Goal: Information Seeking & Learning: Understand process/instructions

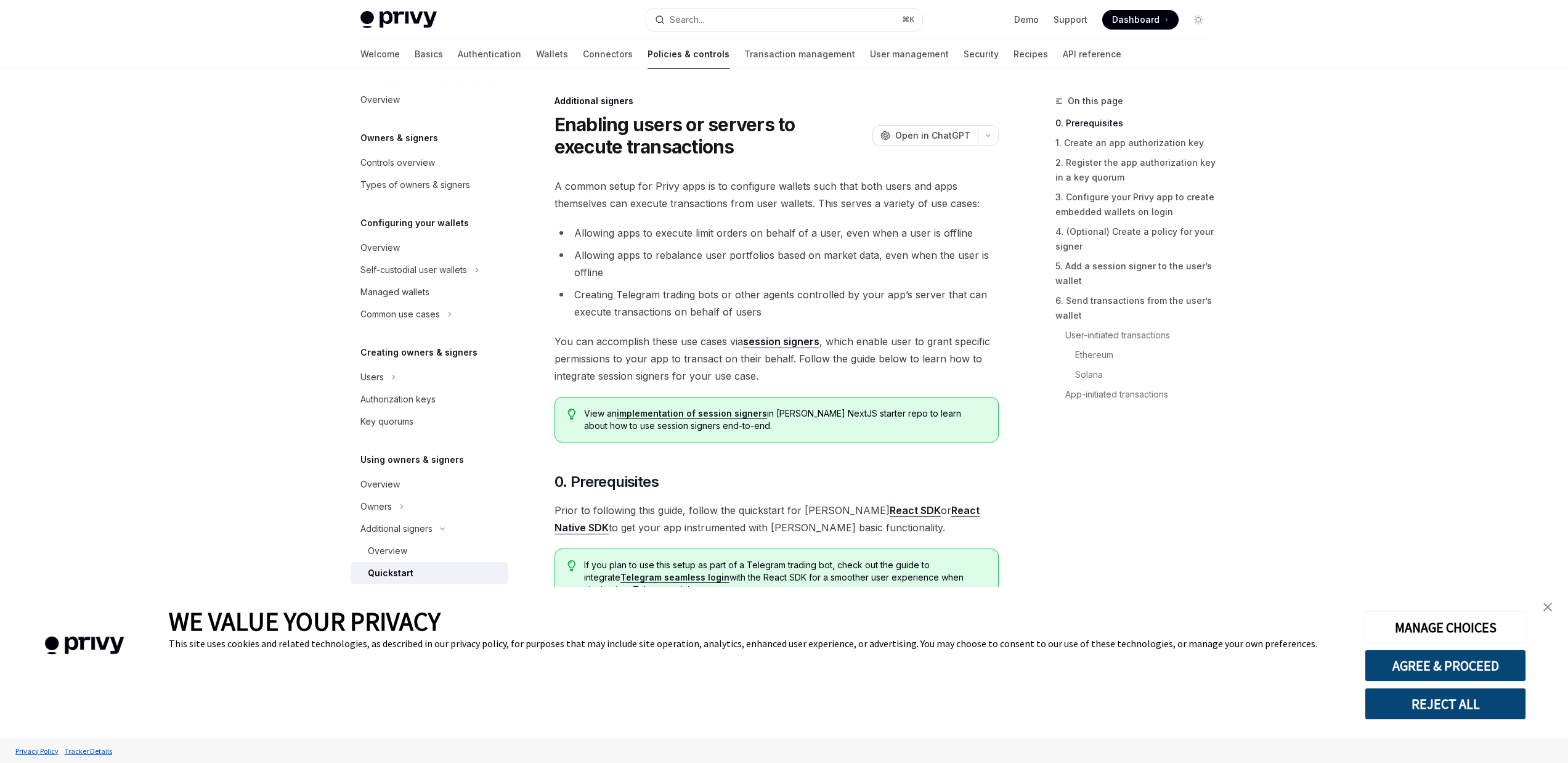
click at [1542, 610] on link "close banner" at bounding box center [1547, 606] width 24 height 24
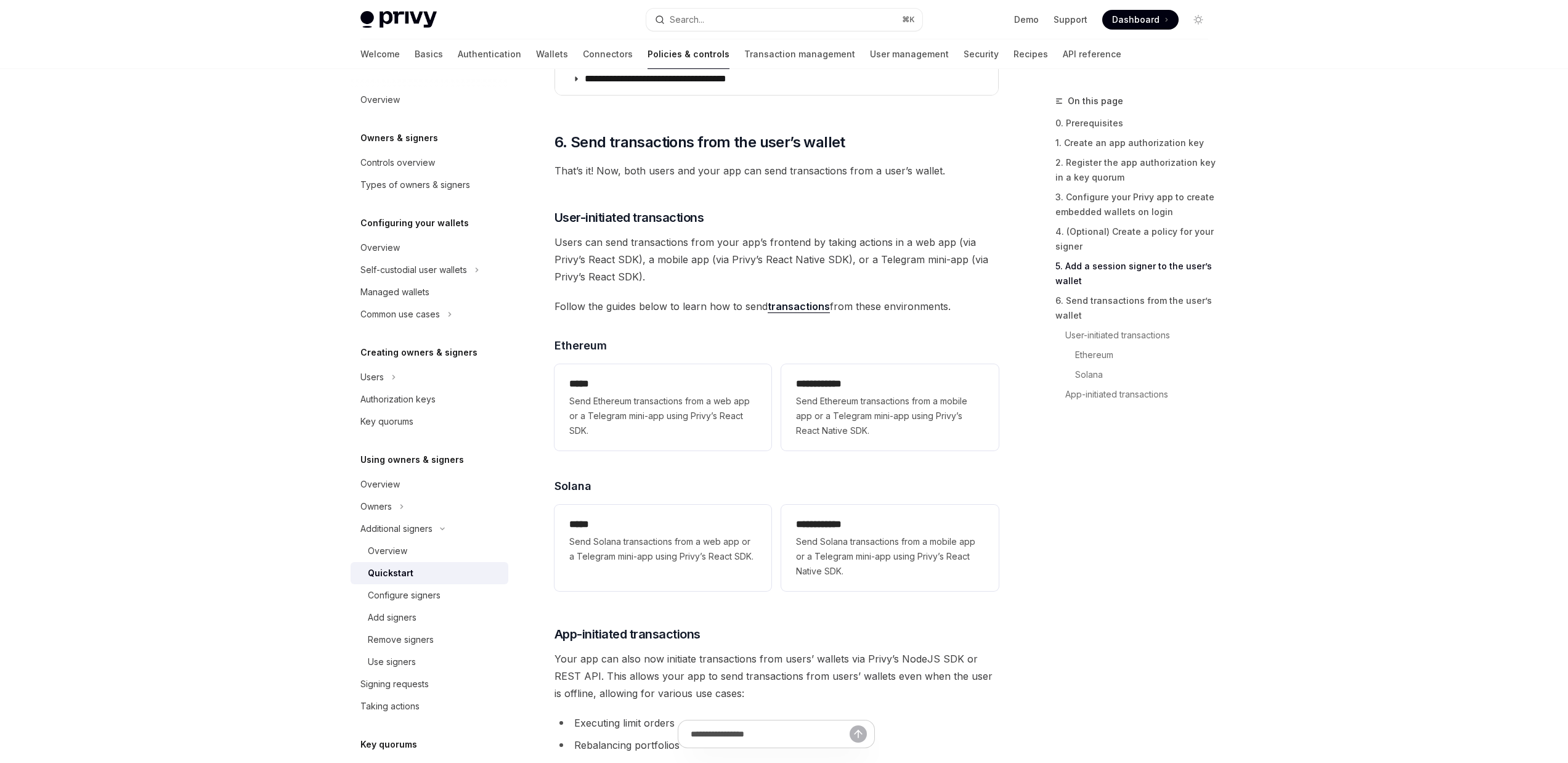
scroll to position [2298, 0]
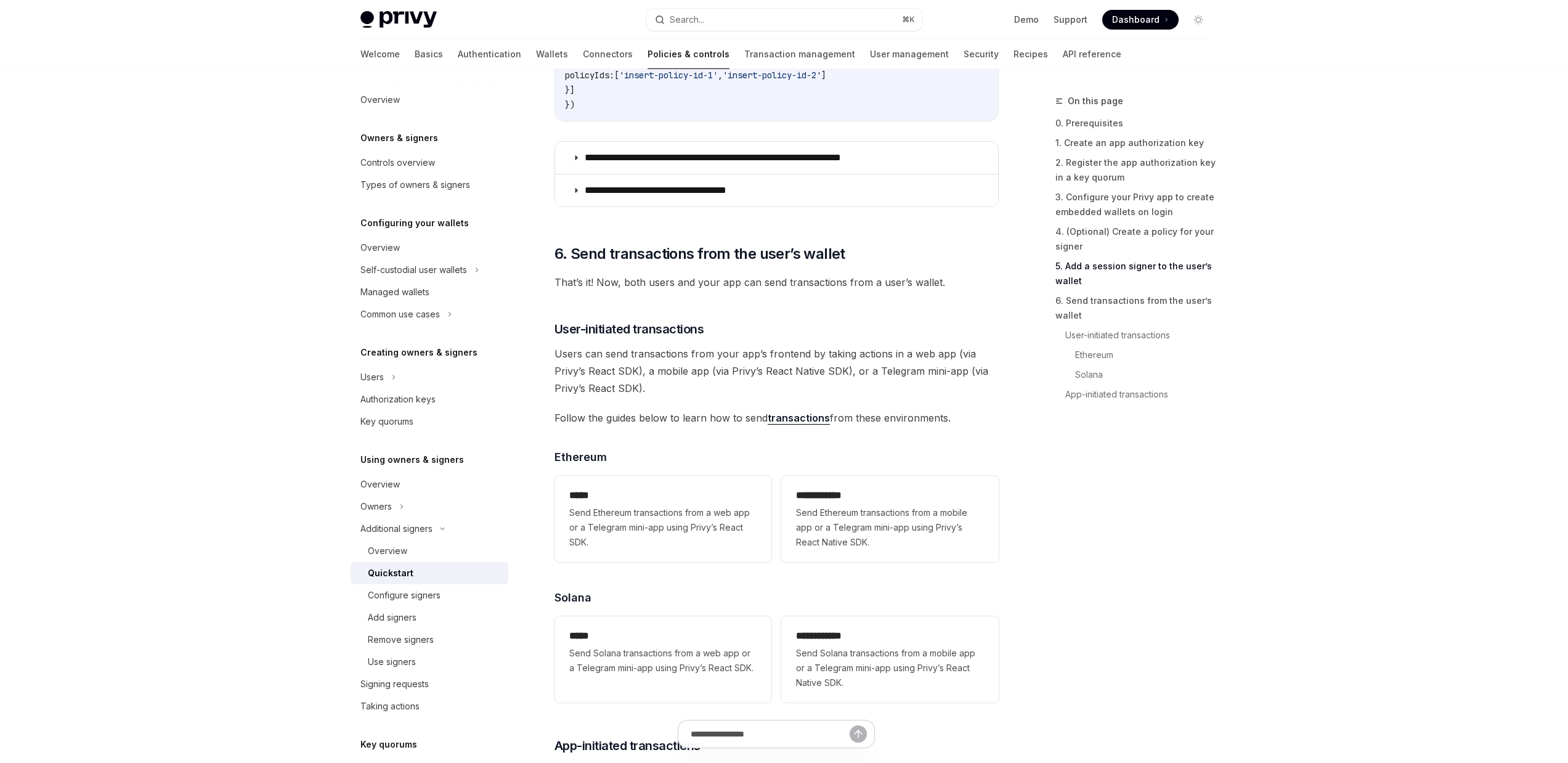
click at [631, 380] on span "Users can send transactions from your app’s frontend by taking actions in a web…" at bounding box center [777, 370] width 445 height 52
click at [745, 373] on span "Users can send transactions from your app’s frontend by taking actions in a web…" at bounding box center [777, 370] width 445 height 52
click at [783, 377] on span "Users can send transactions from your app’s frontend by taking actions in a web…" at bounding box center [777, 370] width 445 height 52
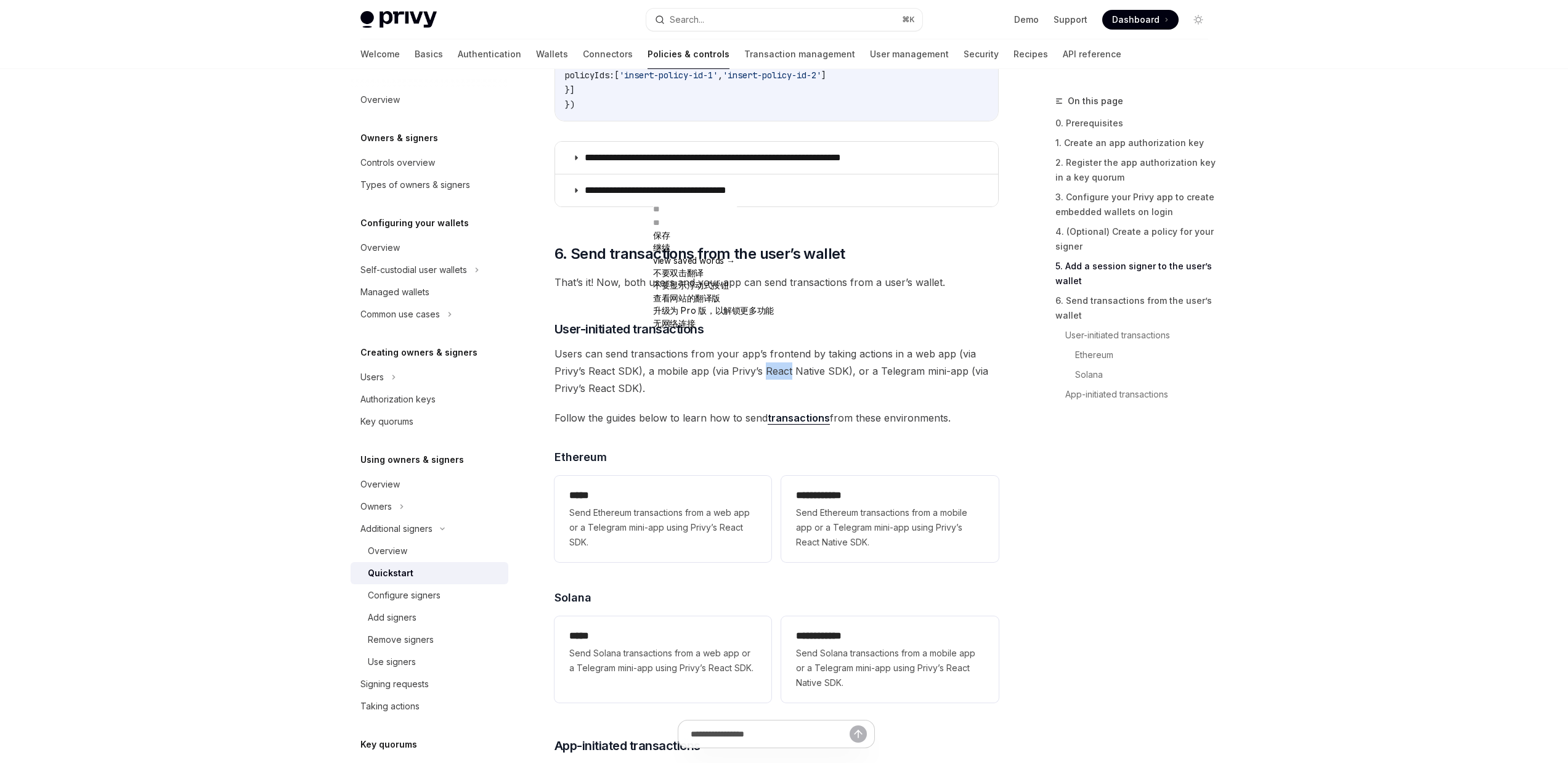
click at [783, 377] on span "Users can send transactions from your app’s frontend by taking actions in a web…" at bounding box center [777, 370] width 445 height 52
click at [747, 383] on span "Users can send transactions from your app’s frontend by taking actions in a web…" at bounding box center [777, 370] width 445 height 52
click at [785, 423] on link "transactions" at bounding box center [799, 417] width 63 height 13
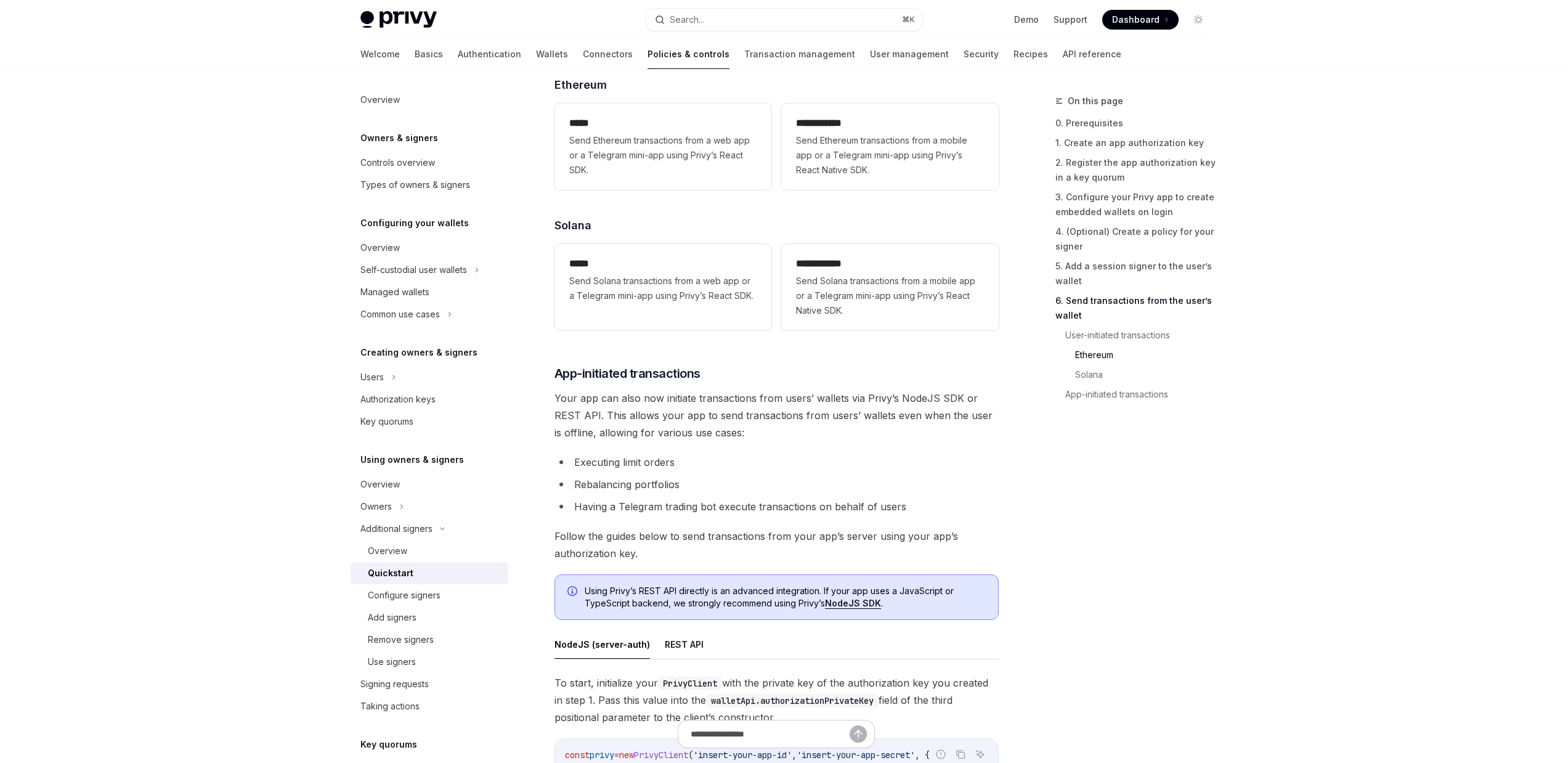
scroll to position [2924, 0]
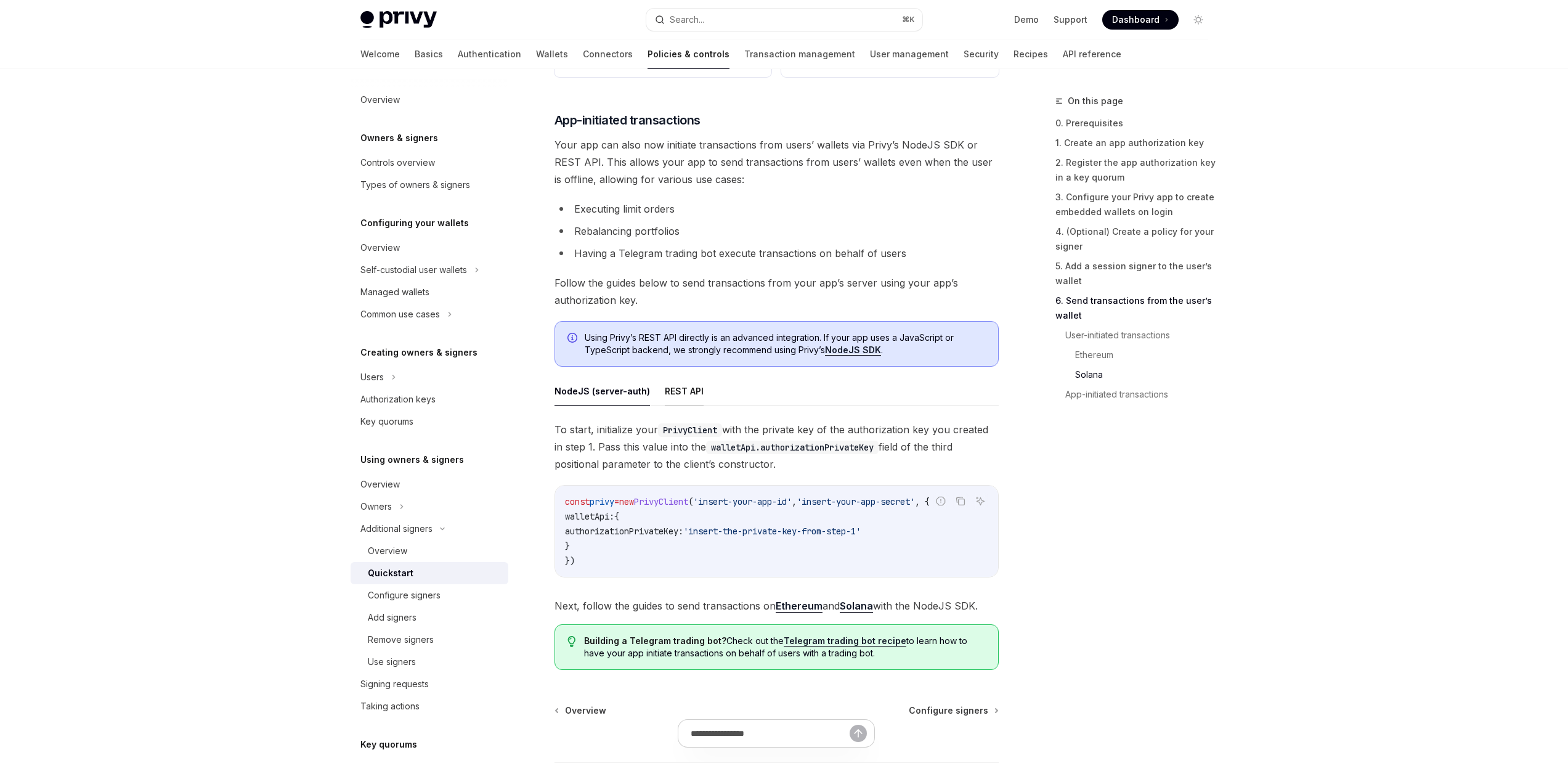
click at [694, 405] on button "REST API" at bounding box center [685, 391] width 39 height 29
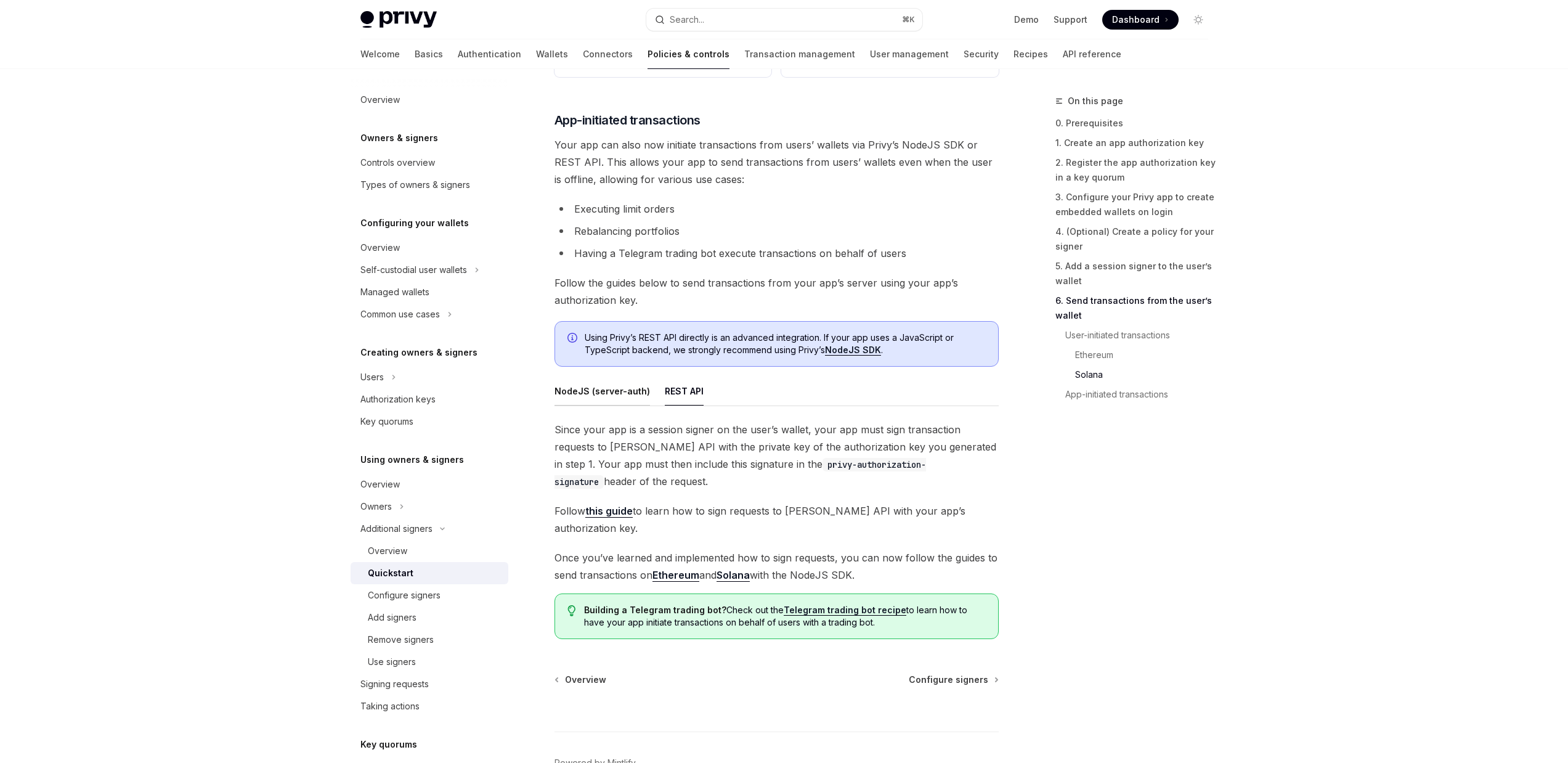
click at [595, 401] on button "NodeJS (server-auth)" at bounding box center [602, 391] width 96 height 29
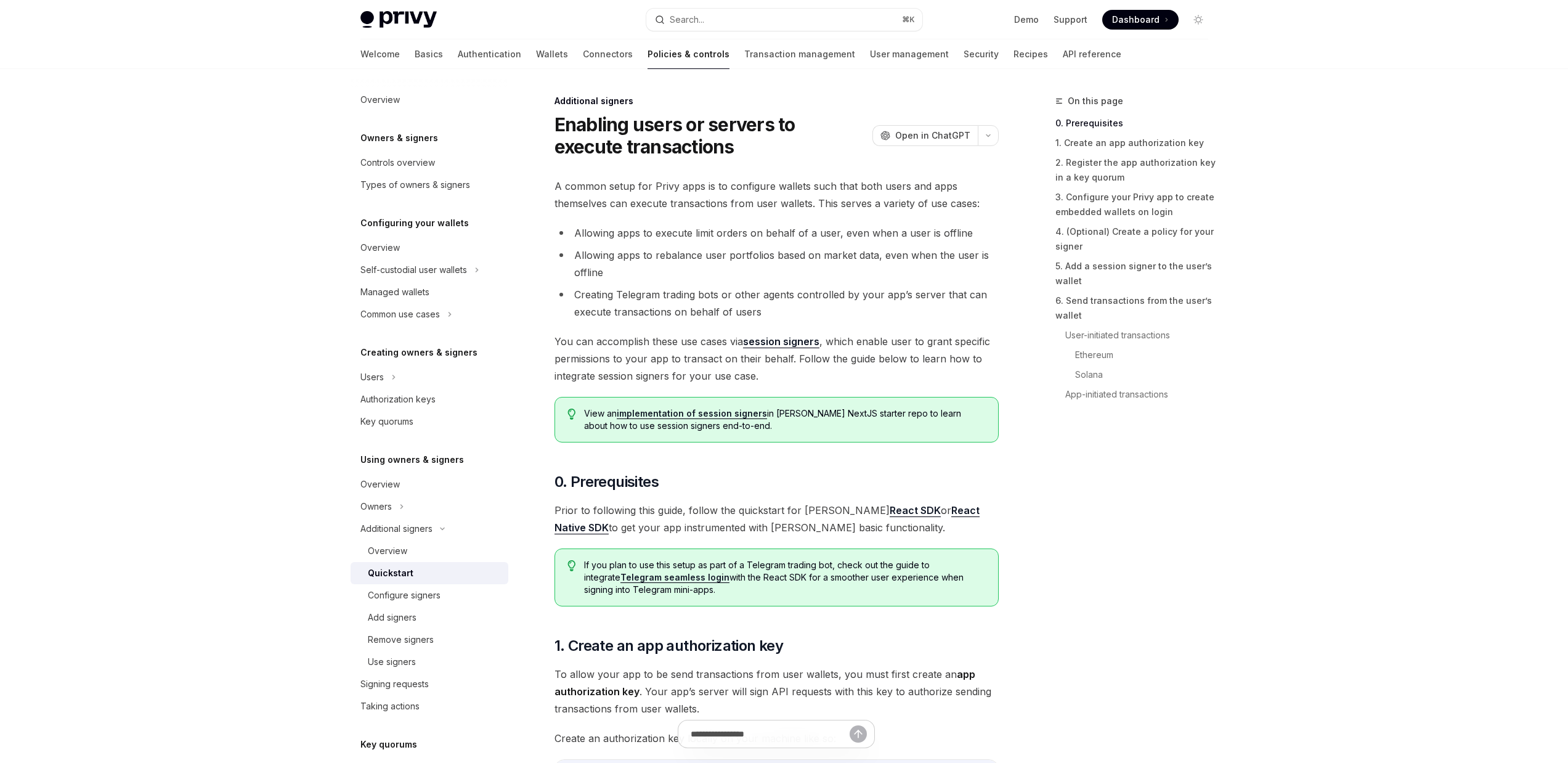
click at [689, 209] on span "A common setup for Privy apps is to configure wallets such that both users and …" at bounding box center [777, 194] width 445 height 34
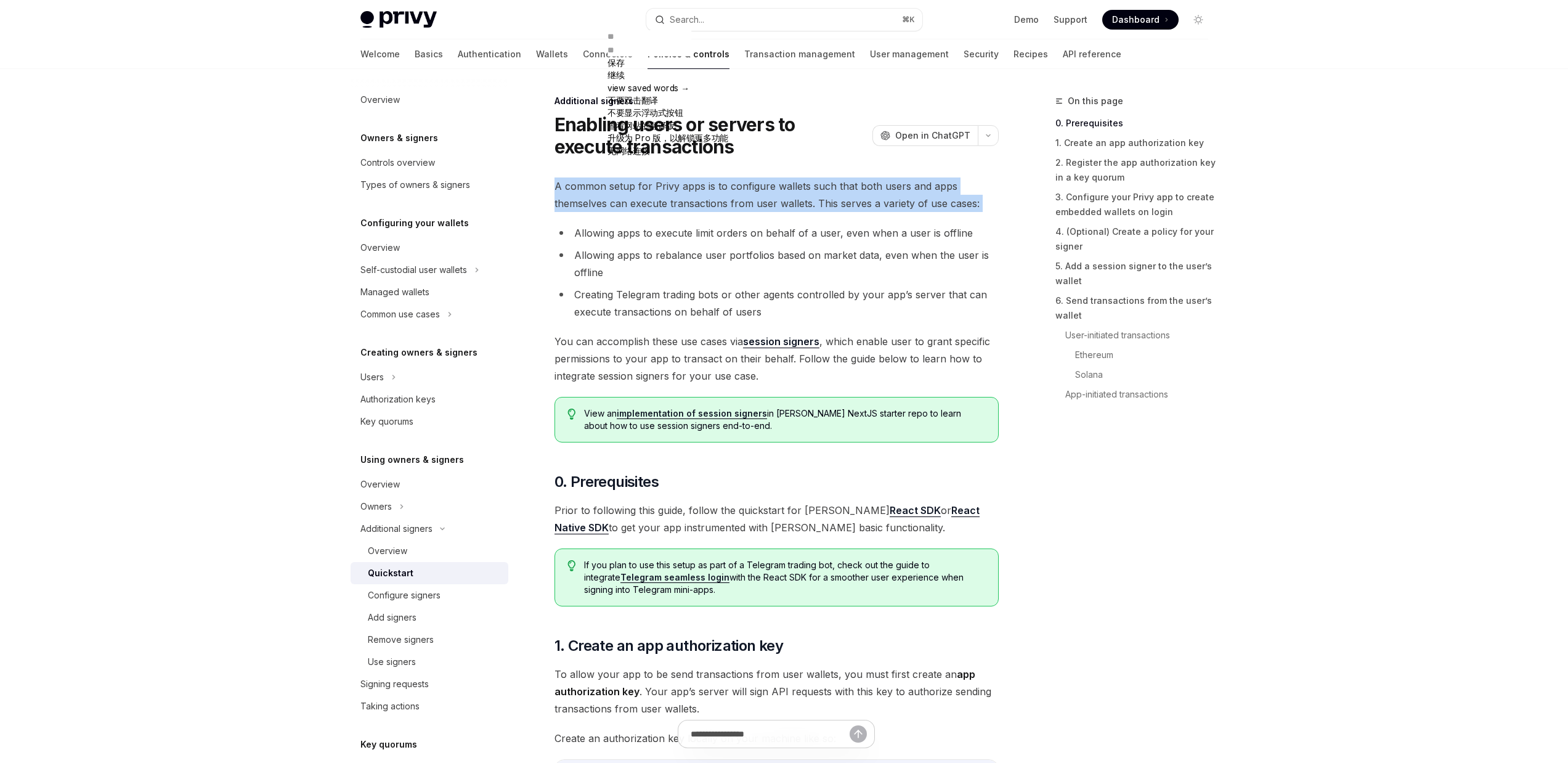
click at [689, 209] on span "A common setup for Privy apps is to configure wallets such that both users and …" at bounding box center [777, 194] width 445 height 34
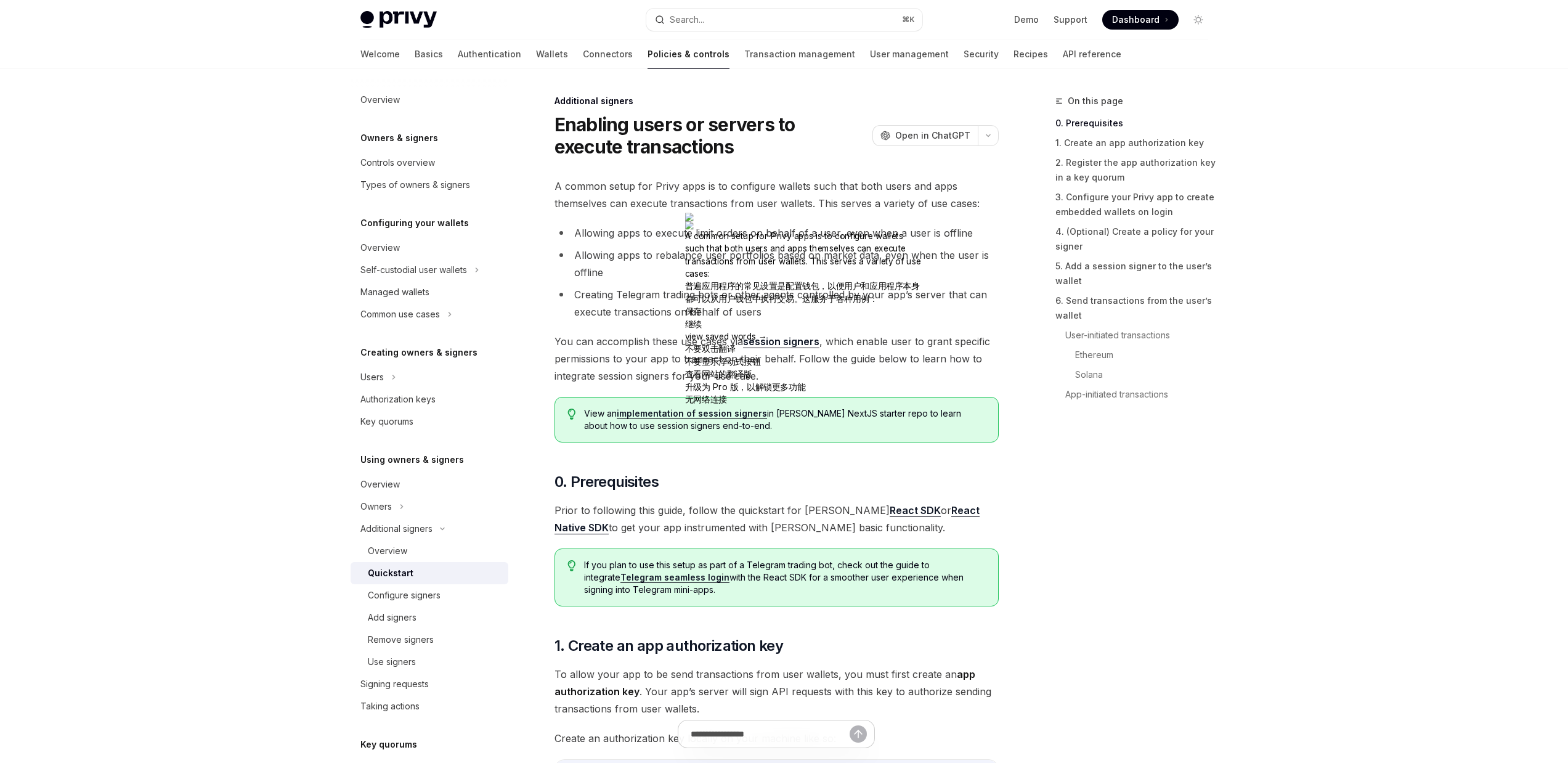
click at [640, 236] on li "Allowing apps to execute limit orders on behalf of a user, even when a user is …" at bounding box center [777, 233] width 445 height 18
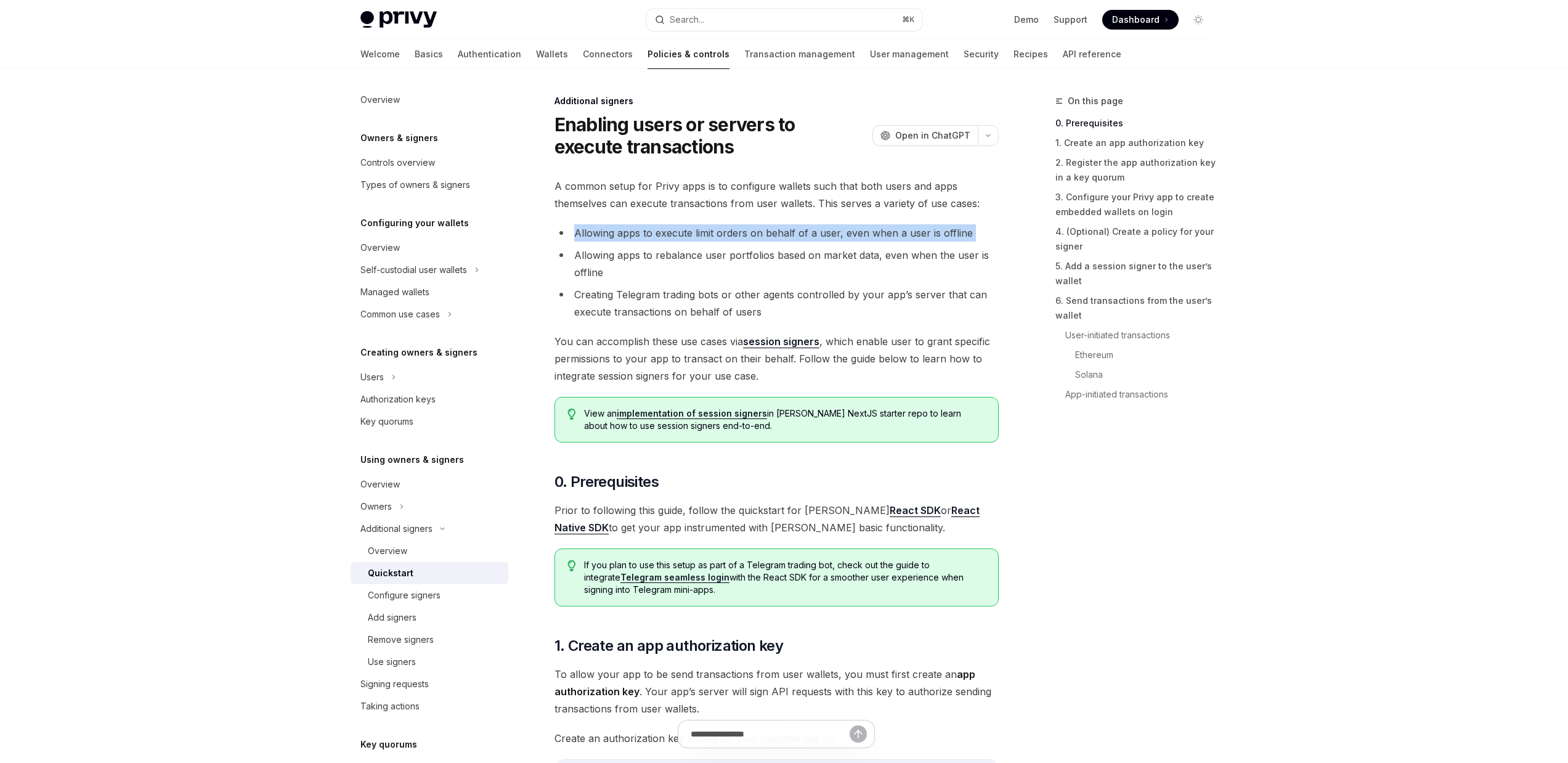
click at [641, 236] on li "Allowing apps to execute limit orders on behalf of a user, even when a user is …" at bounding box center [777, 233] width 445 height 18
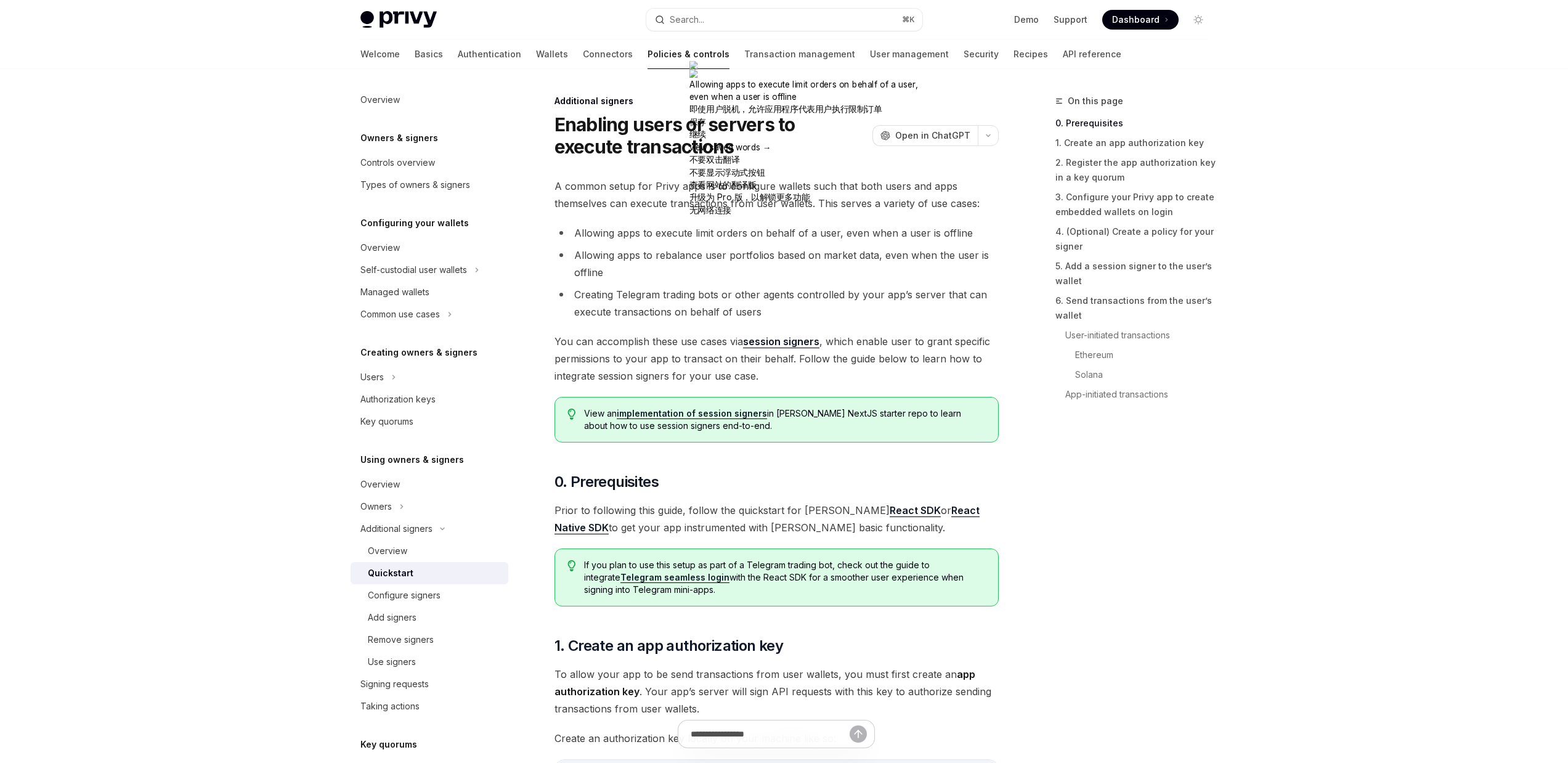
click at [831, 256] on li "Allowing apps to rebalance user portfolios based on market data, even when the …" at bounding box center [777, 263] width 445 height 34
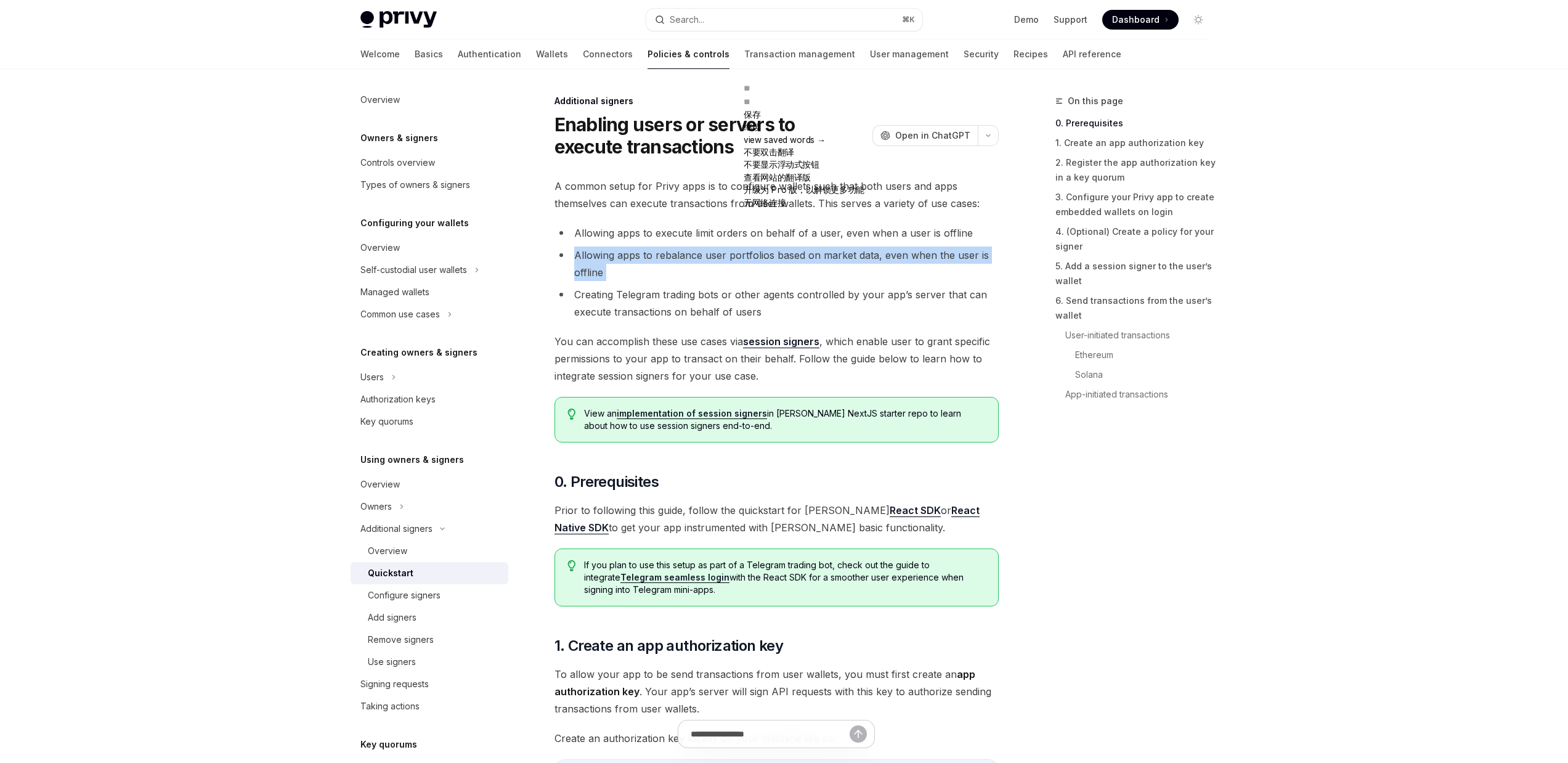
click at [831, 256] on li "Allowing apps to rebalance user portfolios based on market data, even when the …" at bounding box center [777, 263] width 445 height 34
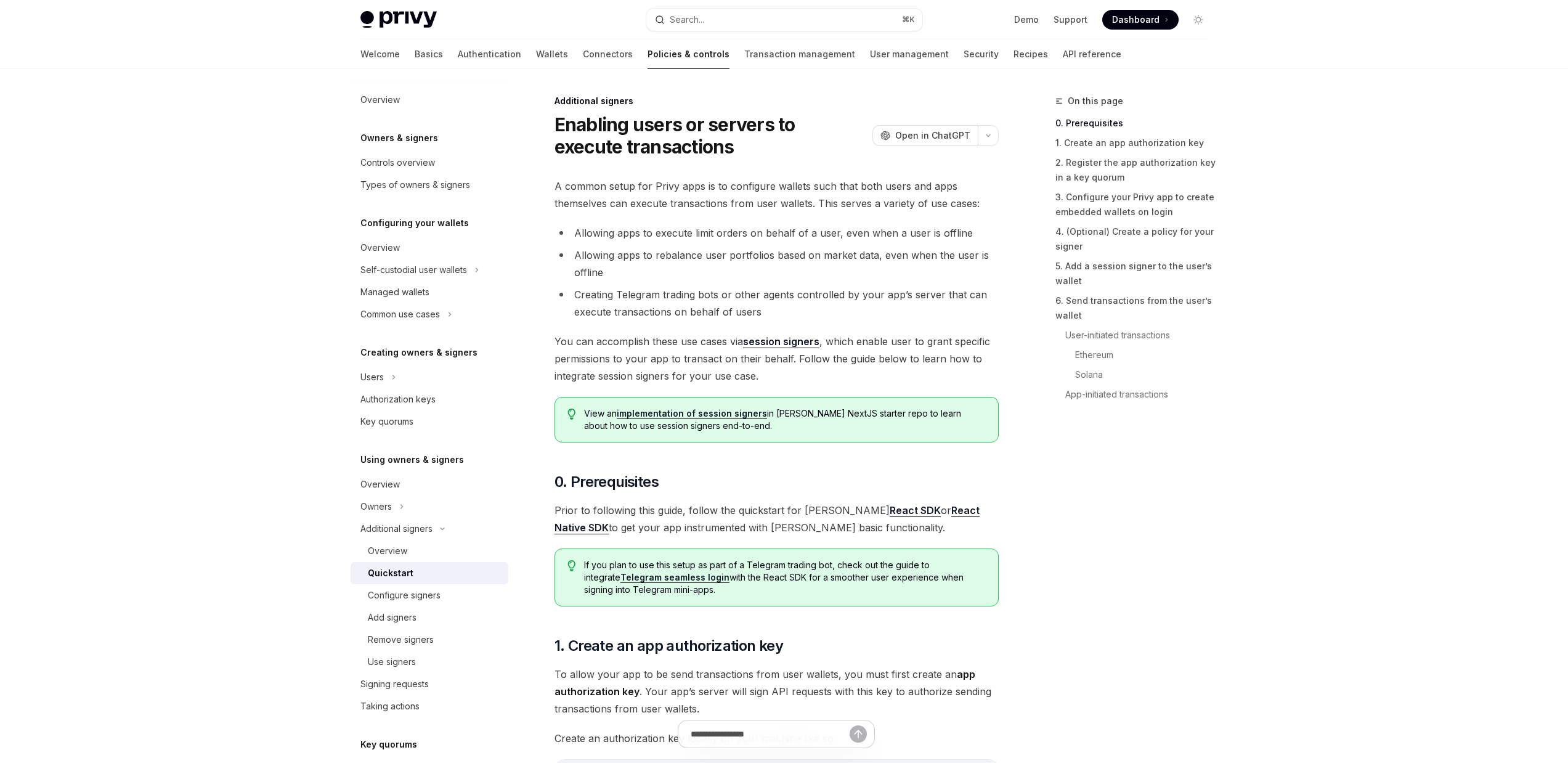
click at [779, 291] on li "Creating Telegram trading bots or other agents controlled by your app’s server …" at bounding box center [777, 303] width 445 height 34
click at [760, 258] on li "Allowing apps to rebalance user portfolios based on market data, even when the …" at bounding box center [777, 263] width 445 height 34
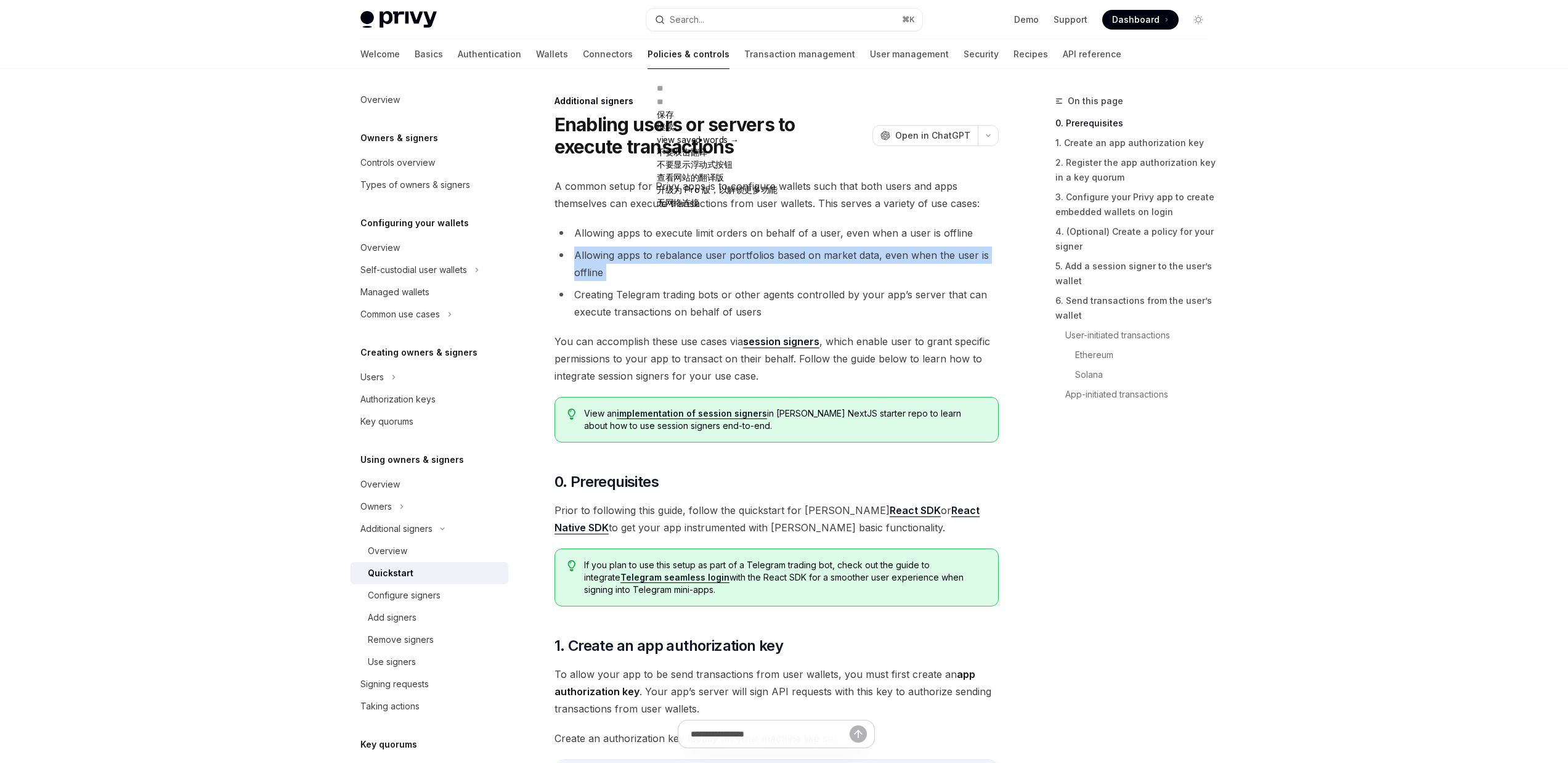
click at [760, 258] on li "Allowing apps to rebalance user portfolios based on market data, even when the …" at bounding box center [777, 263] width 445 height 34
click at [773, 259] on li "Allowing apps to rebalance user portfolios based on market data, even when the …" at bounding box center [777, 263] width 445 height 34
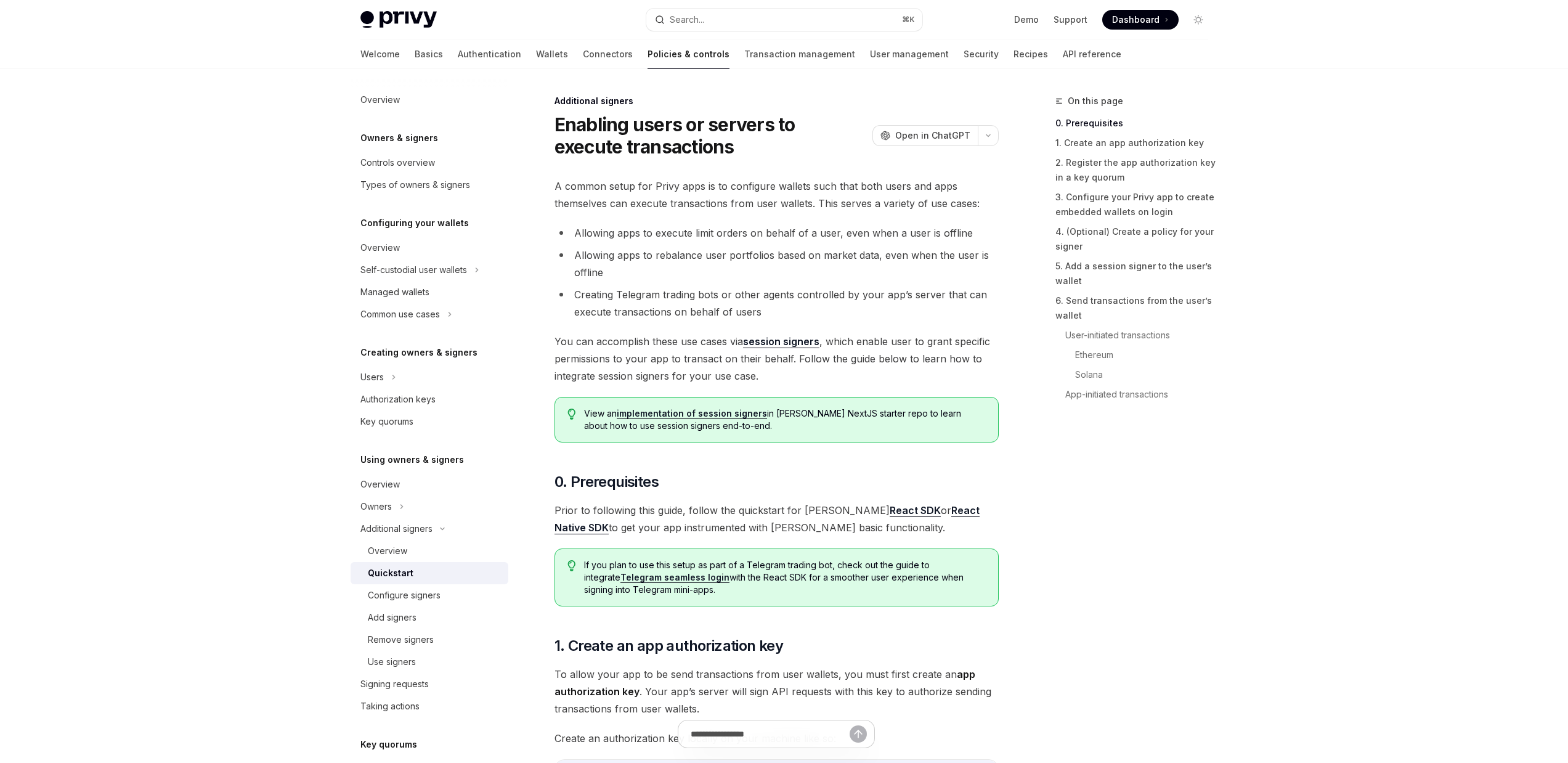
click at [773, 259] on li "Allowing apps to rebalance user portfolios based on market data, even when the …" at bounding box center [777, 263] width 445 height 34
click at [776, 287] on li "Creating Telegram trading bots or other agents controlled by your app’s server …" at bounding box center [777, 303] width 445 height 34
click at [777, 257] on li "Allowing apps to rebalance user portfolios based on market data, even when the …" at bounding box center [777, 263] width 445 height 34
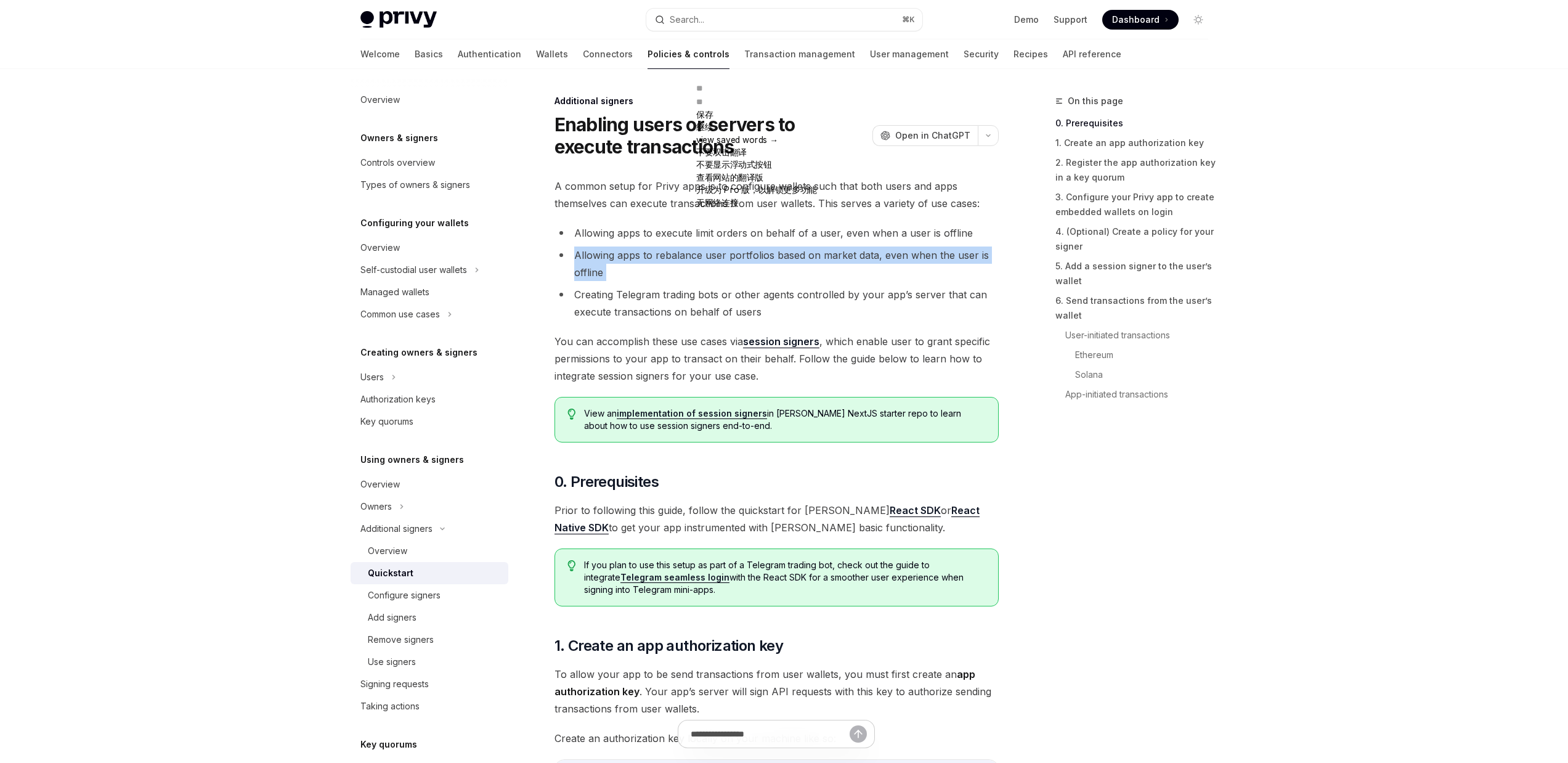
click at [777, 257] on li "Allowing apps to rebalance user portfolios based on market data, even when the …" at bounding box center [777, 263] width 445 height 34
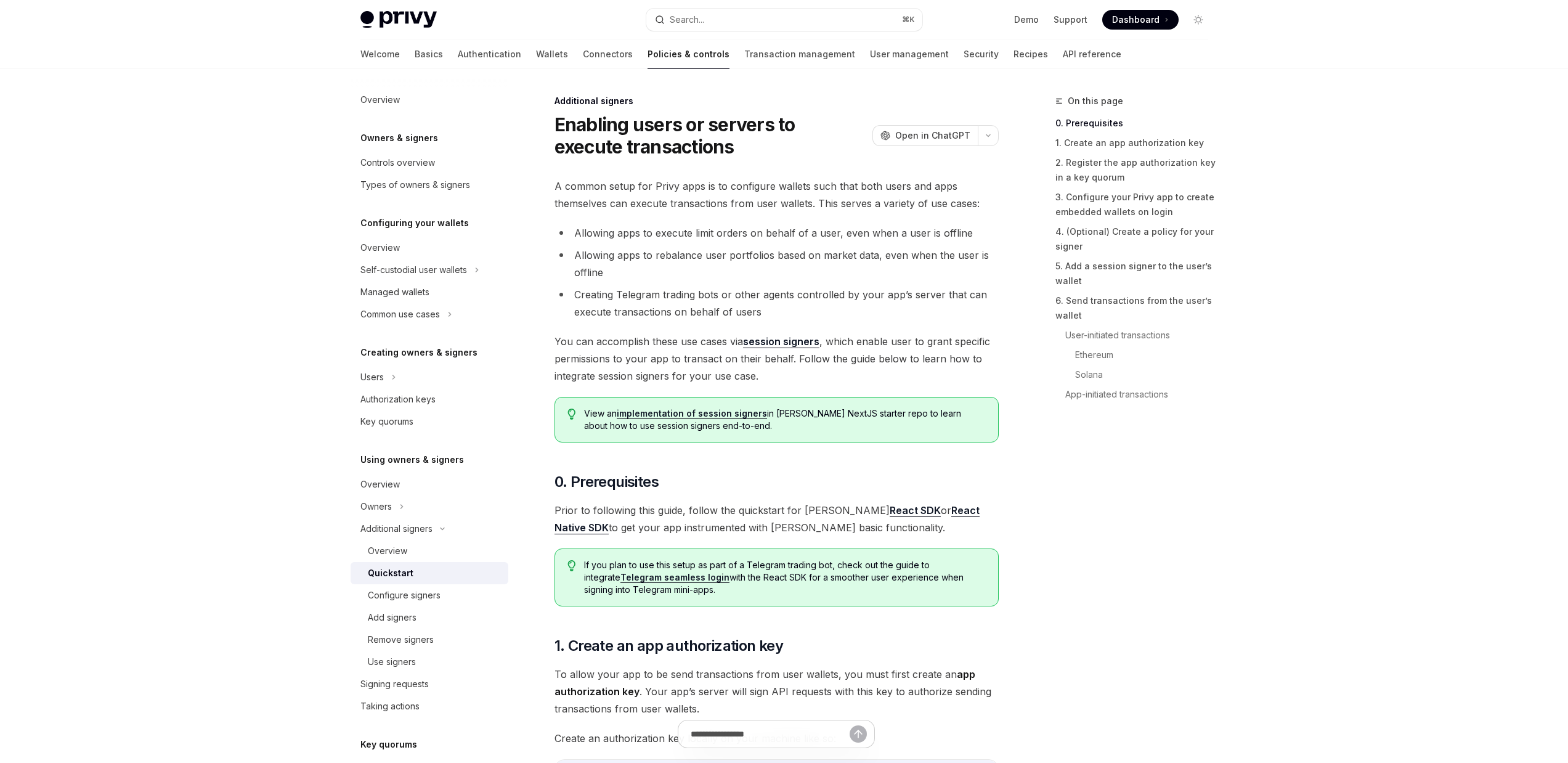
click at [779, 289] on li "Creating Telegram trading bots or other agents controlled by your app’s server …" at bounding box center [777, 303] width 445 height 34
click at [772, 256] on li "Allowing apps to rebalance user portfolios based on market data, even when the …" at bounding box center [777, 263] width 445 height 34
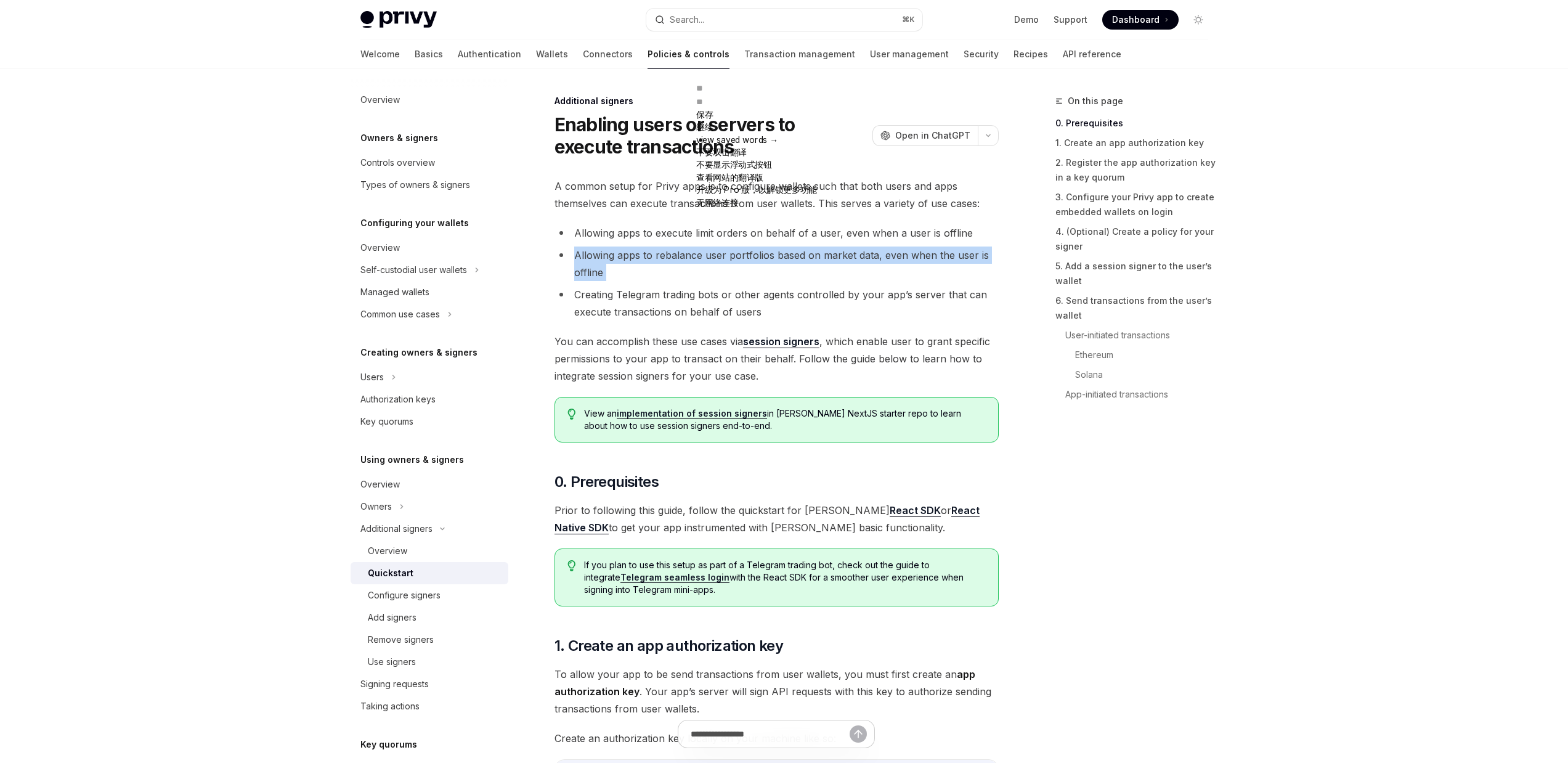
click at [772, 256] on li "Allowing apps to rebalance user portfolios based on market data, even when the …" at bounding box center [777, 263] width 445 height 34
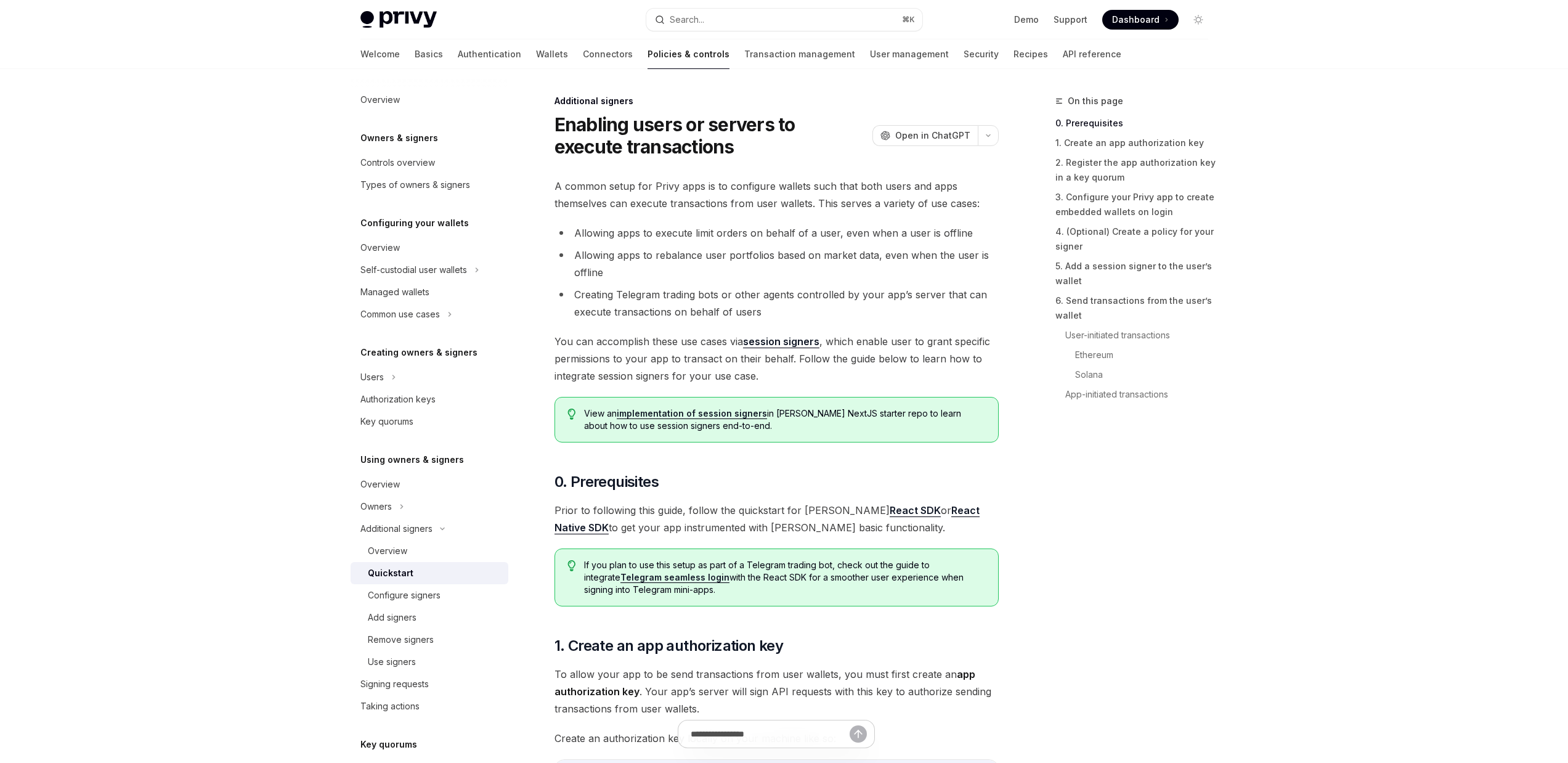
click at [782, 290] on li "Creating Telegram trading bots or other agents controlled by your app’s server …" at bounding box center [777, 303] width 445 height 34
click at [654, 251] on li "Allowing apps to rebalance user portfolios based on market data, even when the …" at bounding box center [777, 263] width 445 height 34
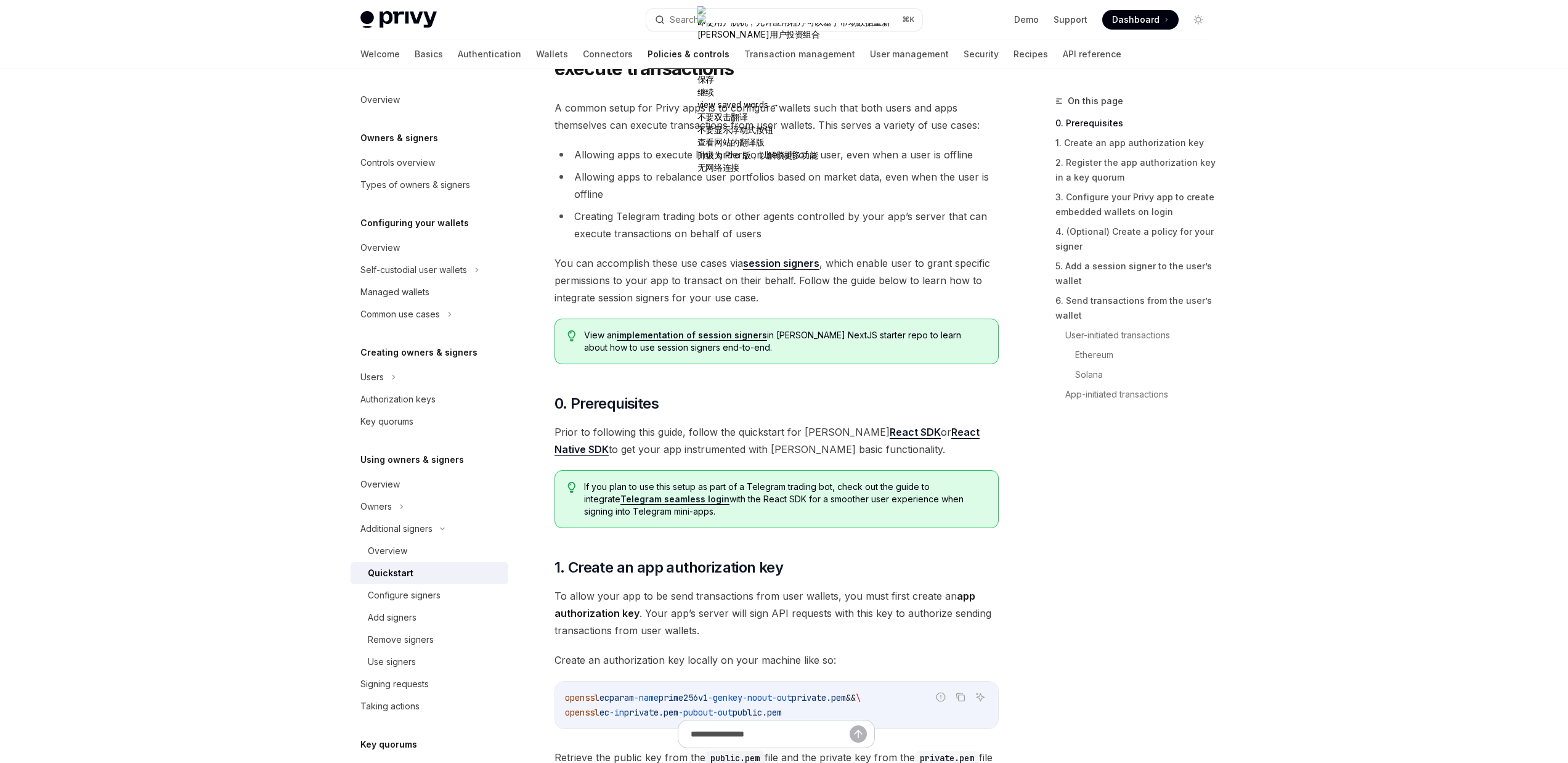
scroll to position [49, 0]
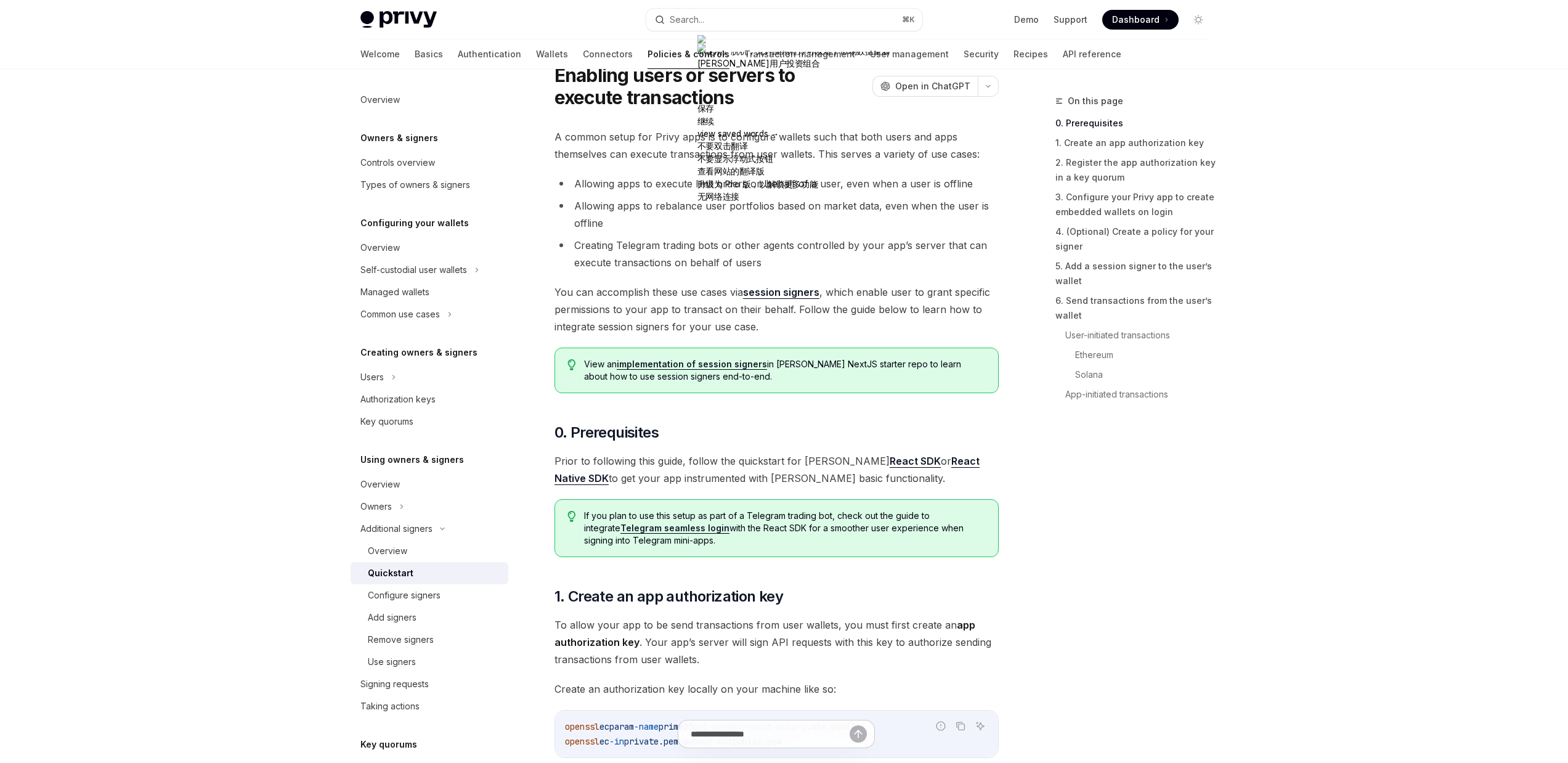
click at [890, 244] on li "Creating Telegram trading bots or other agents controlled by your app’s server …" at bounding box center [777, 254] width 445 height 34
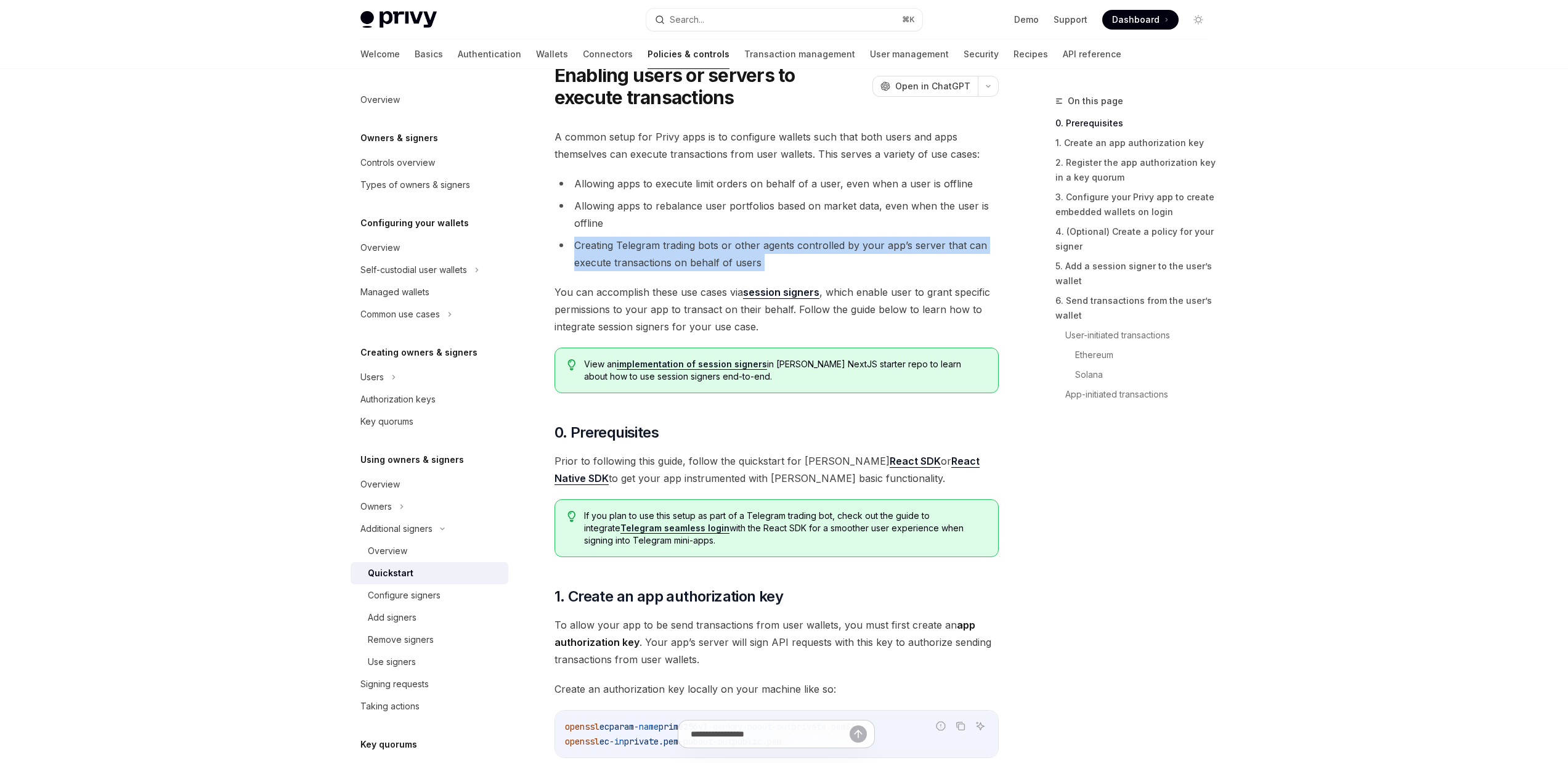
click at [890, 244] on li "Creating Telegram trading bots or other agents controlled by your app’s server …" at bounding box center [777, 254] width 445 height 34
click at [732, 246] on li "Creating Telegram trading bots or other agents controlled by your app’s server …" at bounding box center [777, 254] width 445 height 34
click at [785, 247] on li "Creating Telegram trading bots or other agents controlled by your app’s server …" at bounding box center [777, 254] width 445 height 34
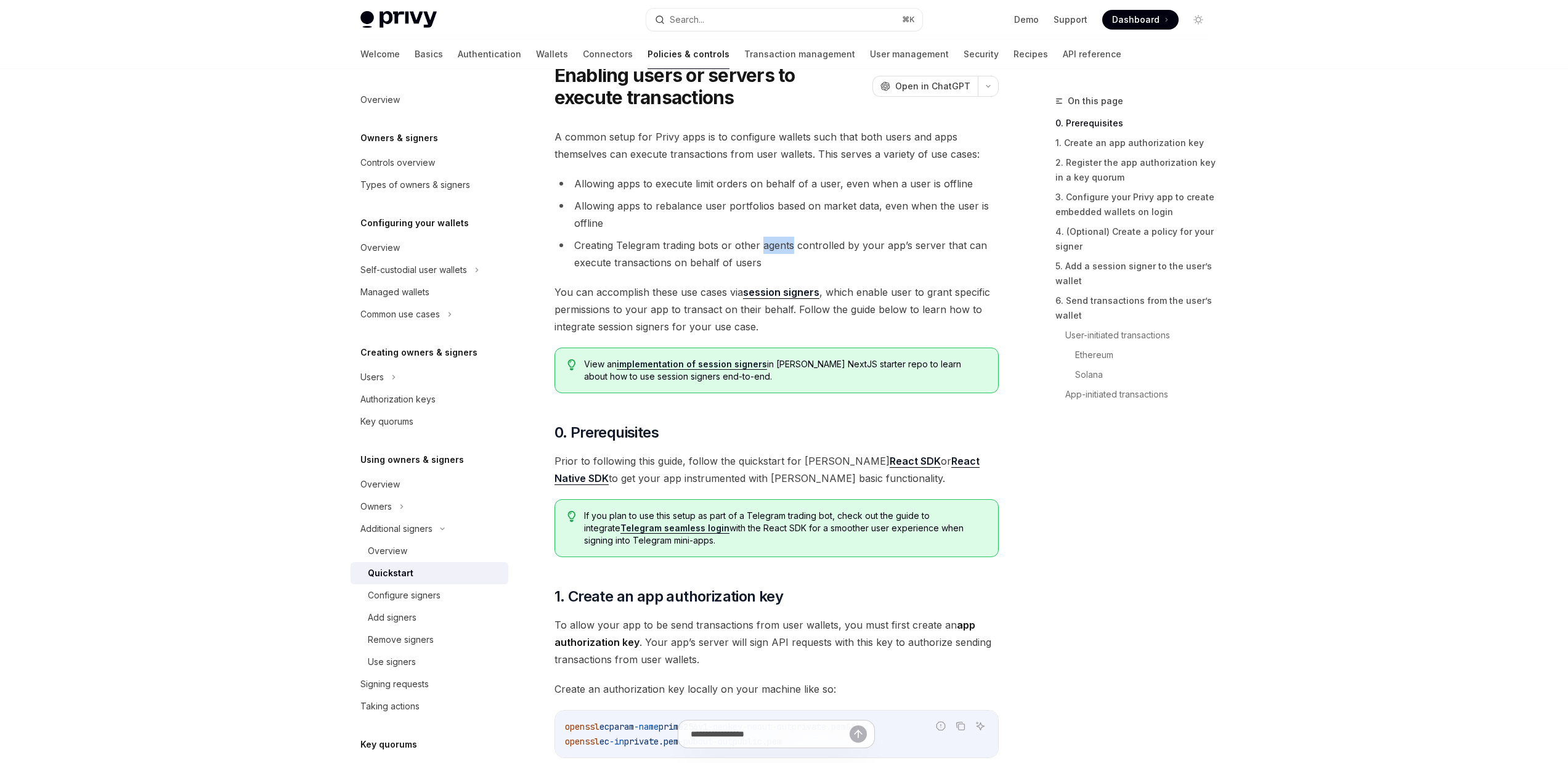
click at [785, 247] on li "Creating Telegram trading bots or other agents controlled by your app’s server …" at bounding box center [777, 254] width 445 height 34
click at [795, 316] on span "You can accomplish these use cases via session signers , which enable user to g…" at bounding box center [777, 309] width 445 height 52
click at [696, 312] on span "You can accomplish these use cases via session signers , which enable user to g…" at bounding box center [777, 309] width 445 height 52
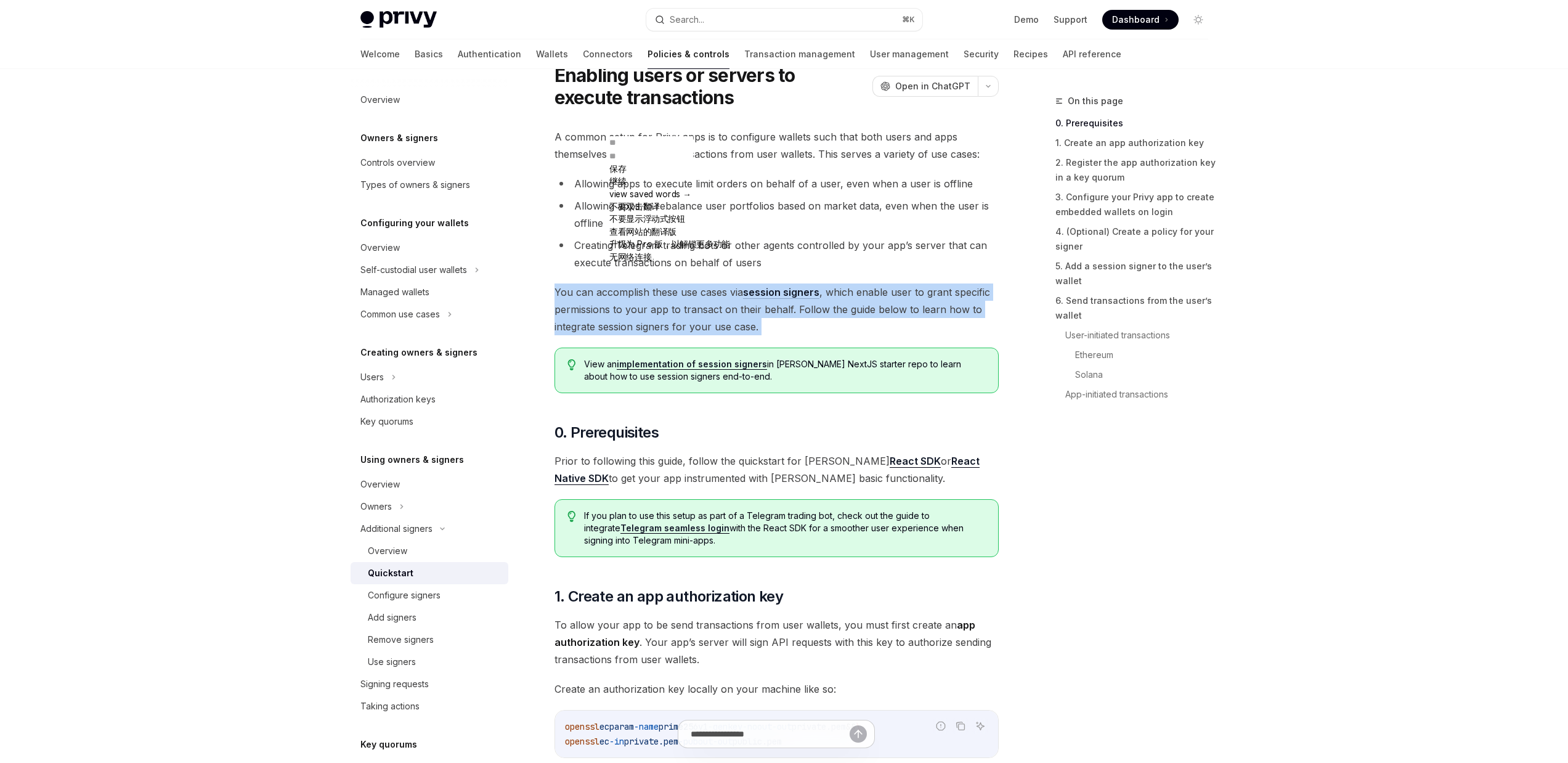
click at [696, 312] on span "You can accomplish these use cases via session signers , which enable user to g…" at bounding box center [777, 309] width 445 height 52
click at [750, 314] on span "You can accomplish these use cases via session signers , which enable user to g…" at bounding box center [777, 309] width 445 height 52
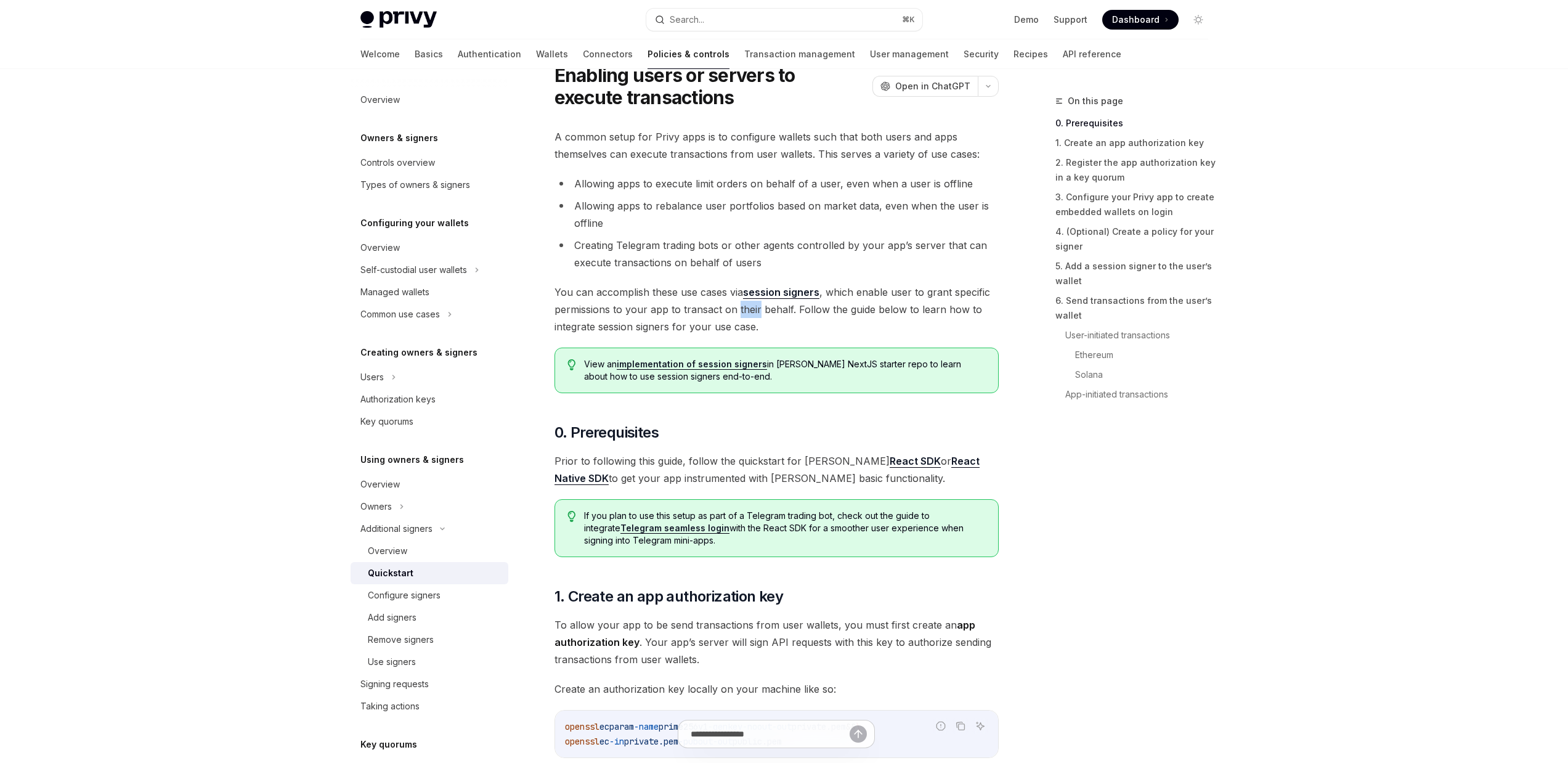
click at [750, 314] on span "You can accomplish these use cases via session signers , which enable user to g…" at bounding box center [777, 309] width 445 height 52
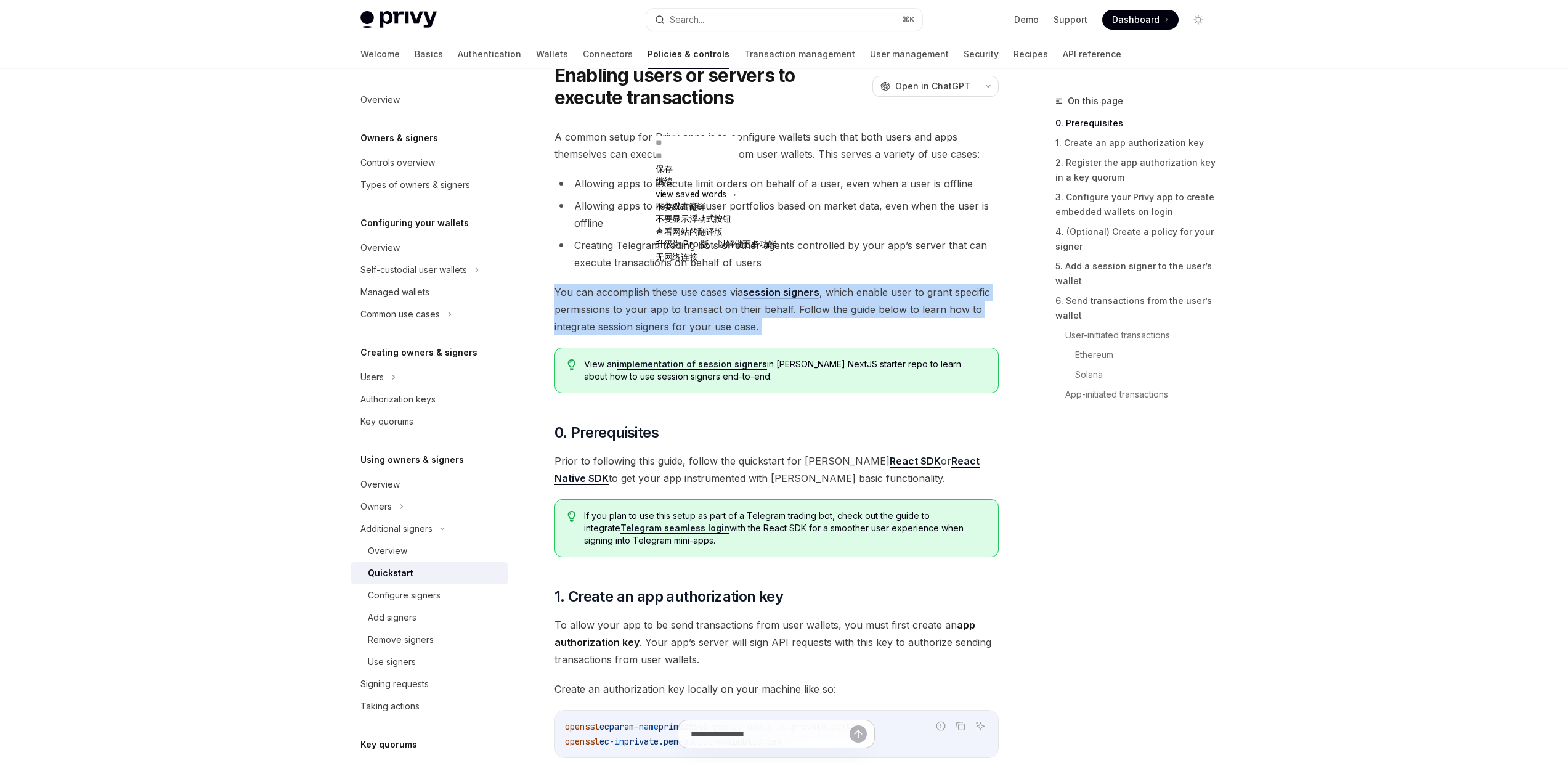
click at [750, 314] on span "You can accomplish these use cases via session signers , which enable user to g…" at bounding box center [777, 309] width 445 height 52
click at [828, 310] on span "You can accomplish these use cases via session signers , which enable user to g…" at bounding box center [777, 309] width 445 height 52
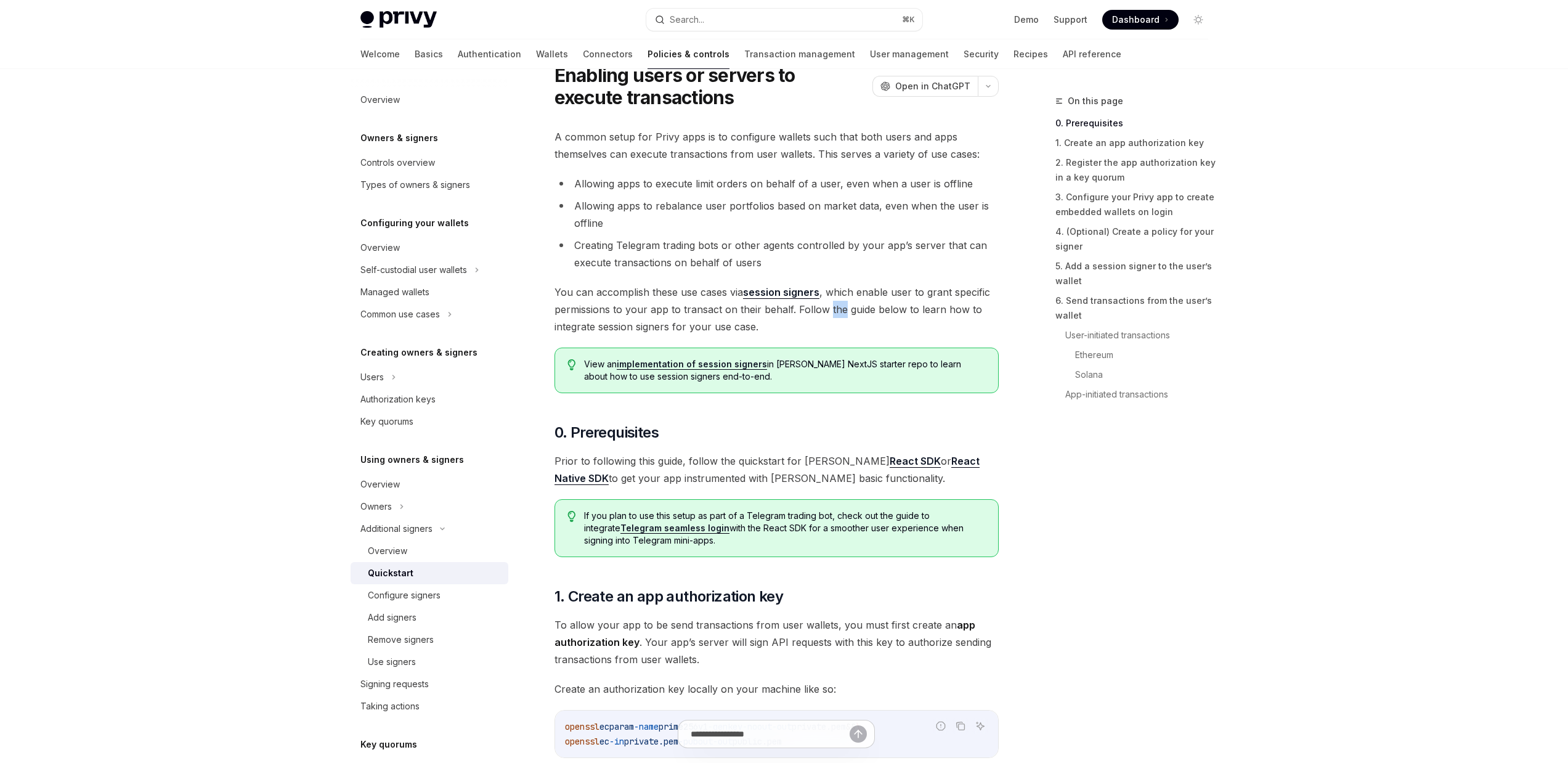
click at [828, 310] on span "You can accomplish these use cases via session signers , which enable user to g…" at bounding box center [777, 309] width 445 height 52
click at [771, 310] on span "You can accomplish these use cases via session signers , which enable user to g…" at bounding box center [777, 309] width 445 height 52
click at [781, 279] on div at bounding box center [784, 279] width 41 height 0
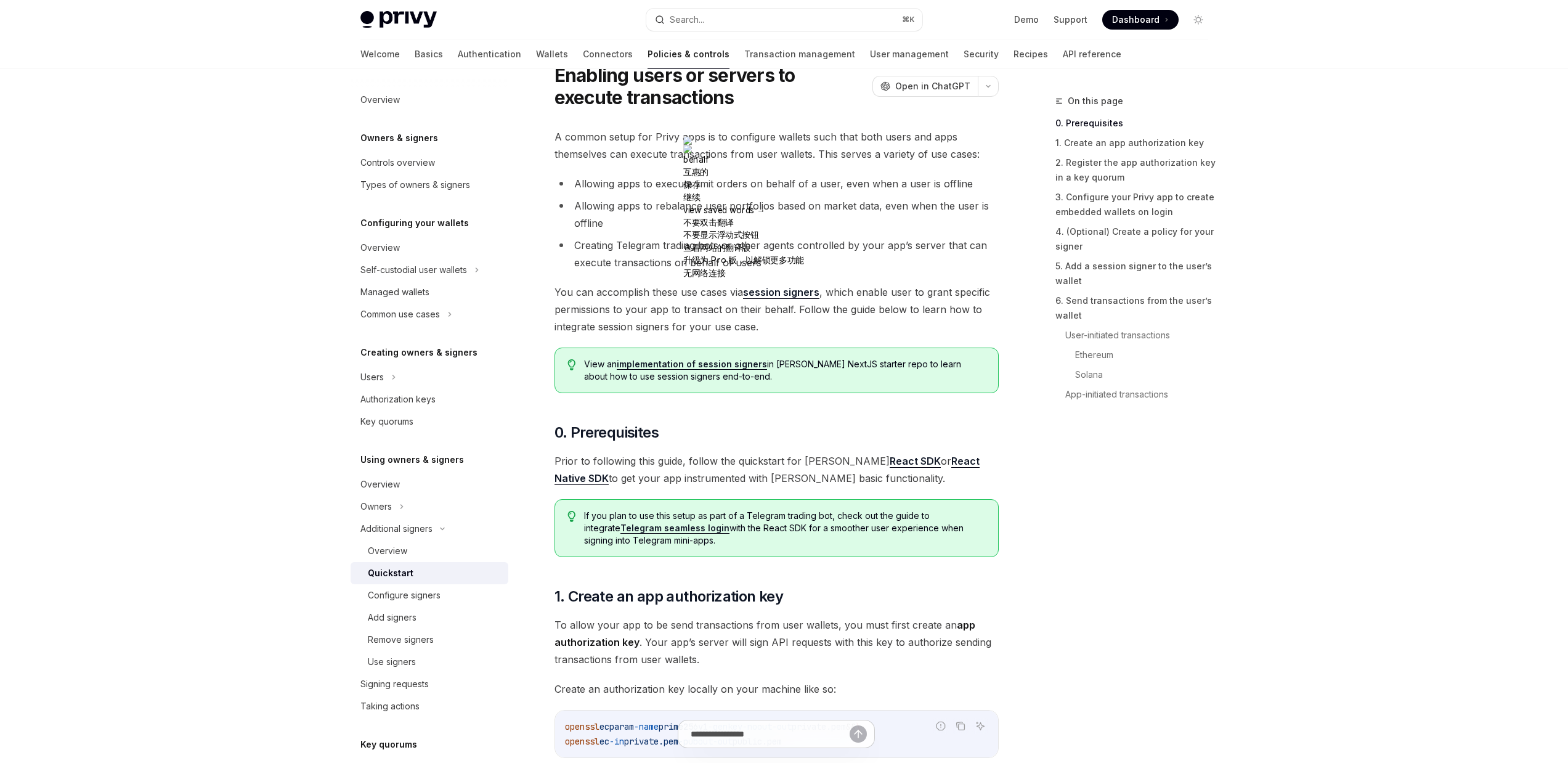
click at [782, 310] on span "You can accomplish these use cases via session signers , which enable user to g…" at bounding box center [777, 309] width 445 height 52
click at [759, 308] on span "You can accomplish these use cases via session signers , which enable user to g…" at bounding box center [777, 309] width 445 height 52
click at [779, 307] on span "You can accomplish these use cases via session signers , which enable user to g…" at bounding box center [777, 309] width 445 height 52
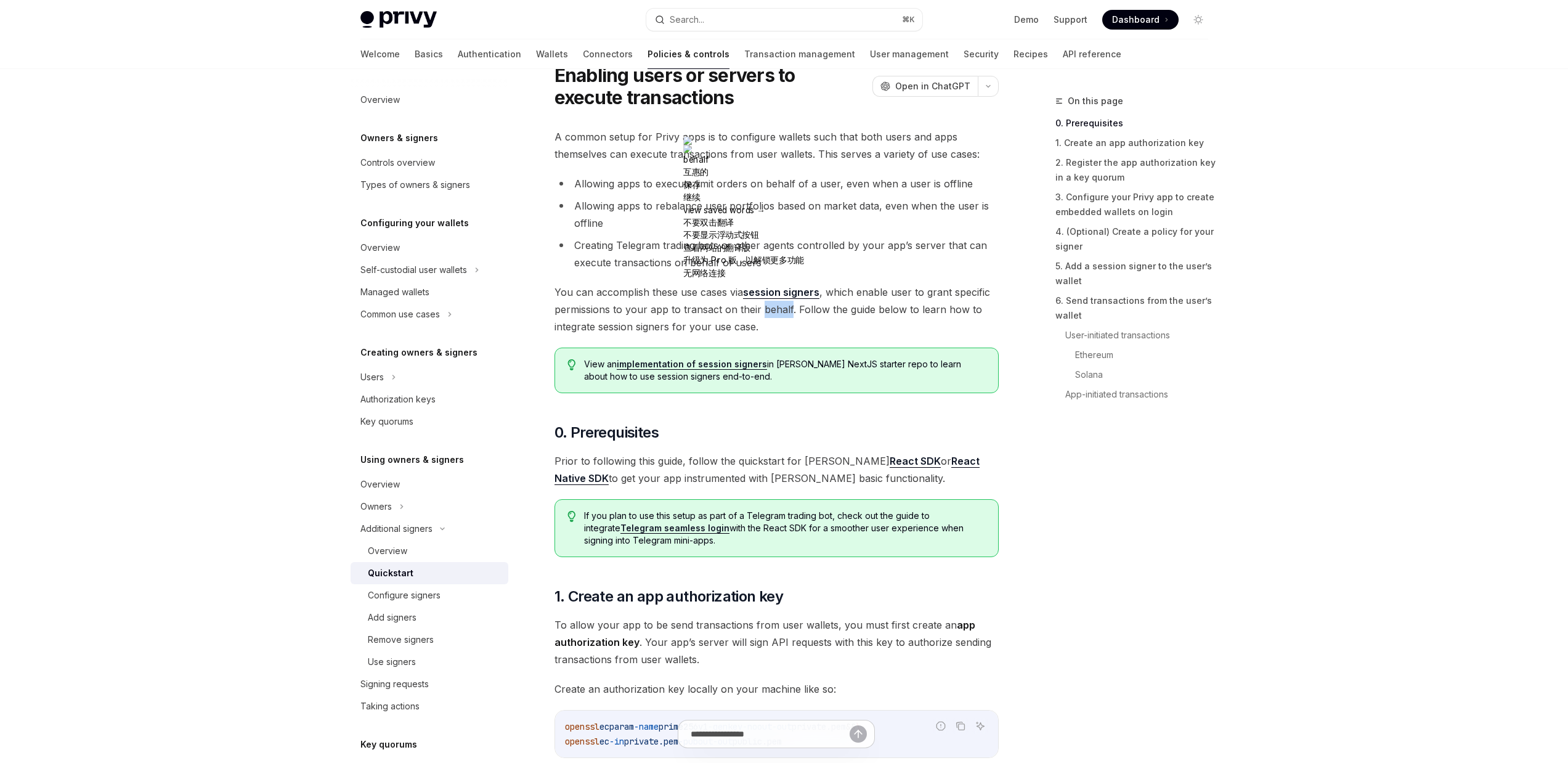
click at [885, 310] on span "You can accomplish these use cases via session signers , which enable user to g…" at bounding box center [777, 309] width 445 height 52
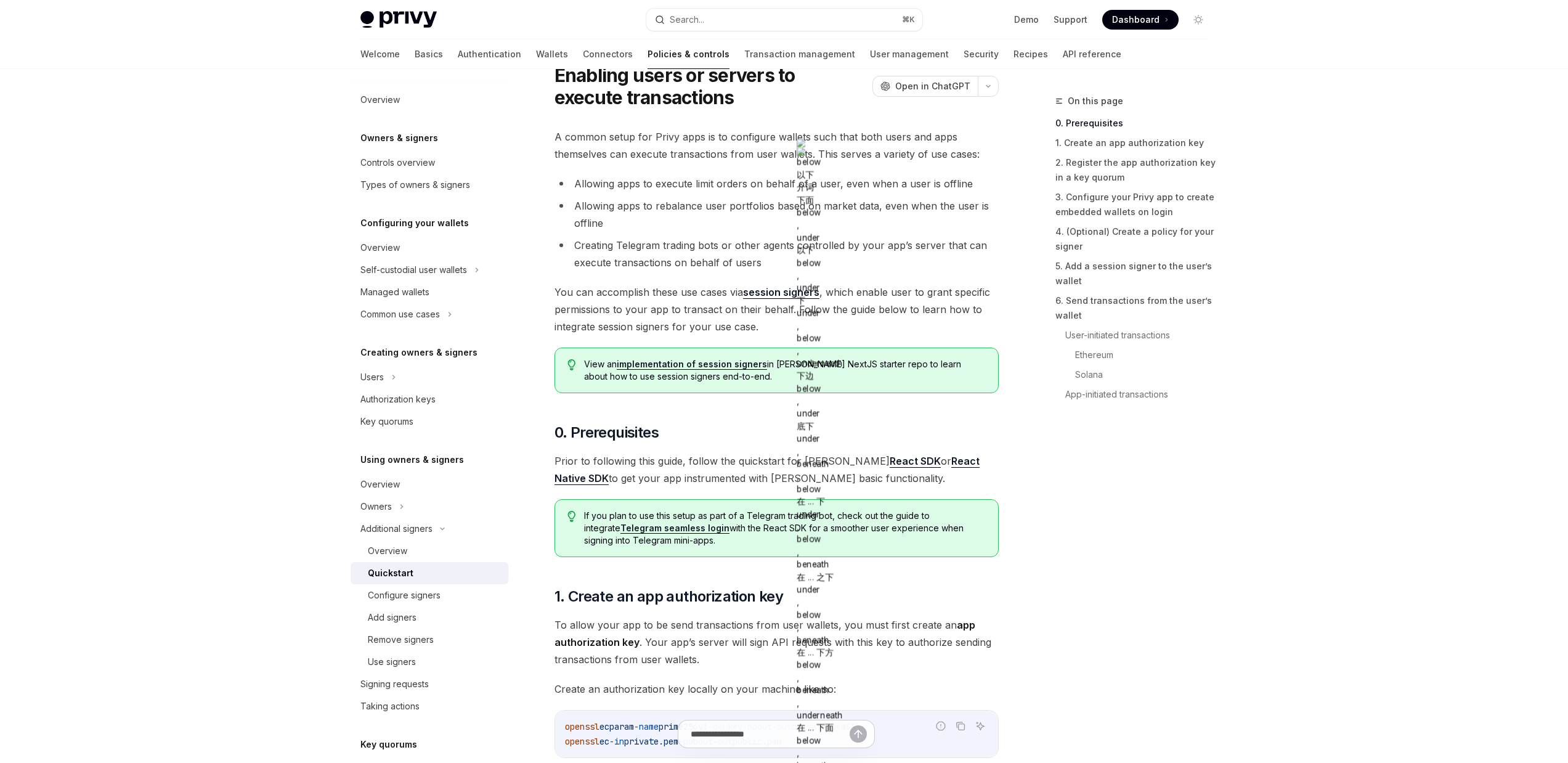
click at [969, 315] on span "You can accomplish these use cases via session signers , which enable user to g…" at bounding box center [777, 309] width 445 height 52
click at [714, 368] on link "implementation of session signers" at bounding box center [692, 363] width 151 height 11
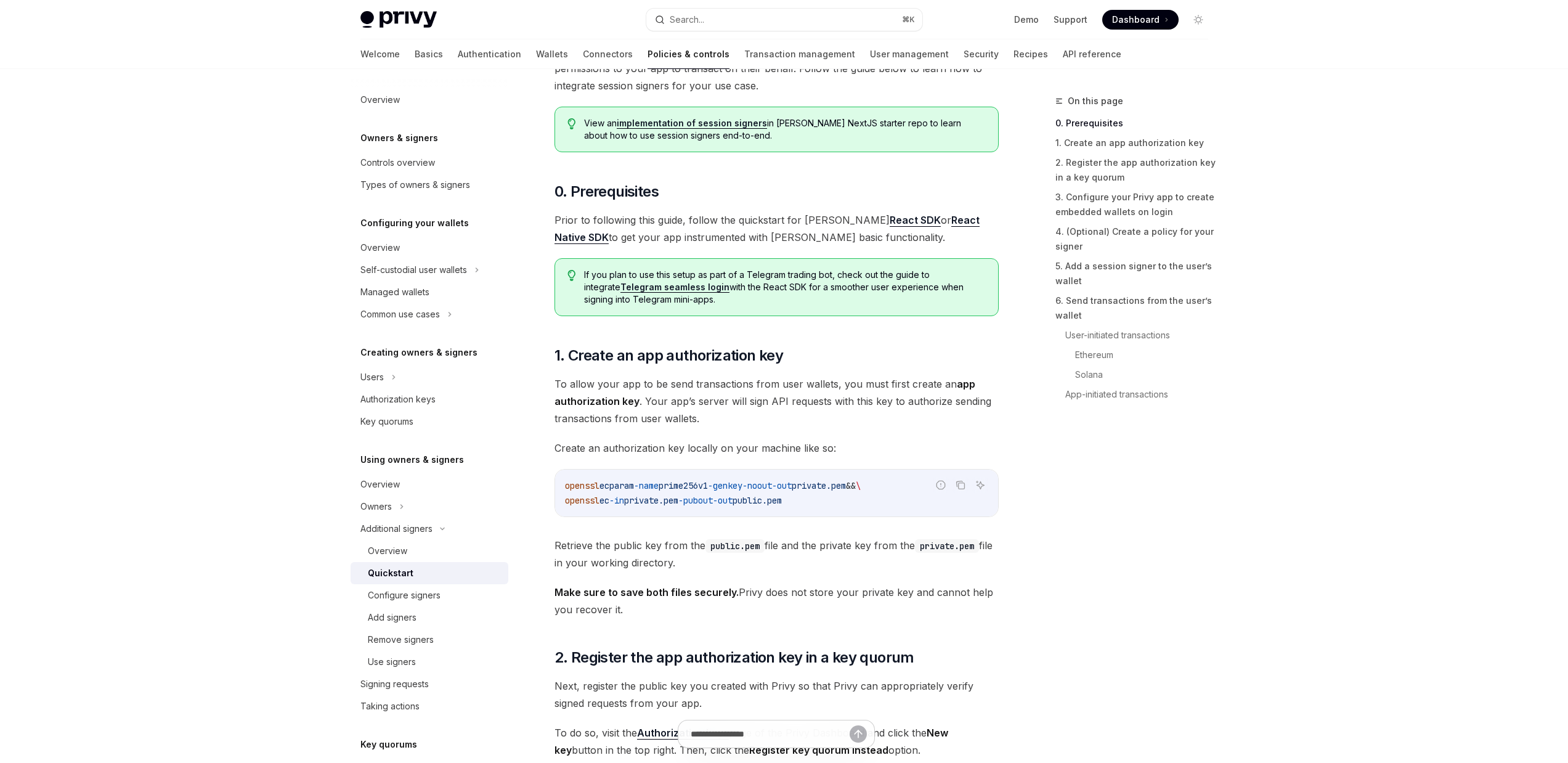
click at [704, 223] on span "Prior to following this guide, follow the quickstart for [PERSON_NAME] React SD…" at bounding box center [777, 228] width 445 height 34
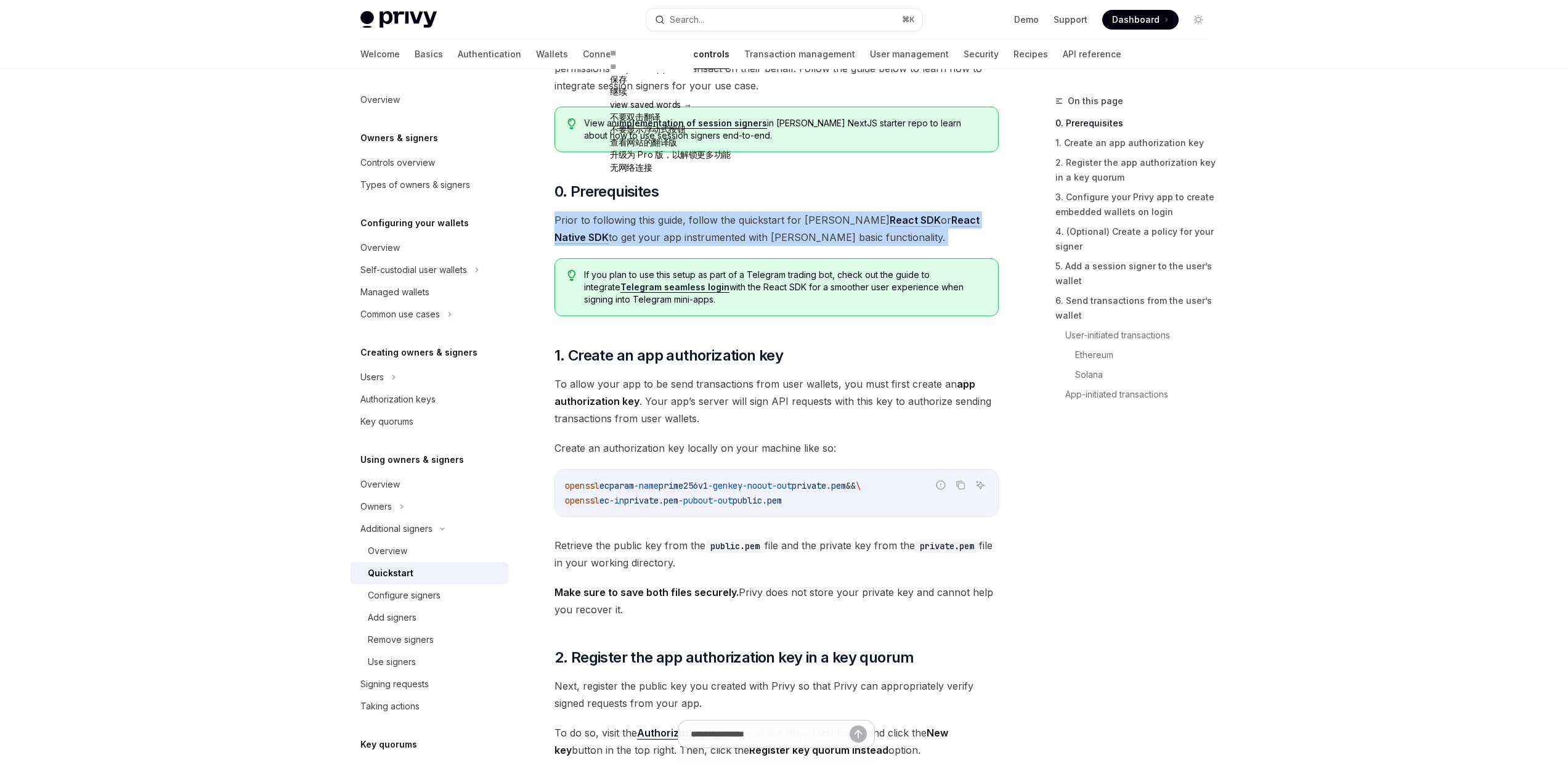
click at [704, 223] on span "Prior to following this guide, follow the quickstart for [PERSON_NAME] React SD…" at bounding box center [777, 228] width 445 height 34
click at [764, 221] on span "Prior to following this guide, follow the quickstart for [PERSON_NAME] React SD…" at bounding box center [777, 228] width 445 height 34
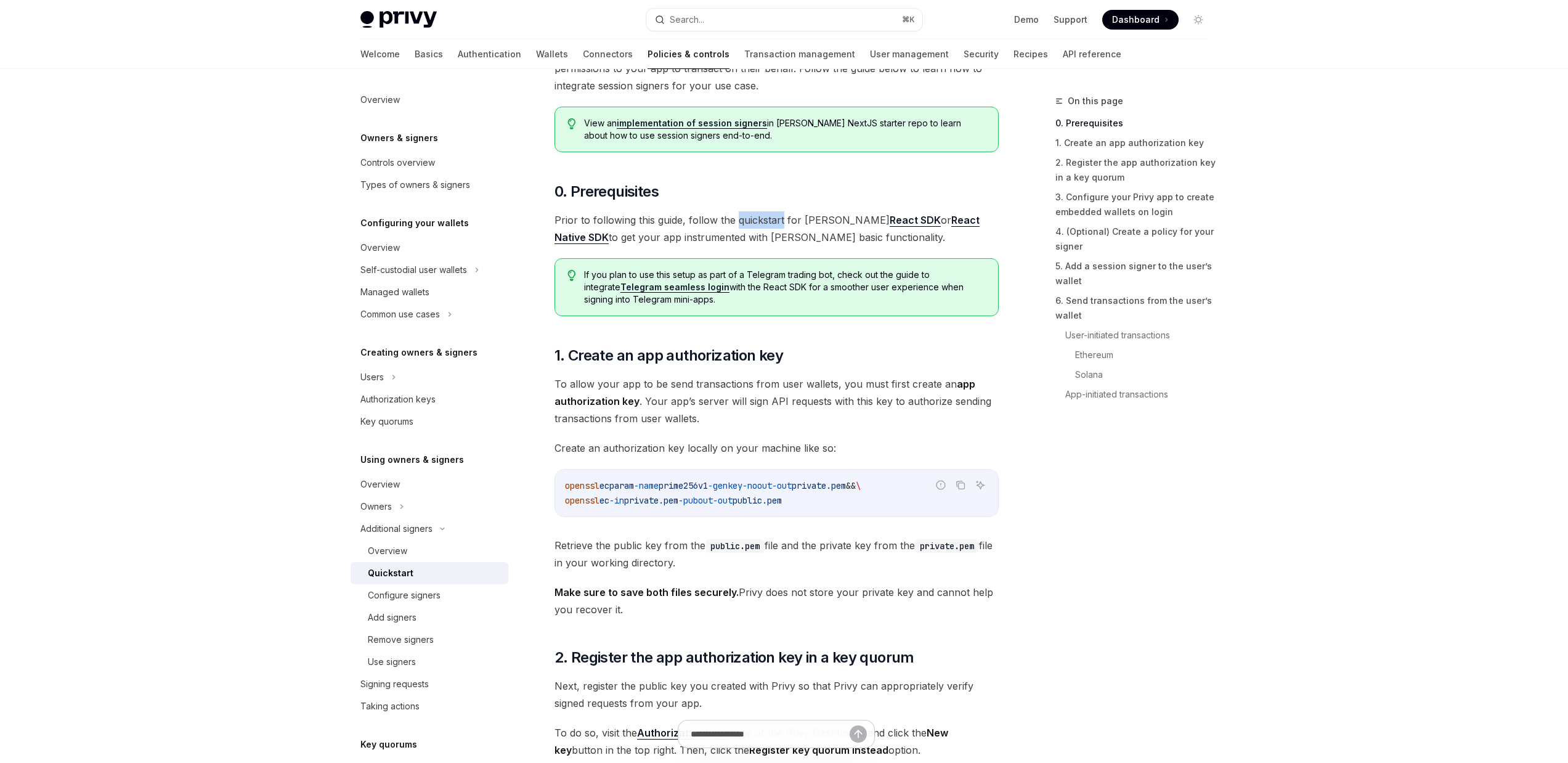
click at [764, 221] on span "Prior to following this guide, follow the quickstart for [PERSON_NAME] React SD…" at bounding box center [777, 228] width 445 height 34
click at [790, 221] on span "Prior to following this guide, follow the quickstart for [PERSON_NAME] React SD…" at bounding box center [777, 228] width 445 height 34
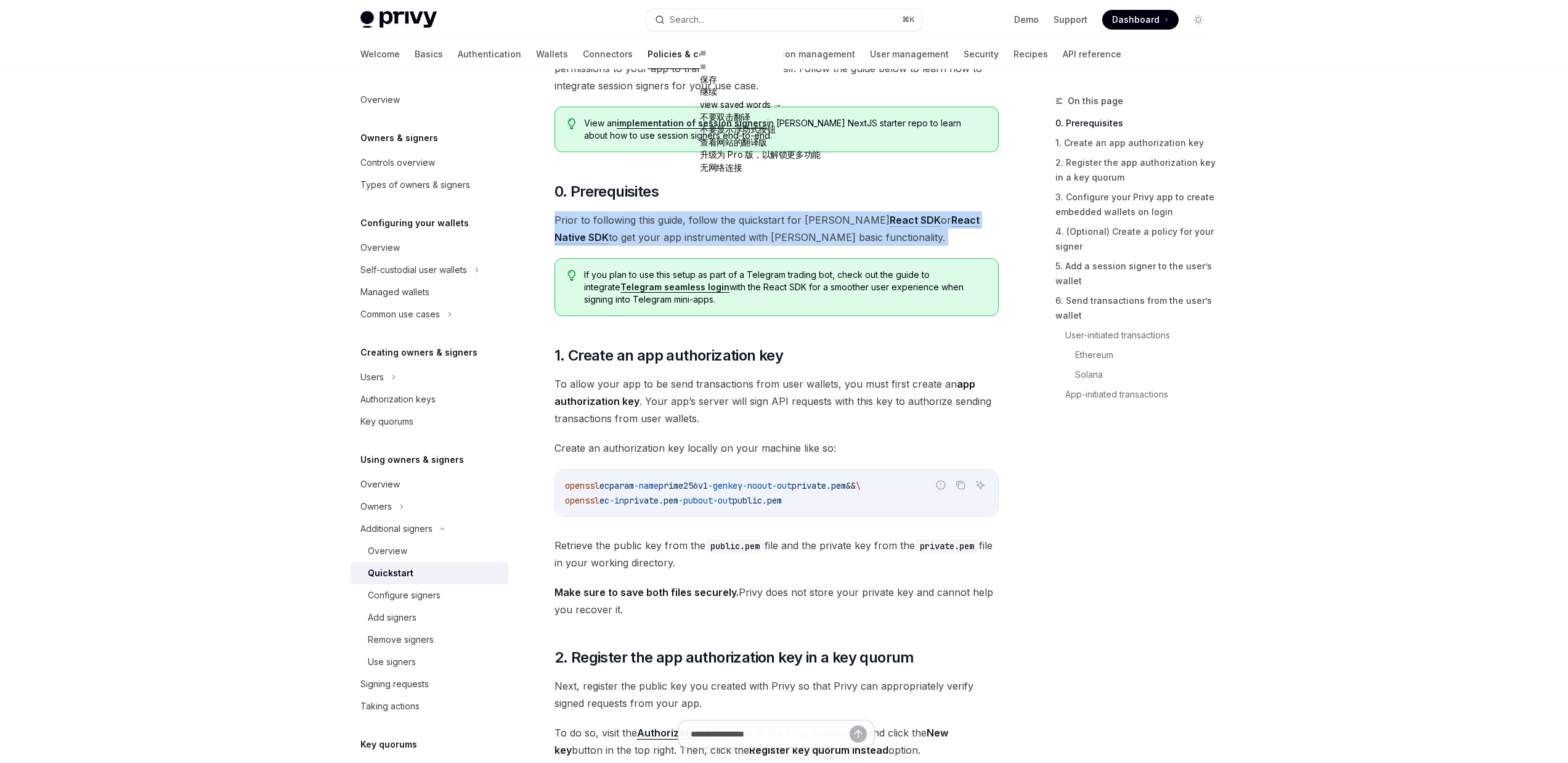
click at [790, 220] on span "Prior to following this guide, follow the quickstart for [PERSON_NAME] React SD…" at bounding box center [777, 228] width 445 height 34
click at [676, 228] on span "Prior to following this guide, follow the quickstart for [PERSON_NAME] React SD…" at bounding box center [777, 228] width 445 height 34
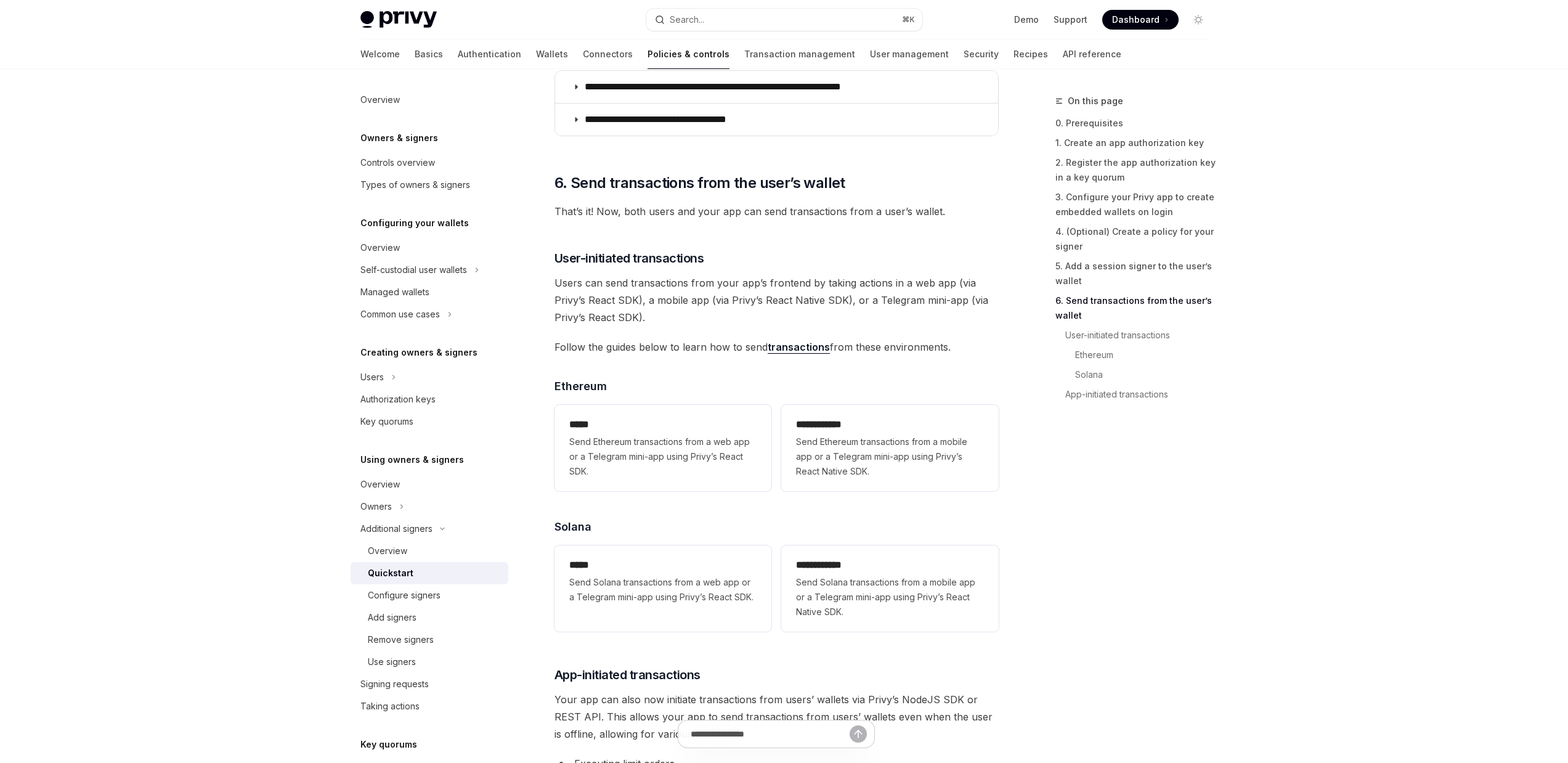
scroll to position [2336, 0]
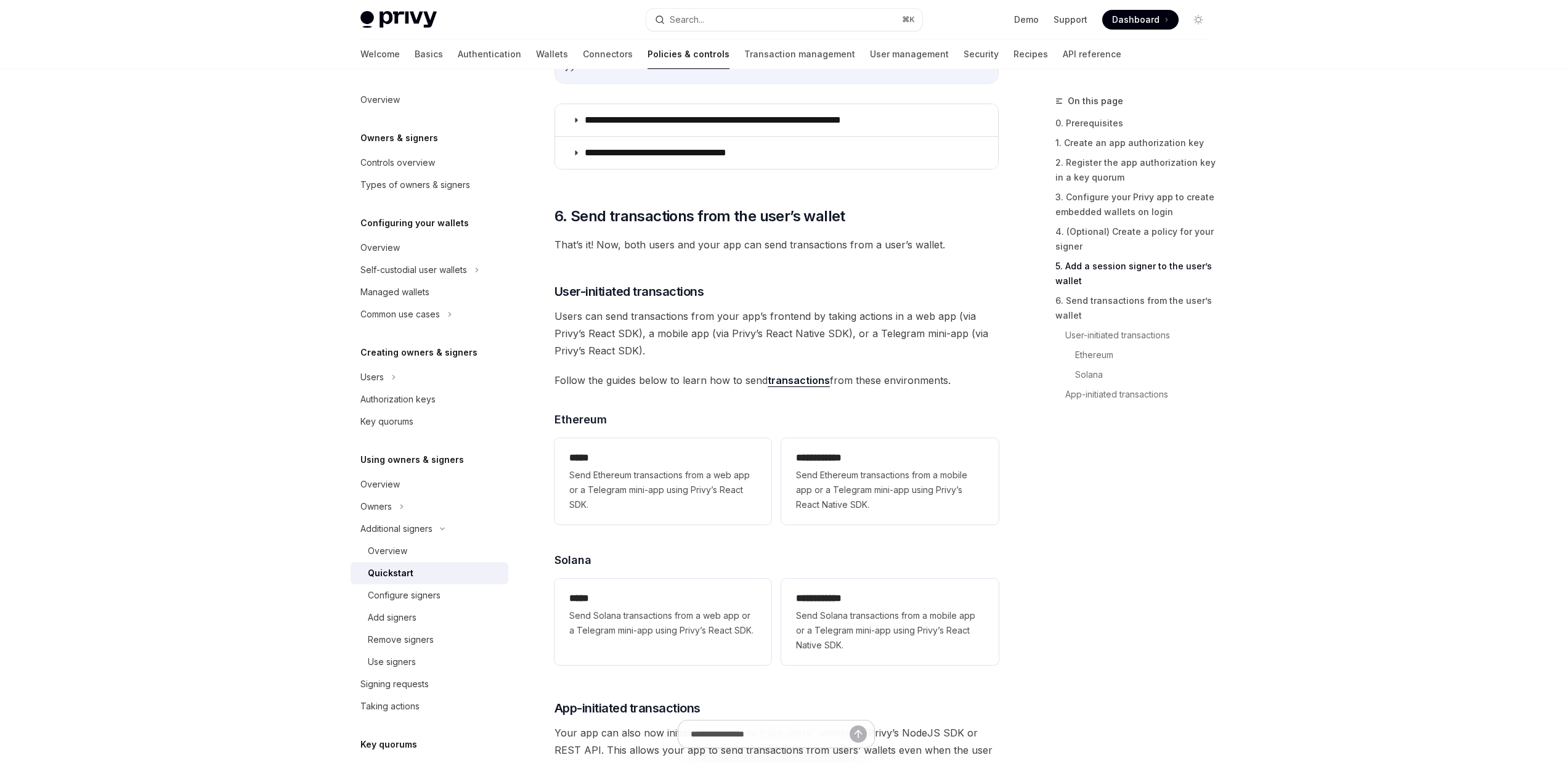
click at [596, 254] on span "That’s it! Now, both users and your app can send transactions from a user’s wal…" at bounding box center [777, 245] width 445 height 18
click at [641, 246] on span "That’s it! Now, both users and your app can send transactions from a user’s wal…" at bounding box center [777, 245] width 445 height 18
click at [728, 250] on span "That’s it! Now, both users and your app can send transactions from a user’s wal…" at bounding box center [777, 245] width 445 height 18
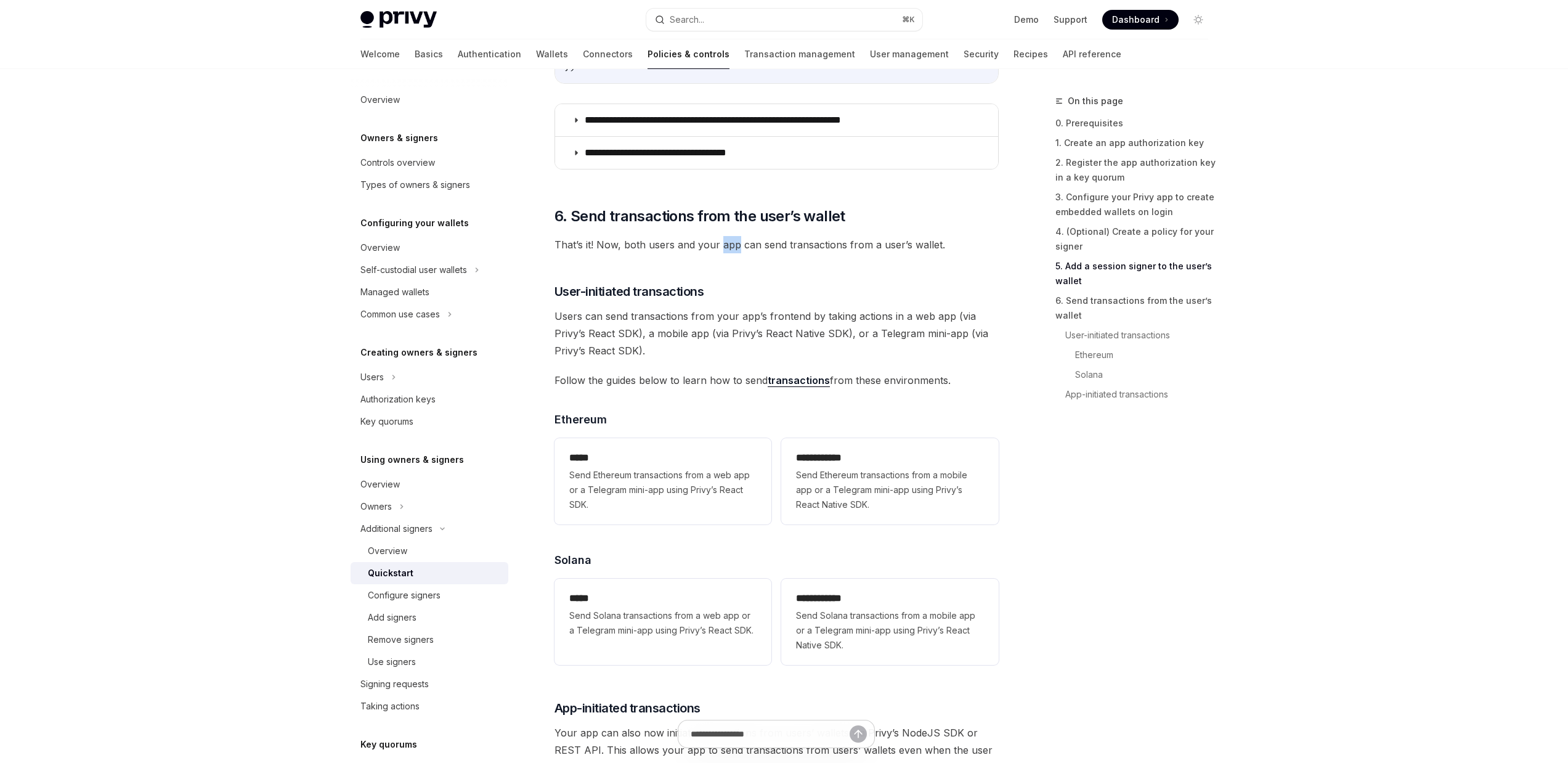
click at [728, 250] on span "That’s it! Now, both users and your app can send transactions from a user’s wal…" at bounding box center [777, 245] width 445 height 18
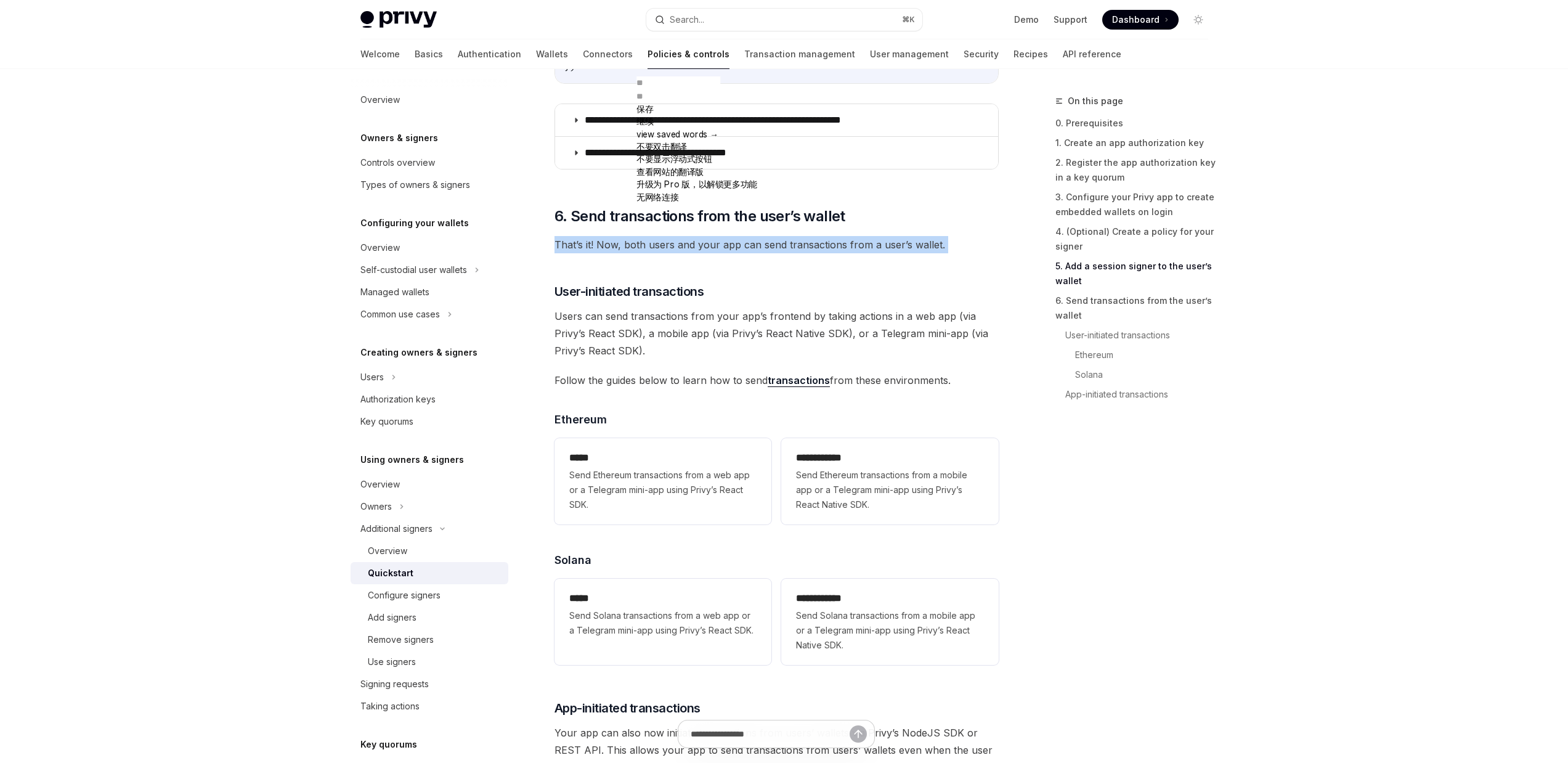
click at [728, 250] on span "That’s it! Now, both users and your app can send transactions from a user’s wal…" at bounding box center [777, 245] width 445 height 18
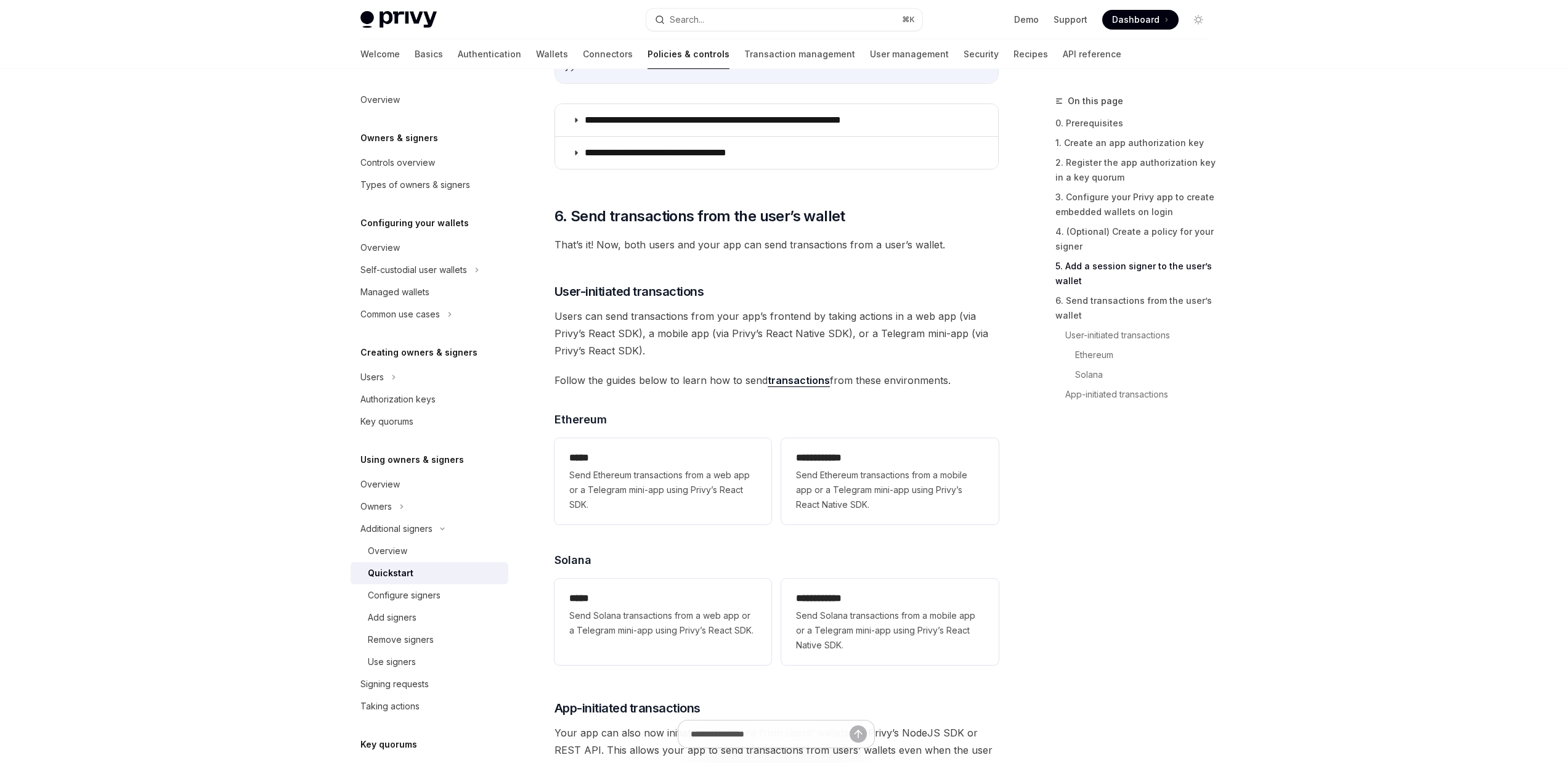
click at [747, 250] on span "That’s it! Now, both users and your app can send transactions from a user’s wal…" at bounding box center [777, 245] width 445 height 18
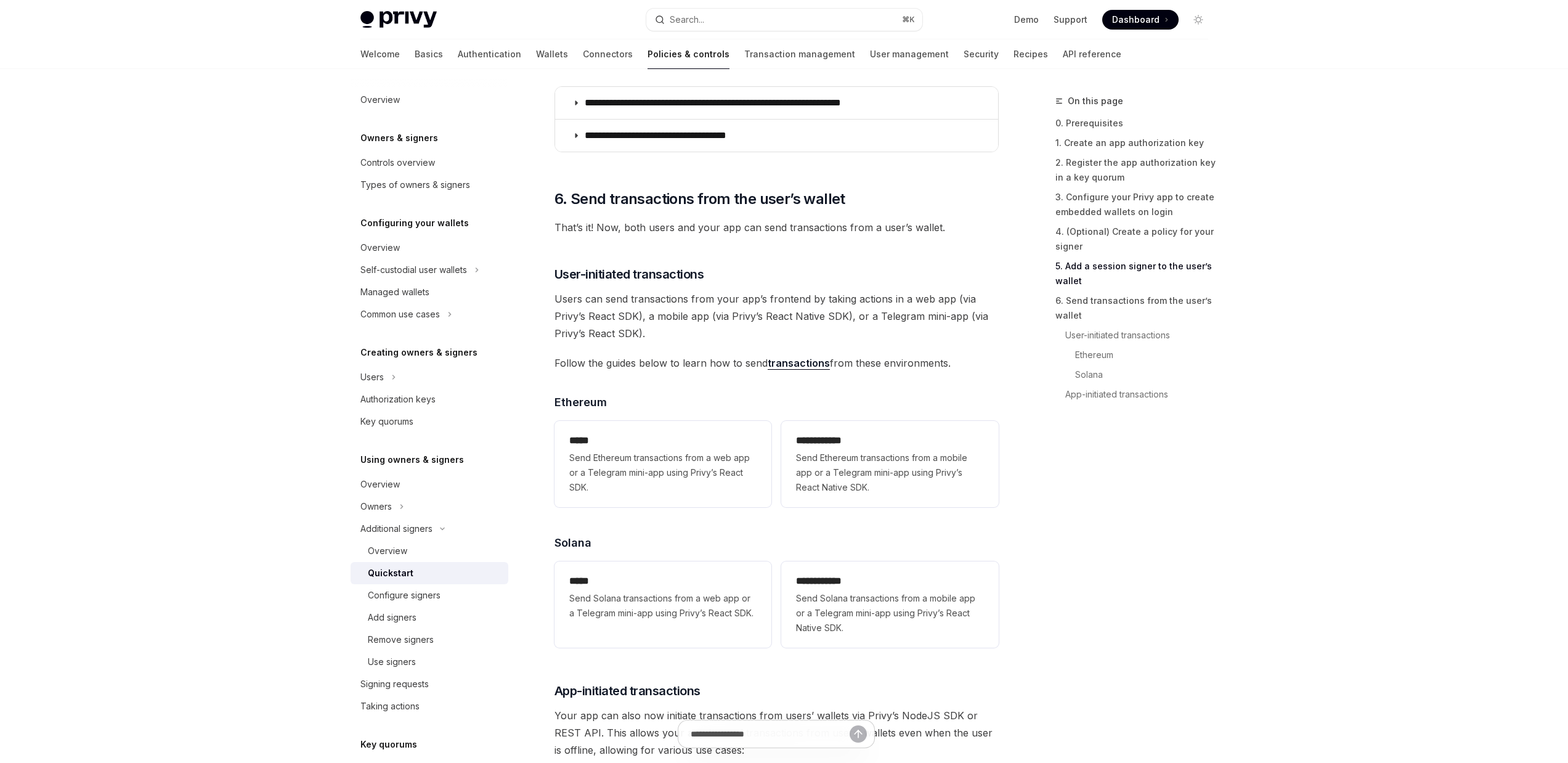
scroll to position [2566, 0]
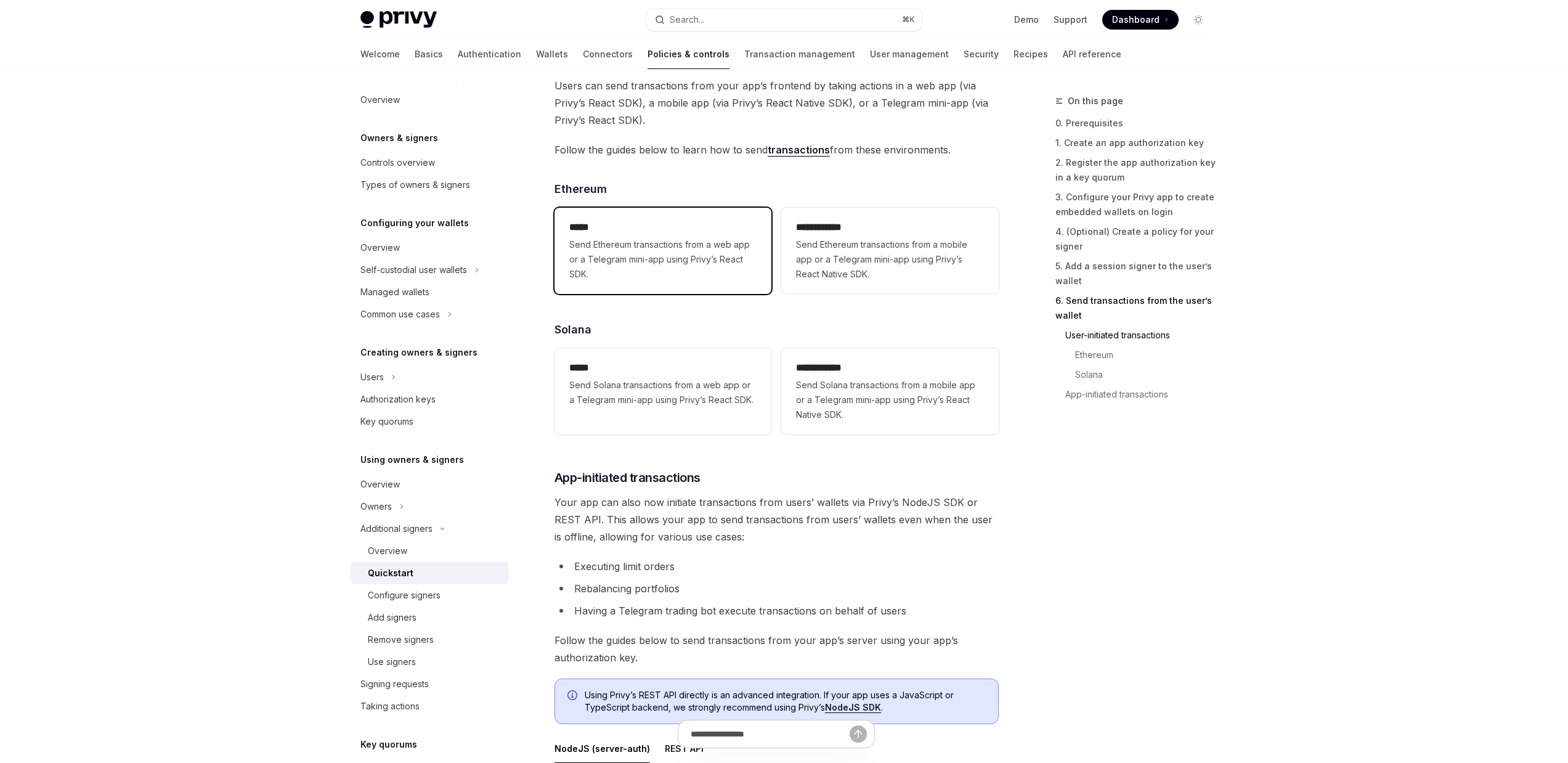
click at [626, 272] on span "Send Ethereum transactions from a web app or a Telegram mini-app using Privy’s …" at bounding box center [662, 259] width 187 height 44
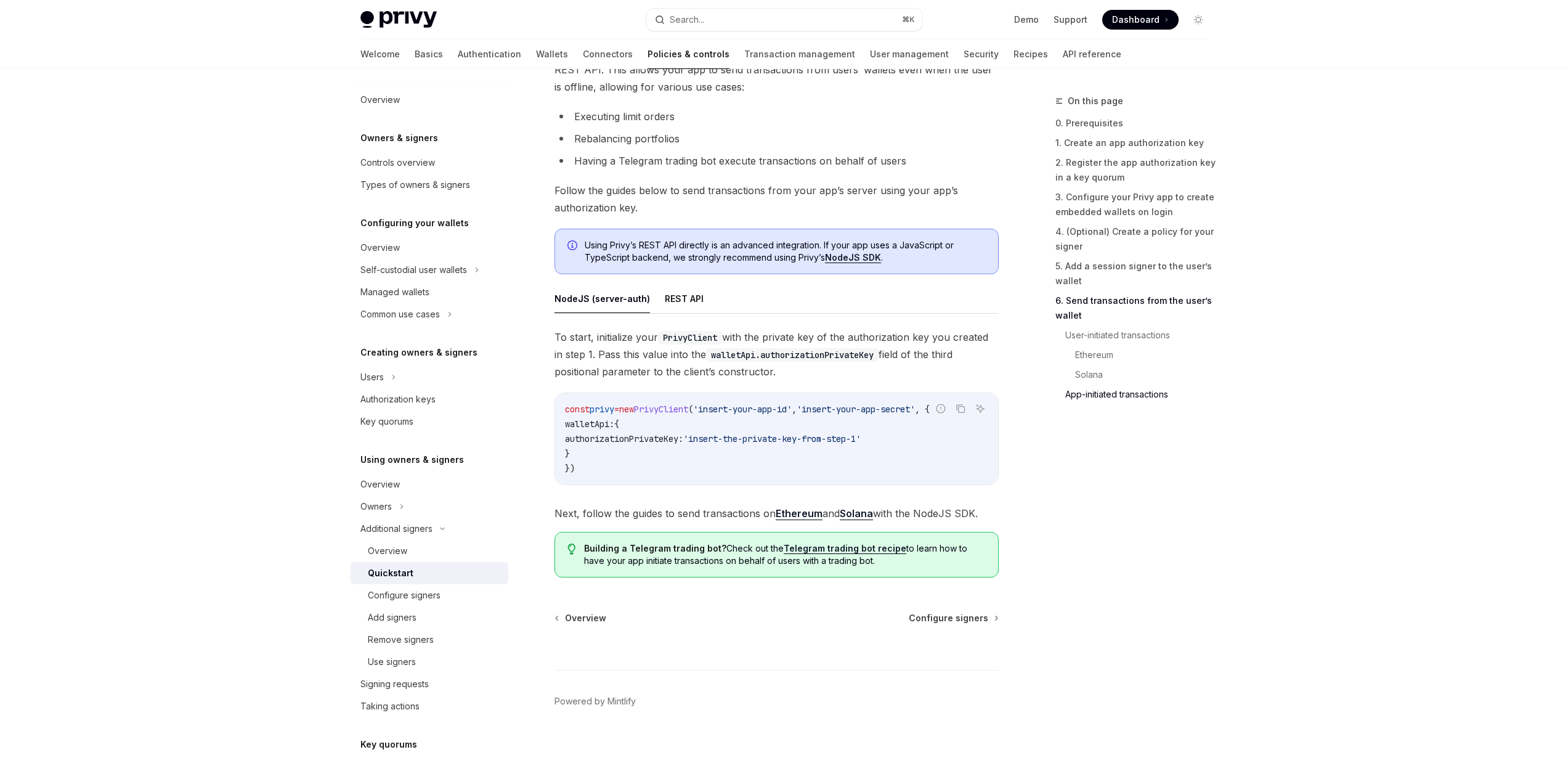
scroll to position [3023, 0]
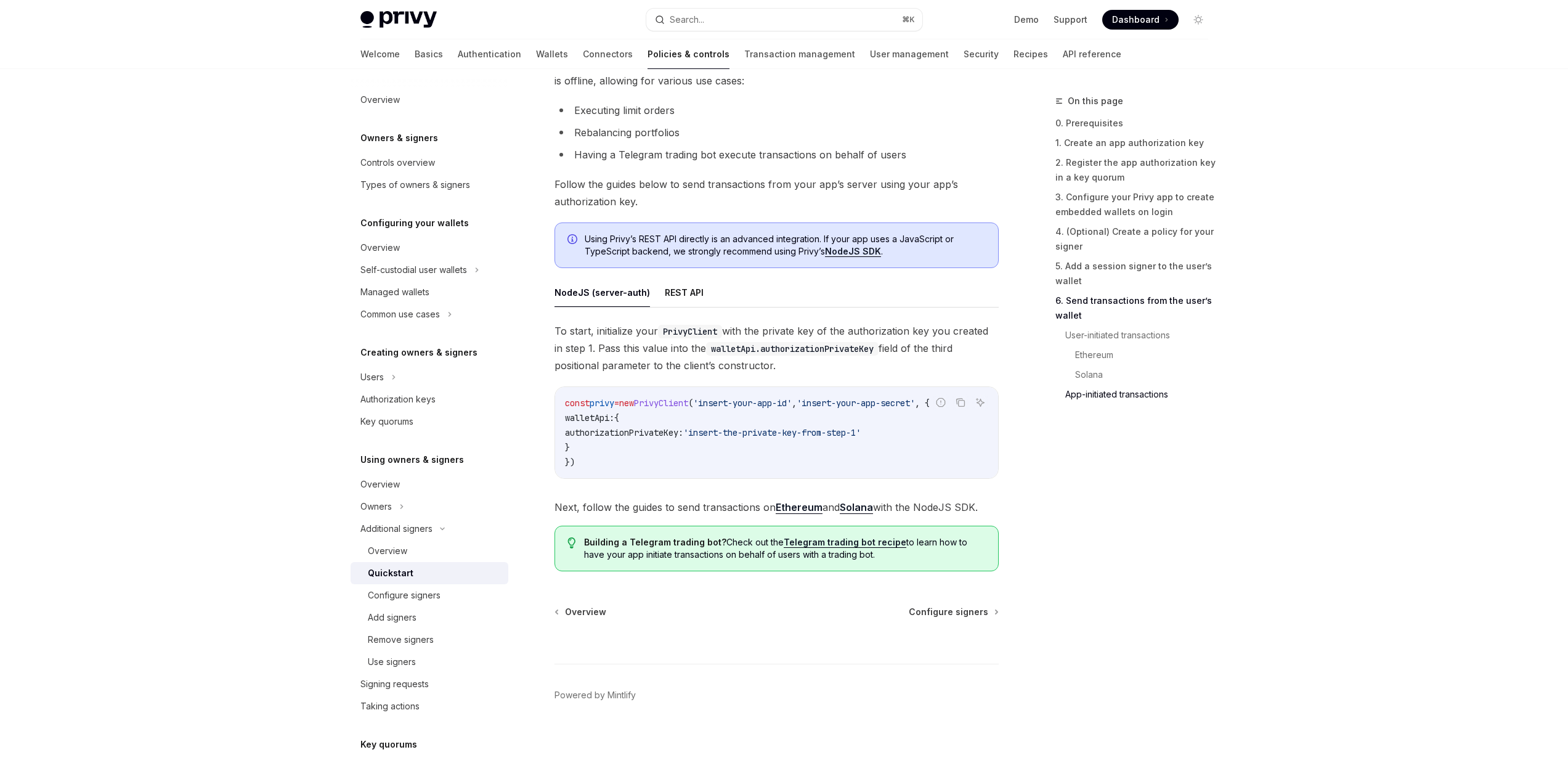
drag, startPoint x: 832, startPoint y: 479, endPoint x: 805, endPoint y: 482, distance: 27.2
click at [811, 478] on div "const privy = new PrivyClient ( 'insert-your-app-id' , 'insert-your-app-secret'…" at bounding box center [777, 432] width 443 height 91
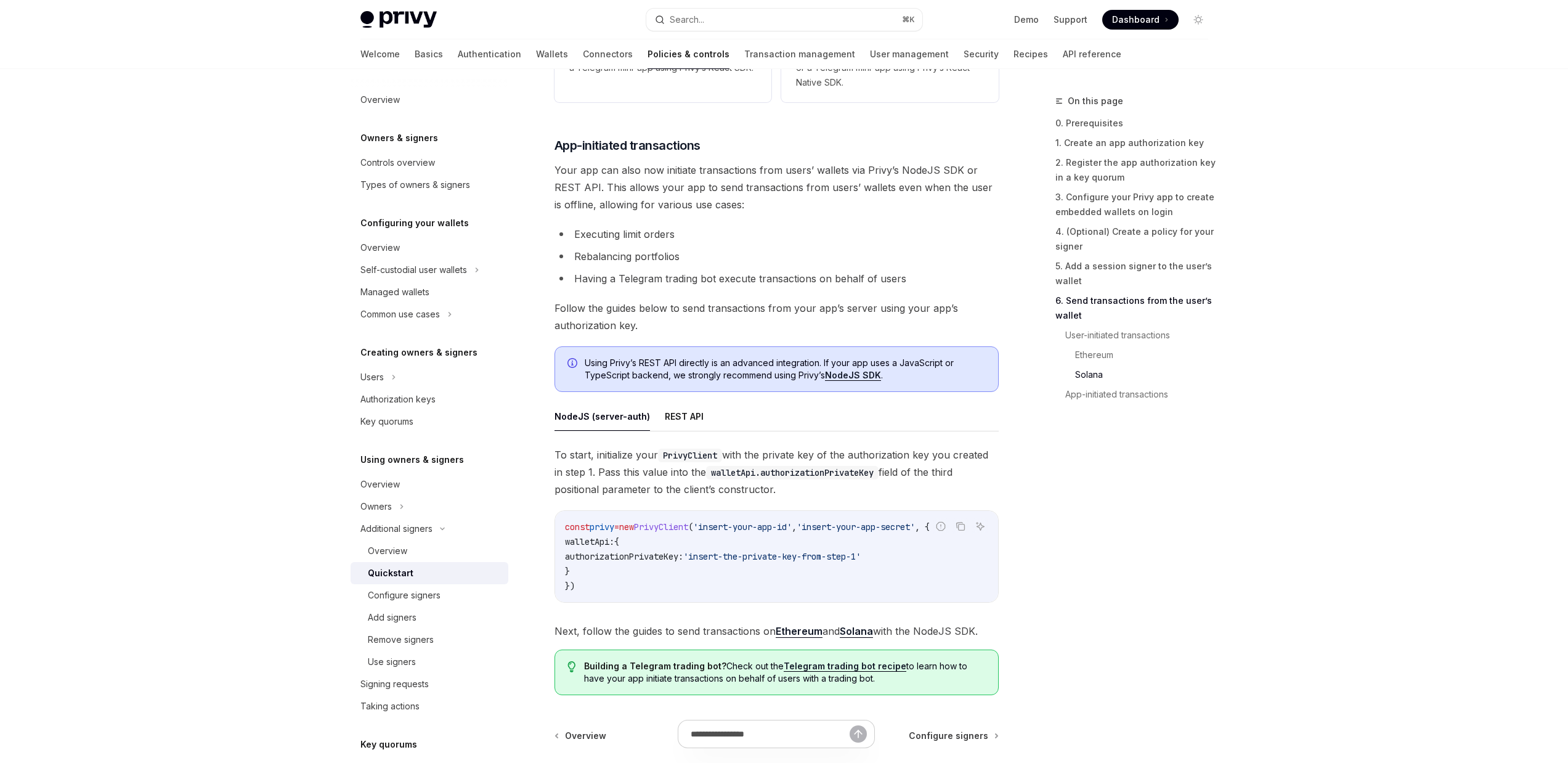
scroll to position [2890, 0]
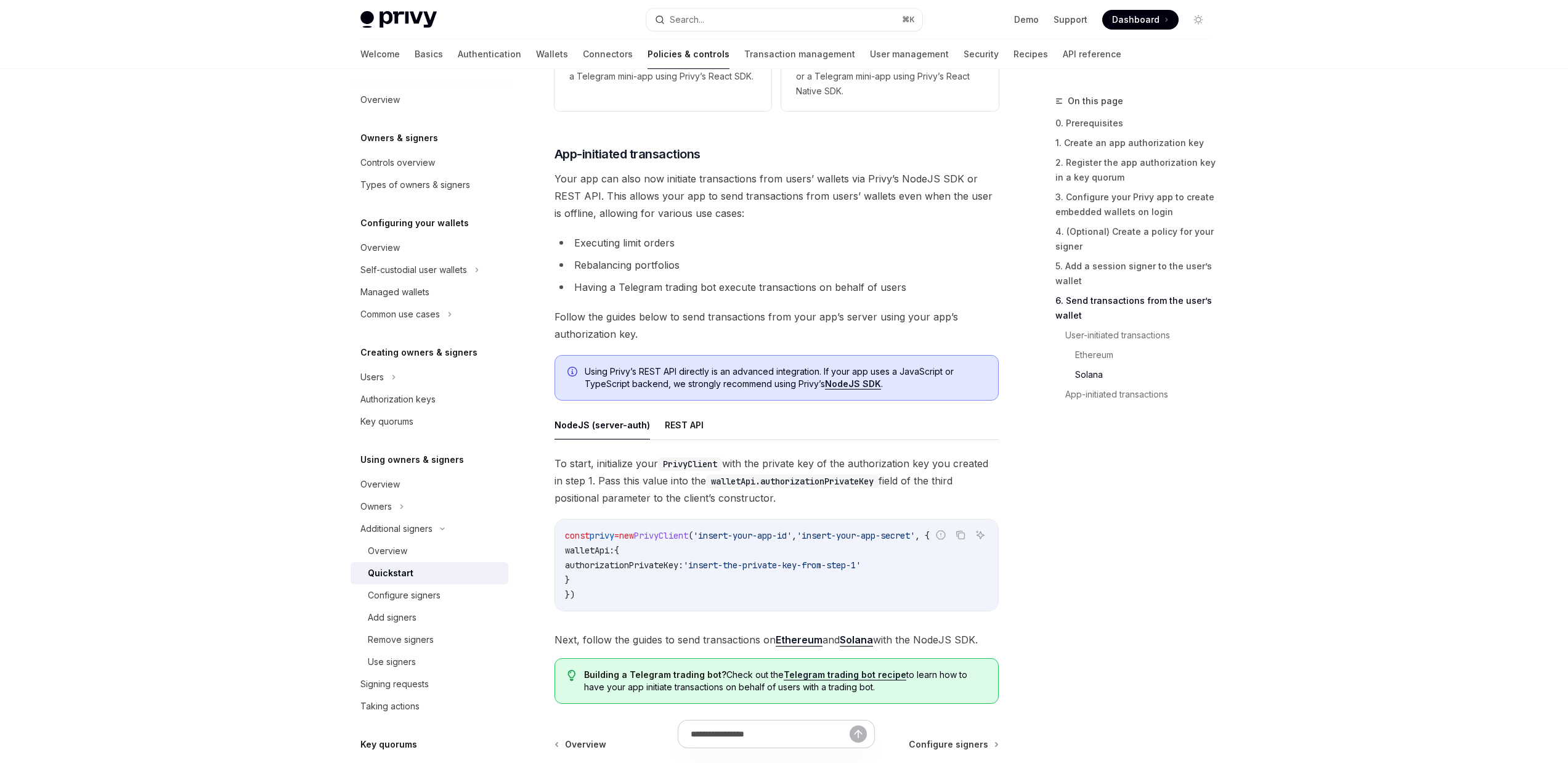
click at [824, 571] on span "'insert-the-private-key-from-step-1'" at bounding box center [772, 564] width 177 height 11
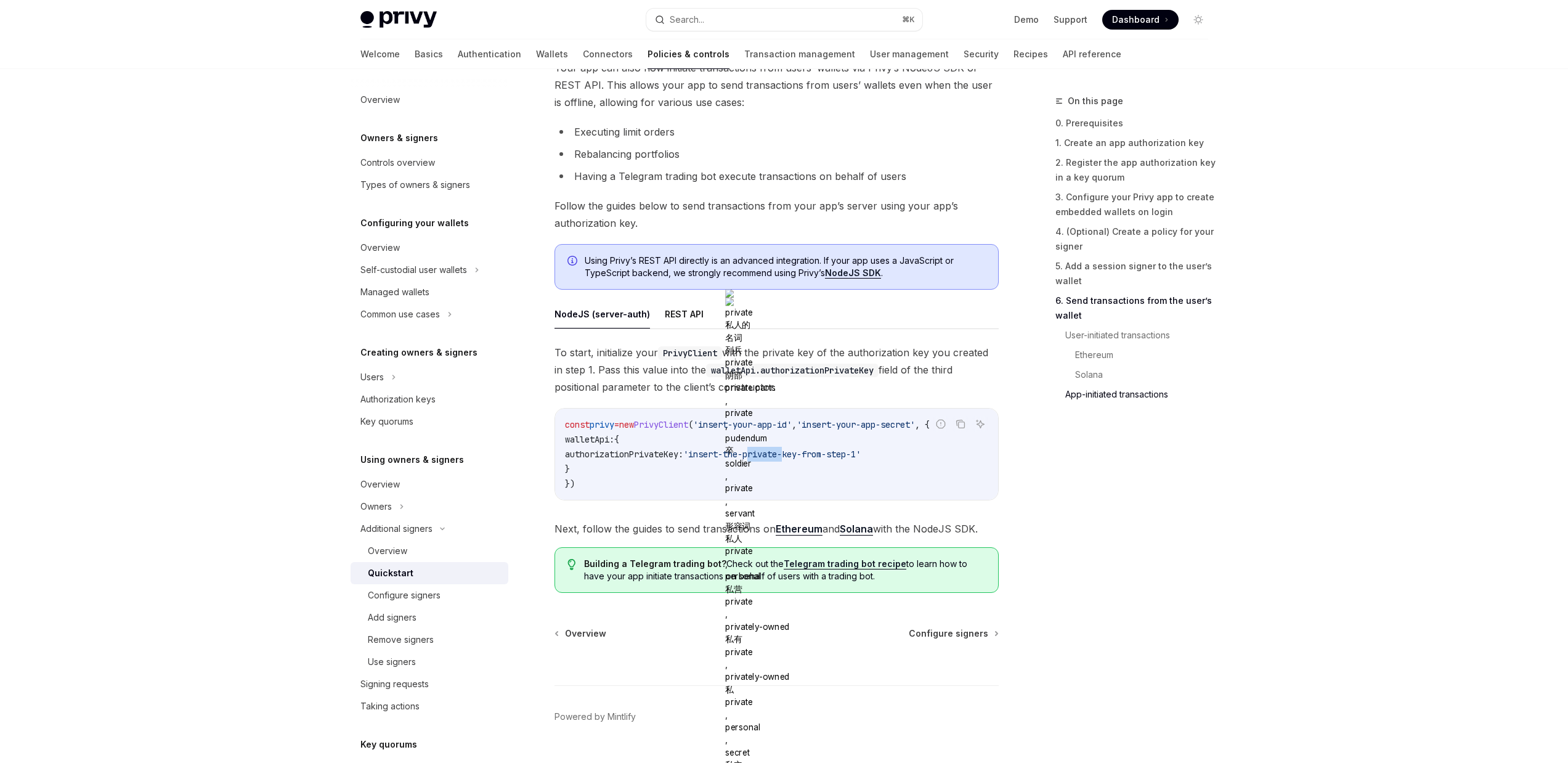
scroll to position [3039, 0]
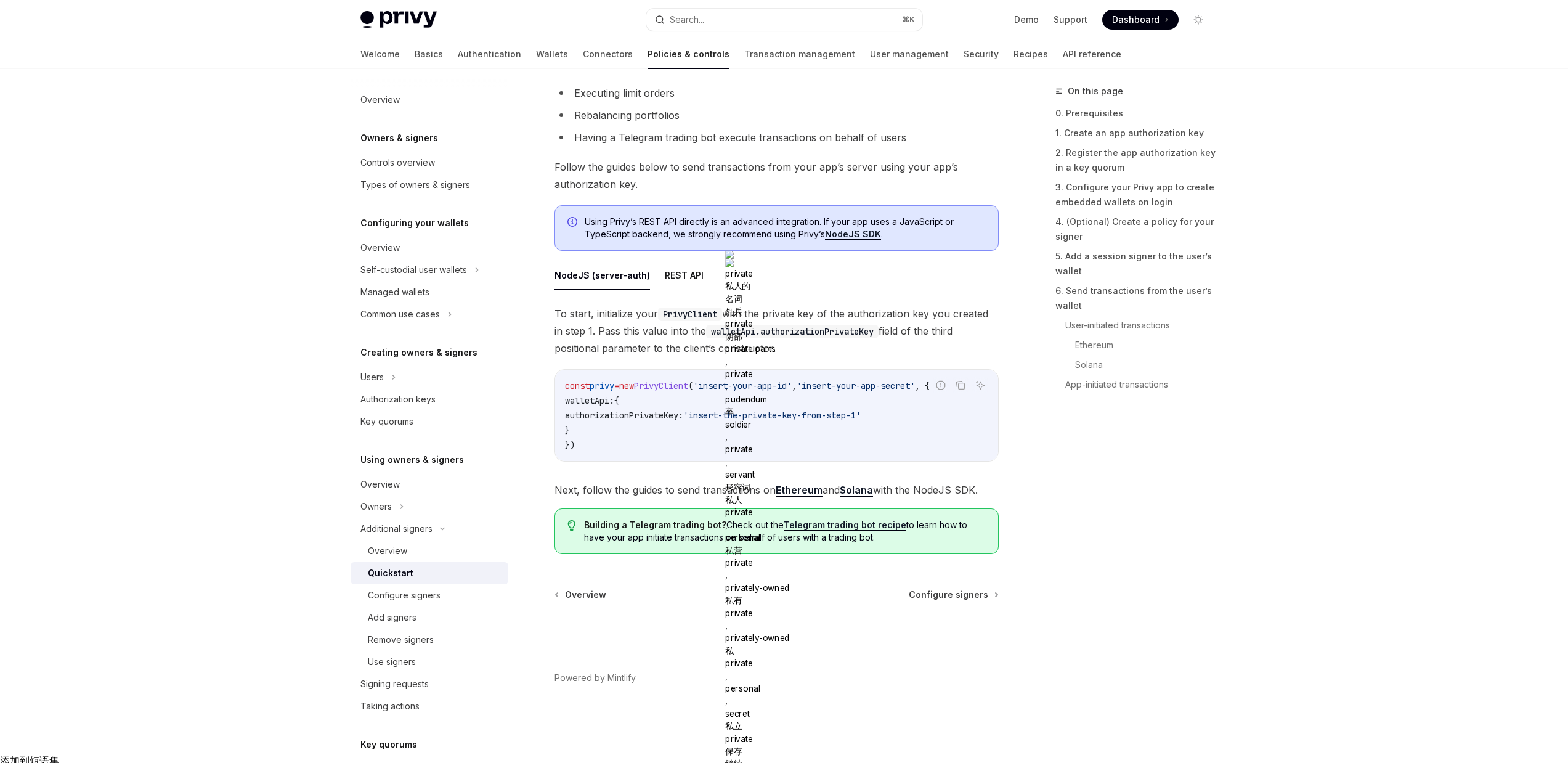
click at [679, 446] on code "const privy = new PrivyClient ( 'insert-your-app-id' , 'insert-your-app-secret'…" at bounding box center [777, 415] width 423 height 74
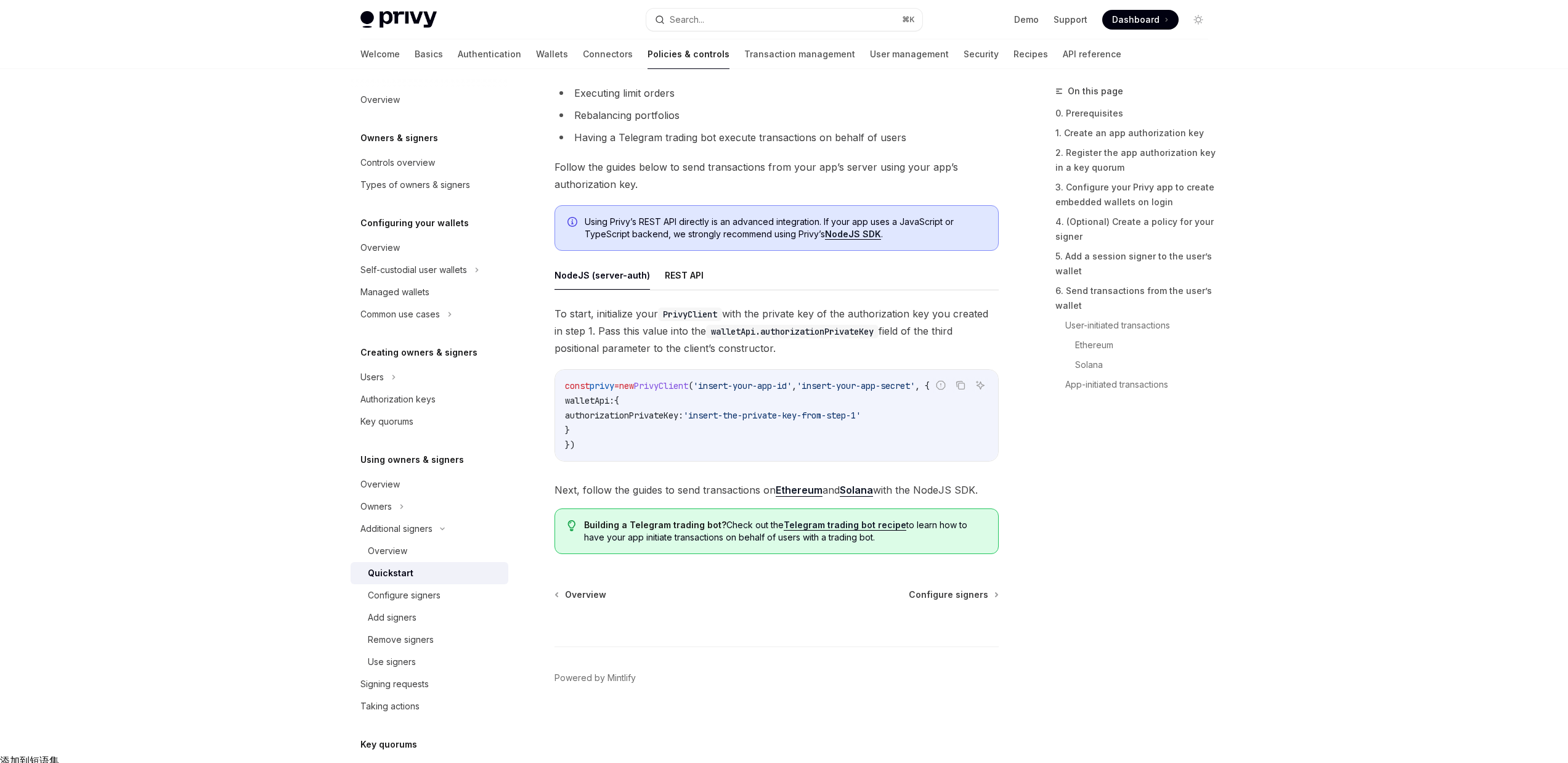
click at [790, 497] on link "Ethereum" at bounding box center [799, 490] width 47 height 13
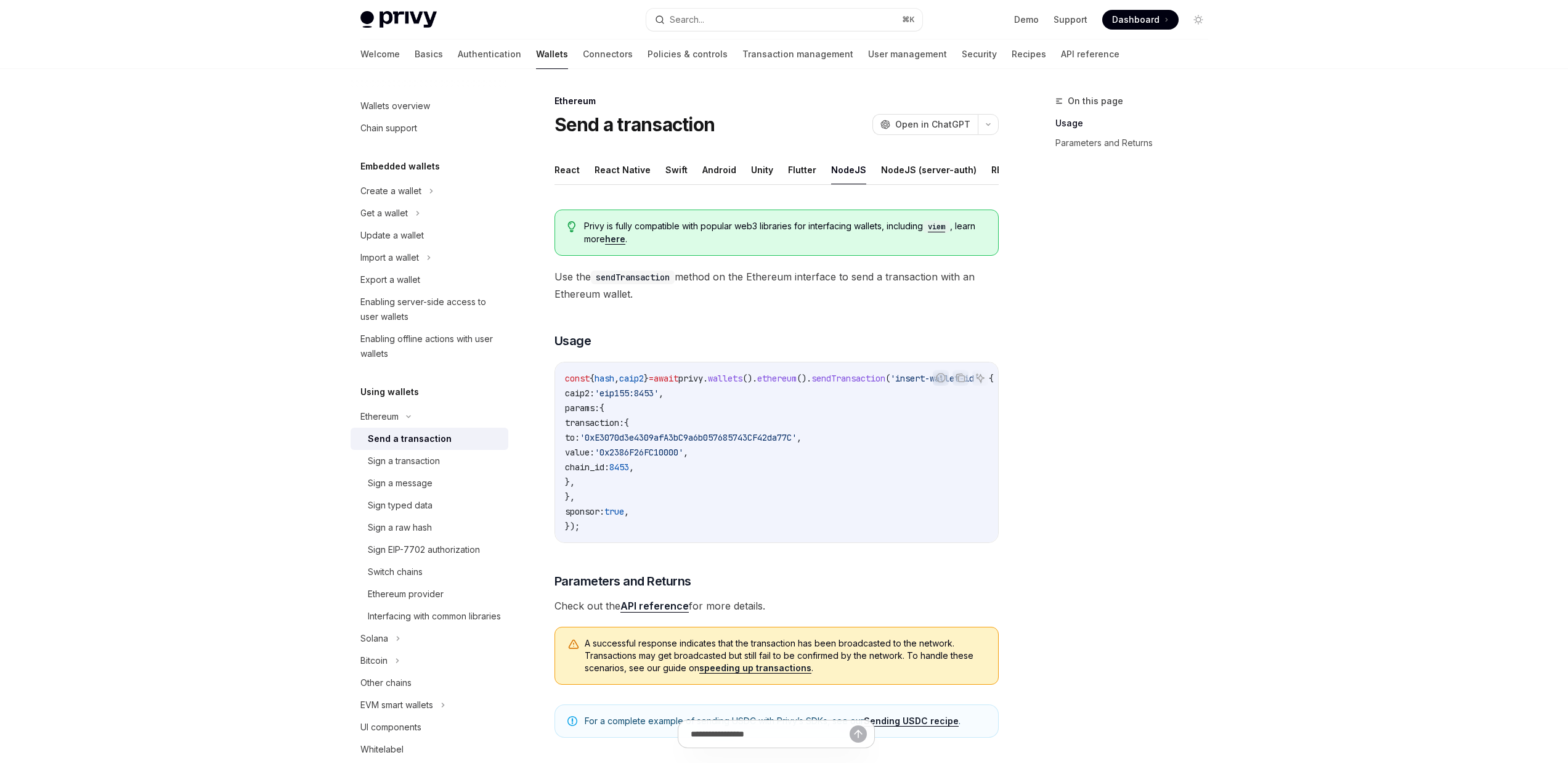
click at [802, 443] on span "," at bounding box center [799, 437] width 5 height 11
drag, startPoint x: 781, startPoint y: 496, endPoint x: 795, endPoint y: 497, distance: 14.0
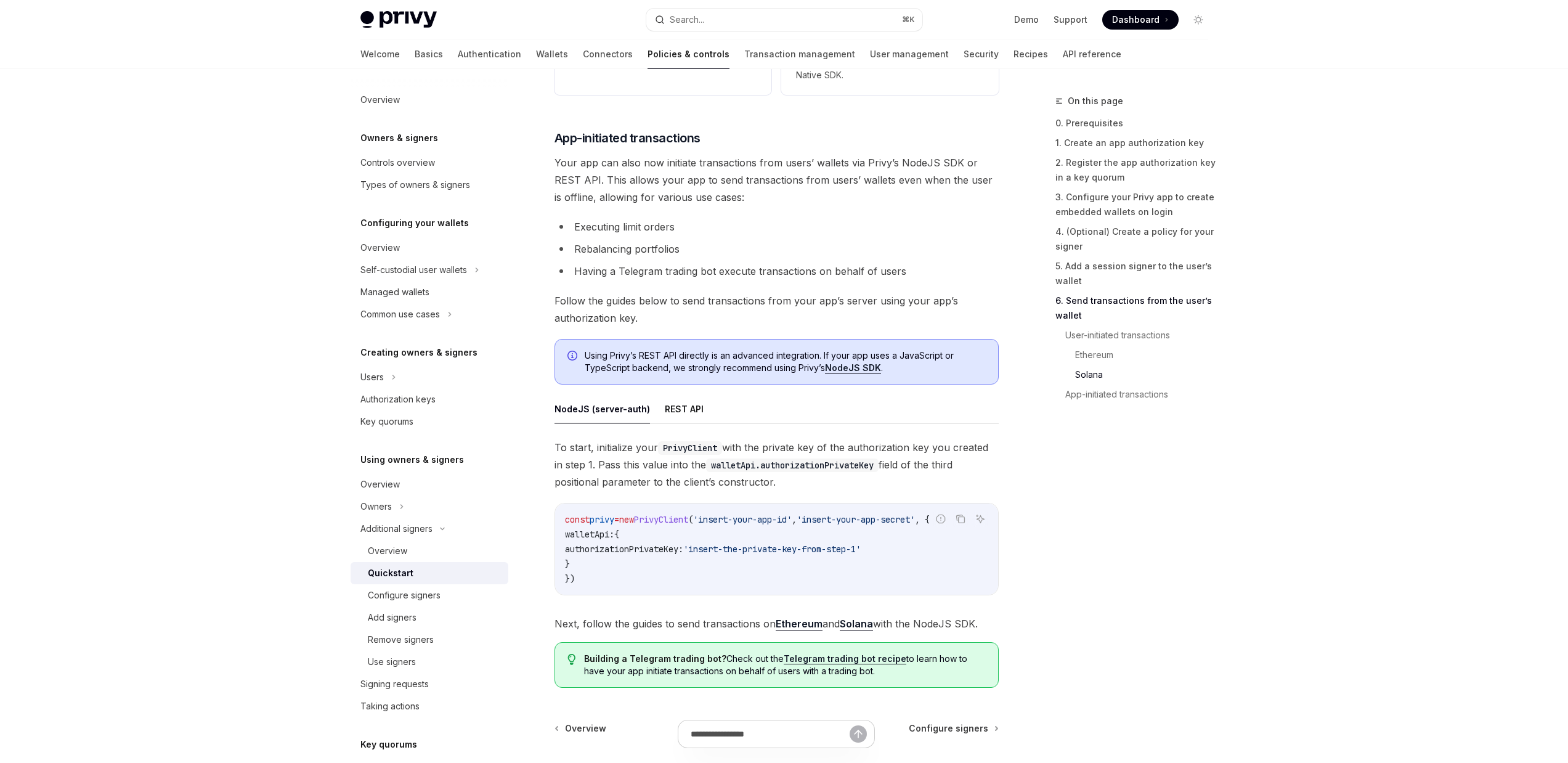
scroll to position [2908, 0]
click at [797, 628] on link "Ethereum" at bounding box center [799, 621] width 47 height 13
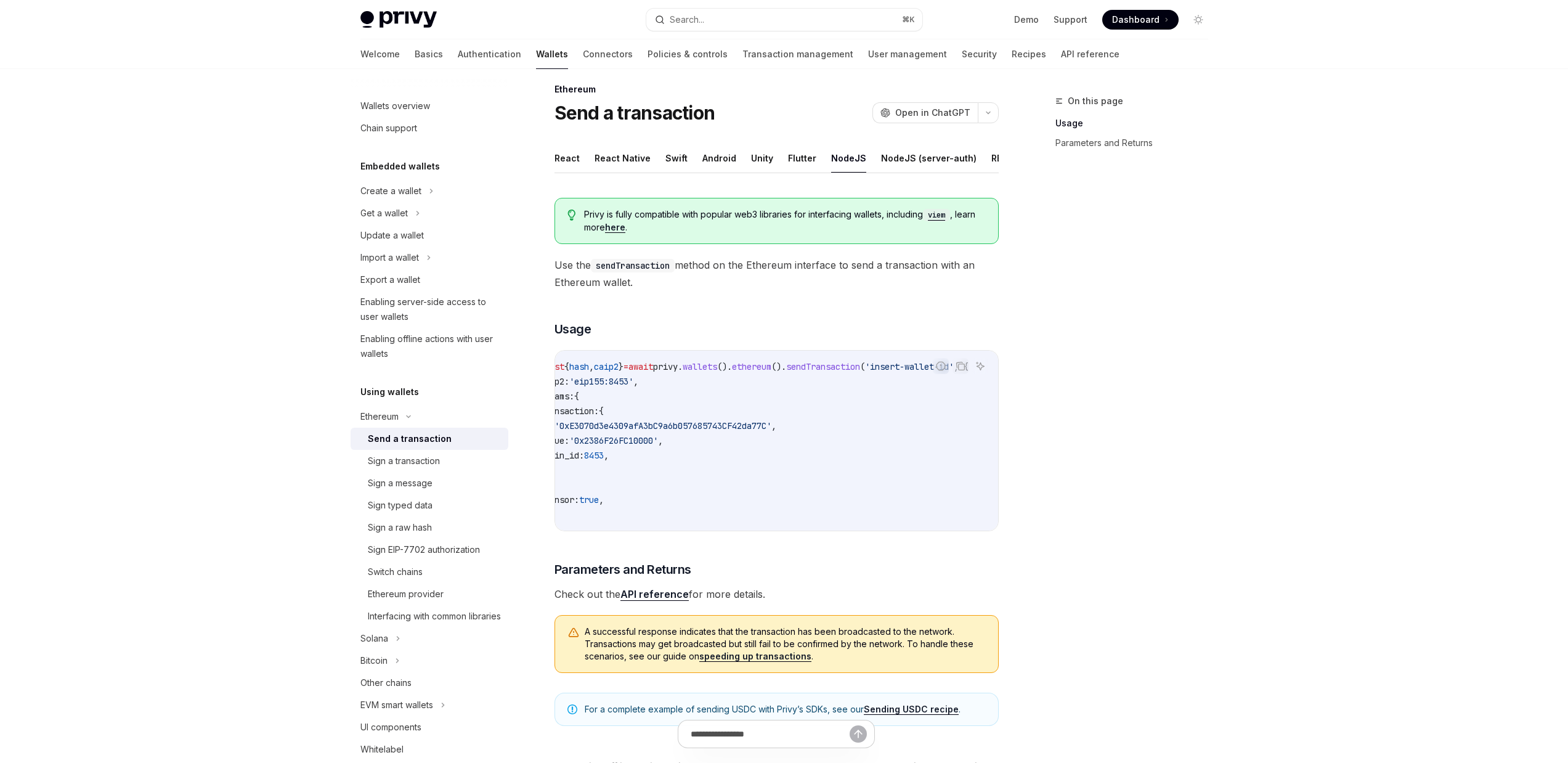
scroll to position [21, 0]
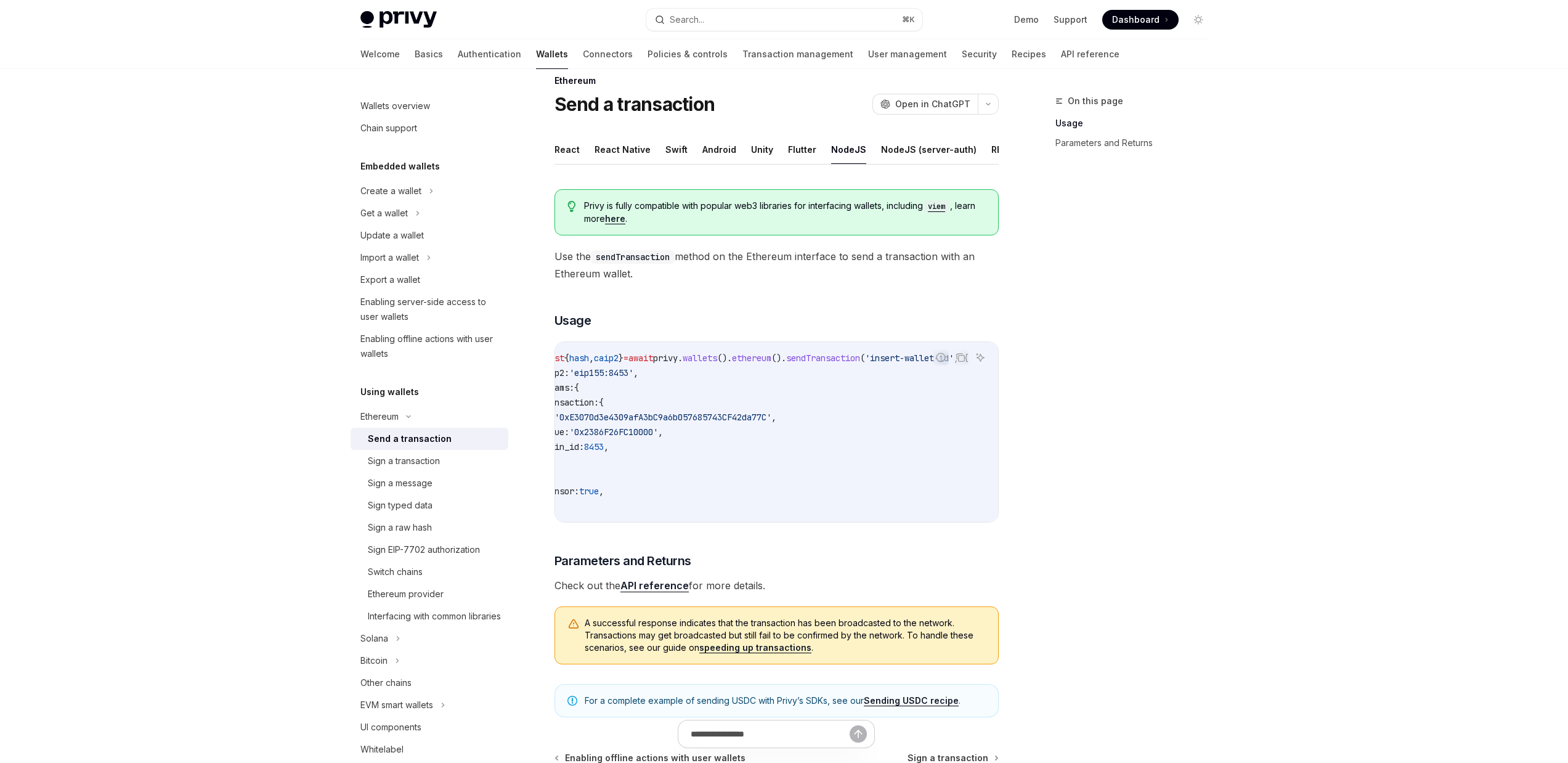
type textarea "*"
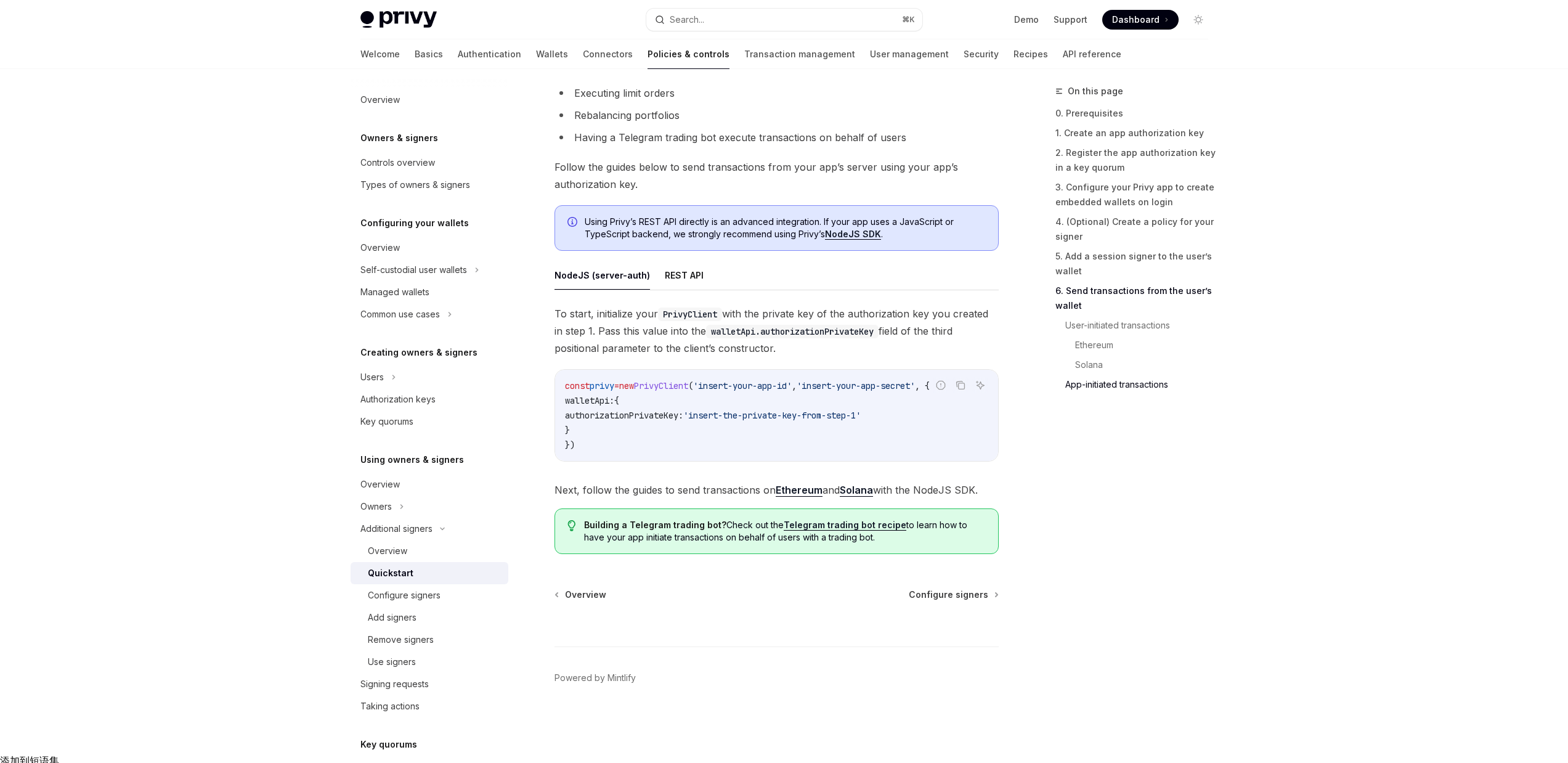
scroll to position [2930, 0]
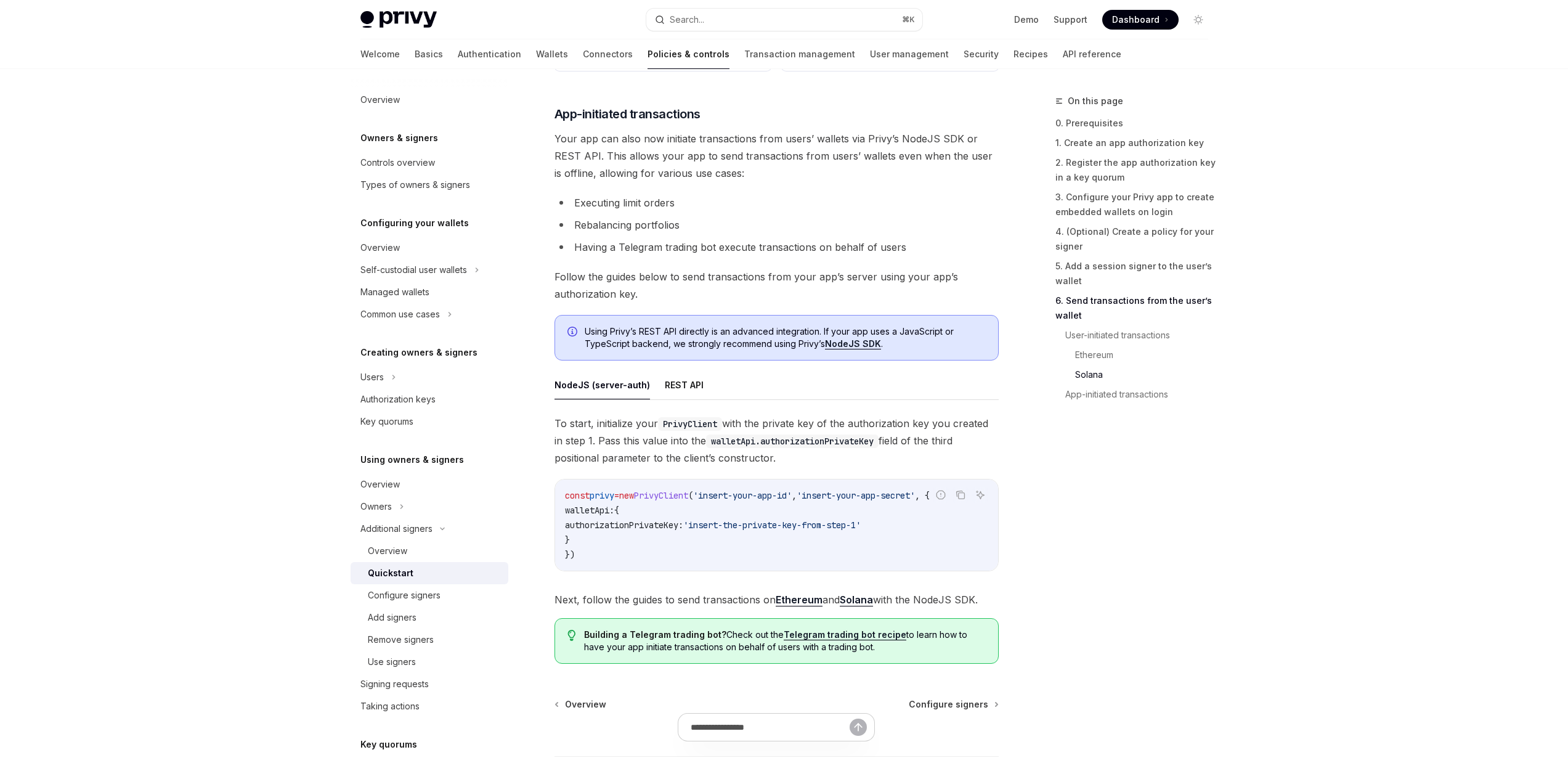
click at [897, 230] on li "Rebalancing portfolios" at bounding box center [777, 225] width 445 height 18
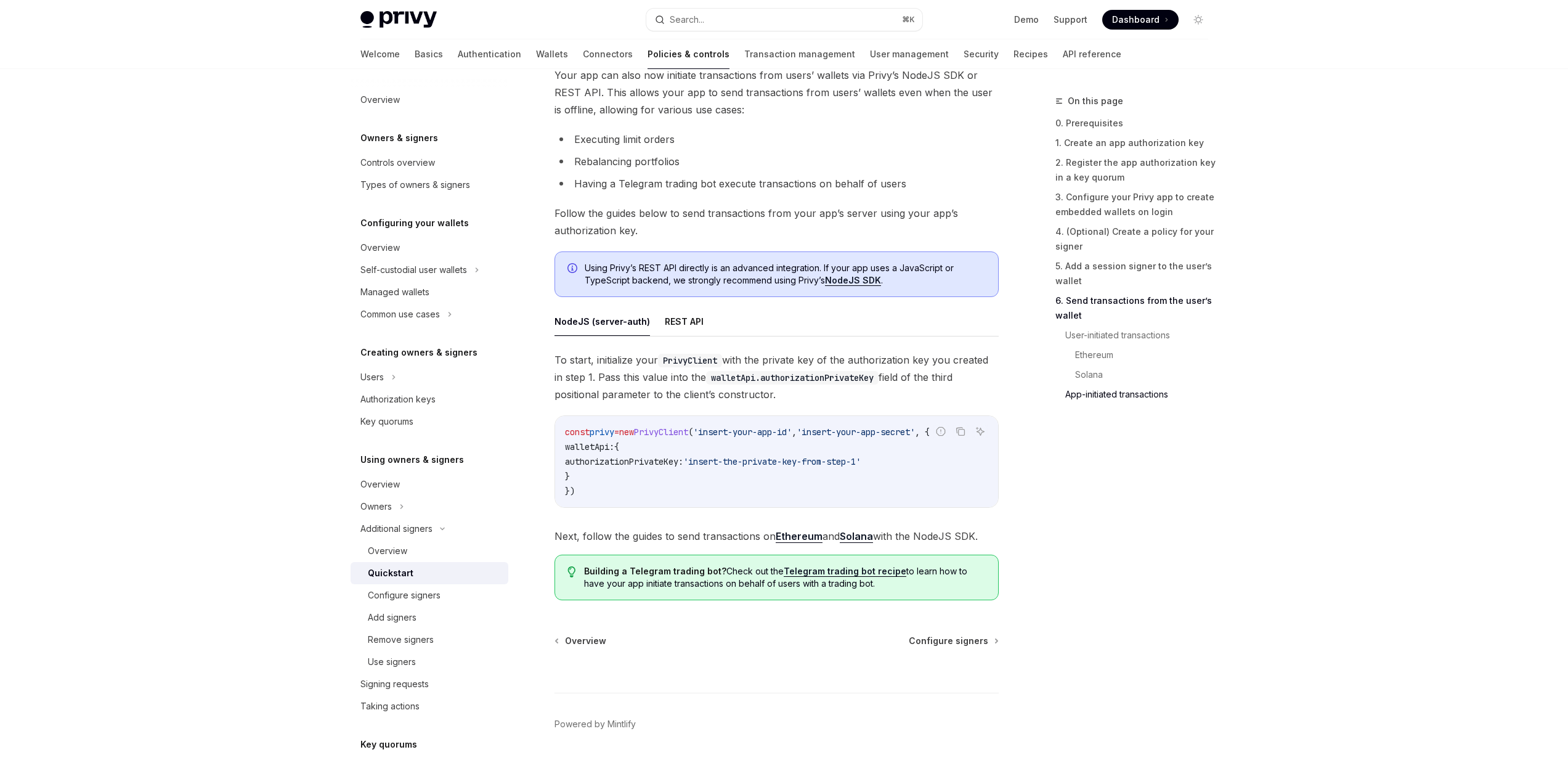
scroll to position [3026, 0]
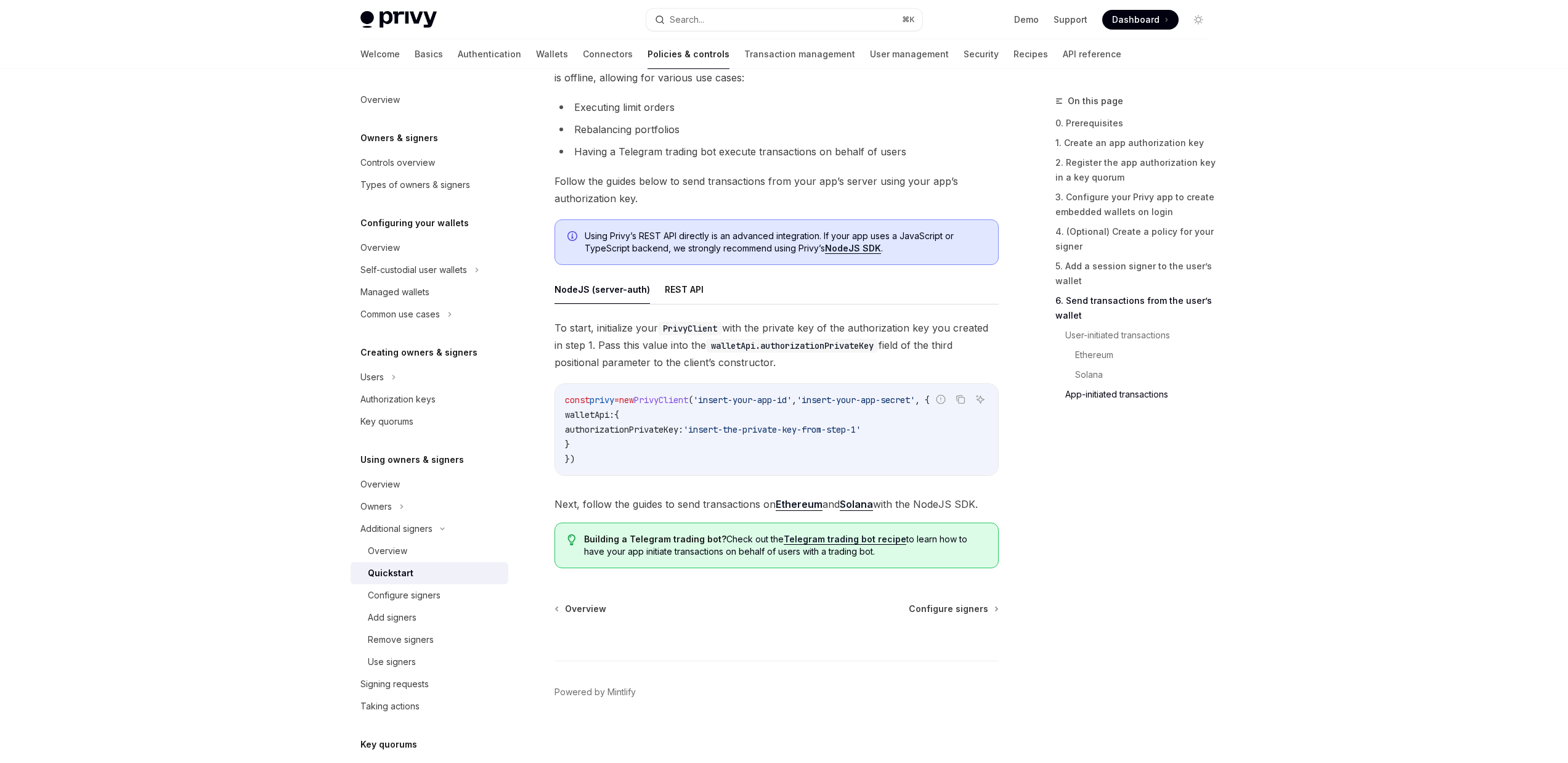
click at [1071, 444] on div "On this page 0. Prerequisites 1. Create an app authorization key 2. Register th…" at bounding box center [1124, 428] width 187 height 669
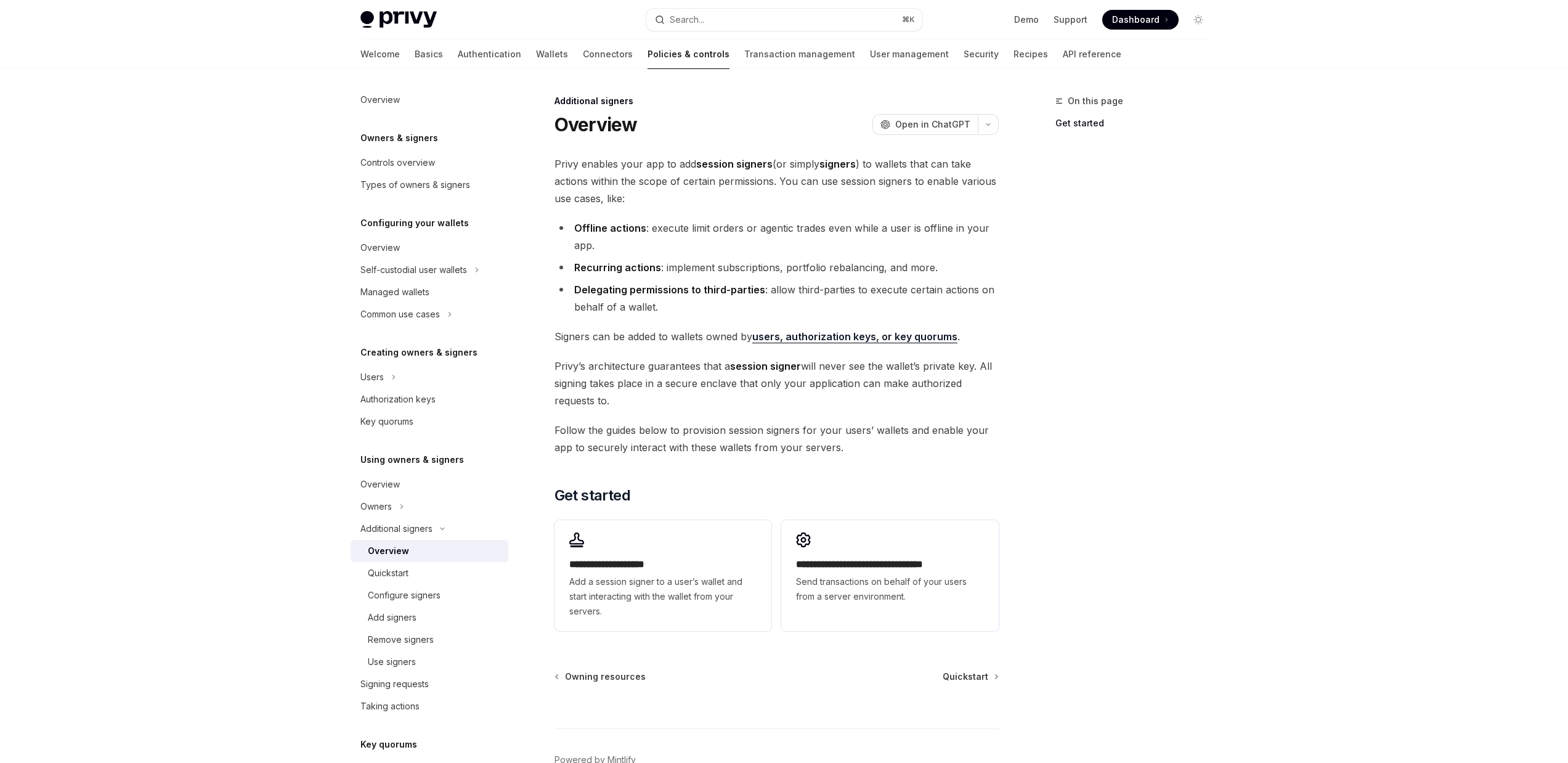
type textarea "*"
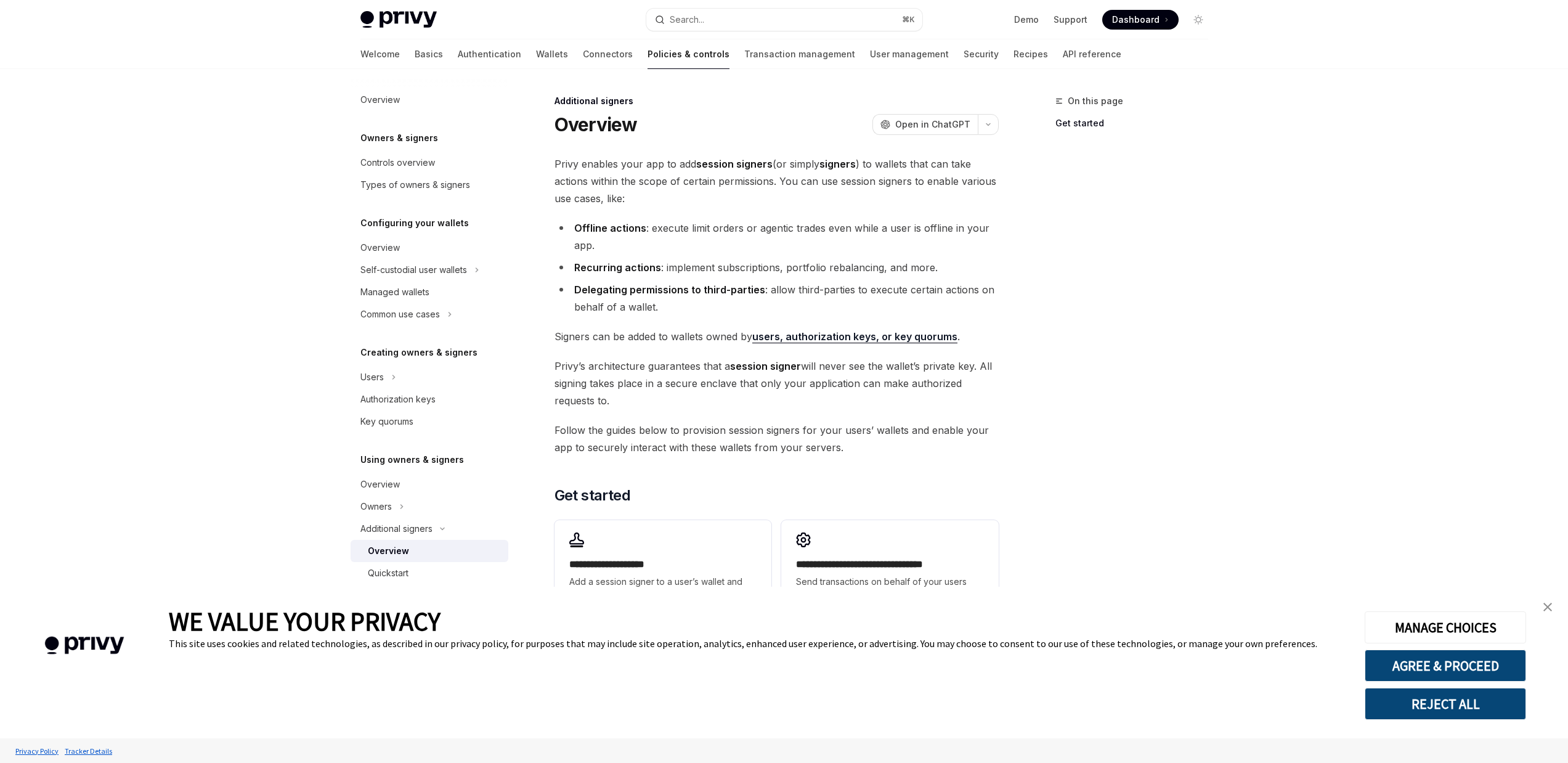
click at [988, 317] on div "**********" at bounding box center [777, 396] width 445 height 481
click at [1201, 310] on div "On this page Get started" at bounding box center [1124, 428] width 187 height 669
